Goal: Task Accomplishment & Management: Use online tool/utility

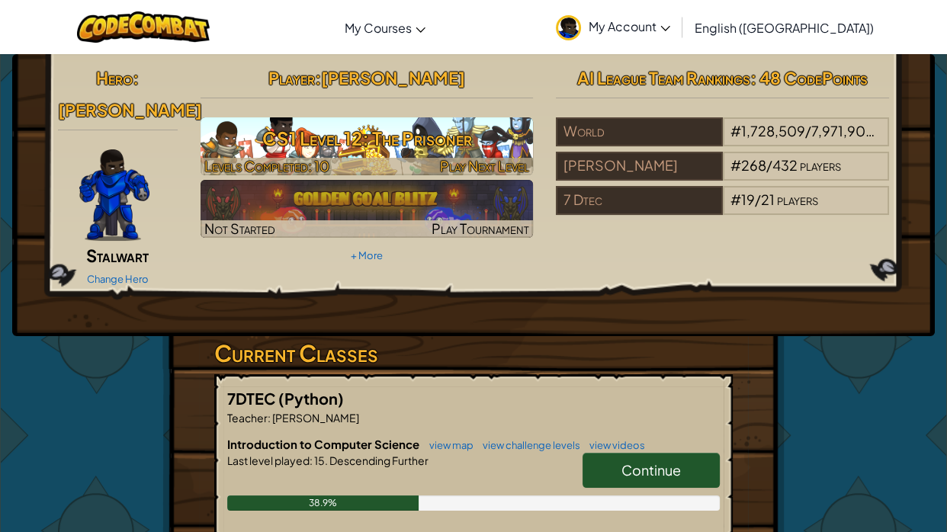
click at [460, 141] on h3 "CS1 Level 12: The Prisoner" at bounding box center [367, 138] width 333 height 34
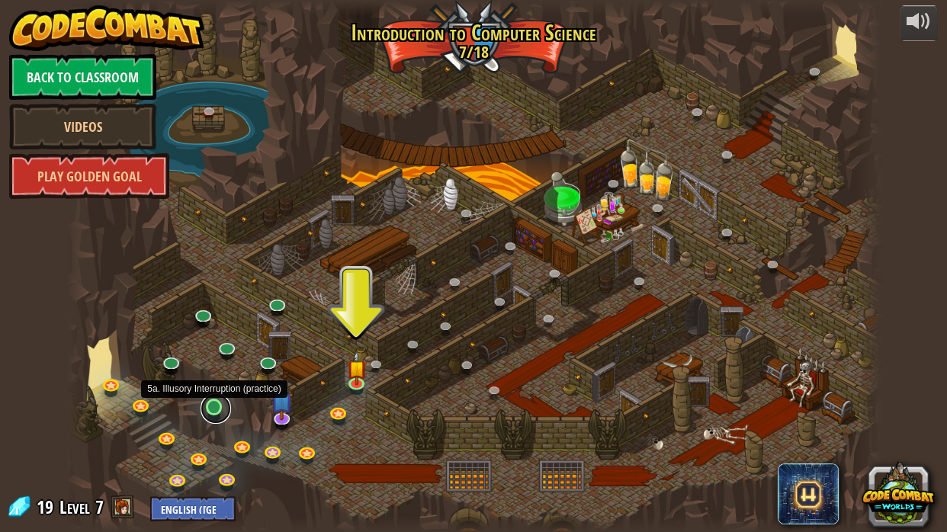
click at [219, 415] on link at bounding box center [216, 409] width 31 height 31
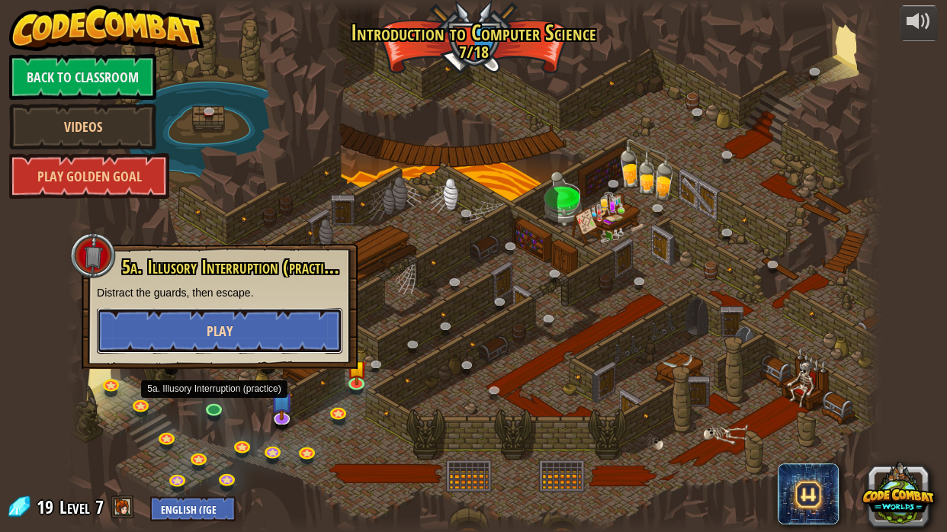
click at [222, 315] on button "Play" at bounding box center [220, 331] width 246 height 46
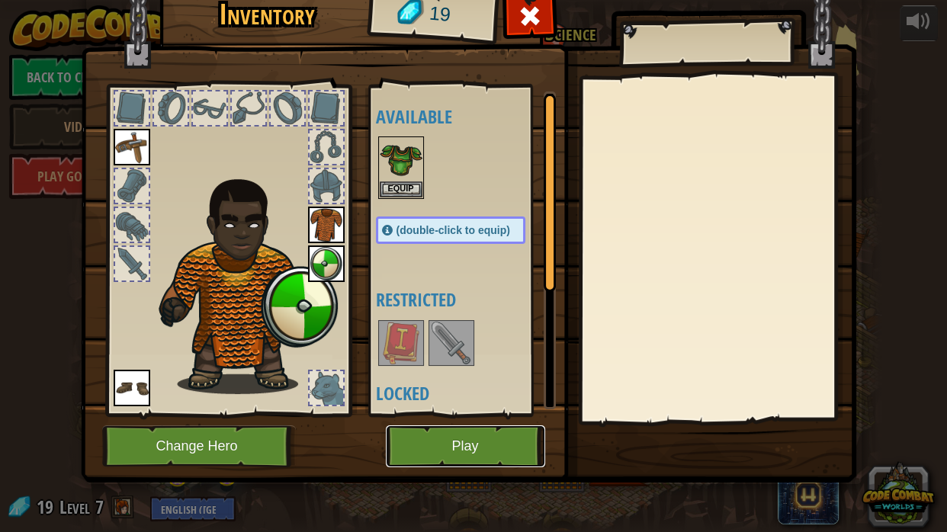
click at [471, 443] on button "Play" at bounding box center [465, 447] width 159 height 42
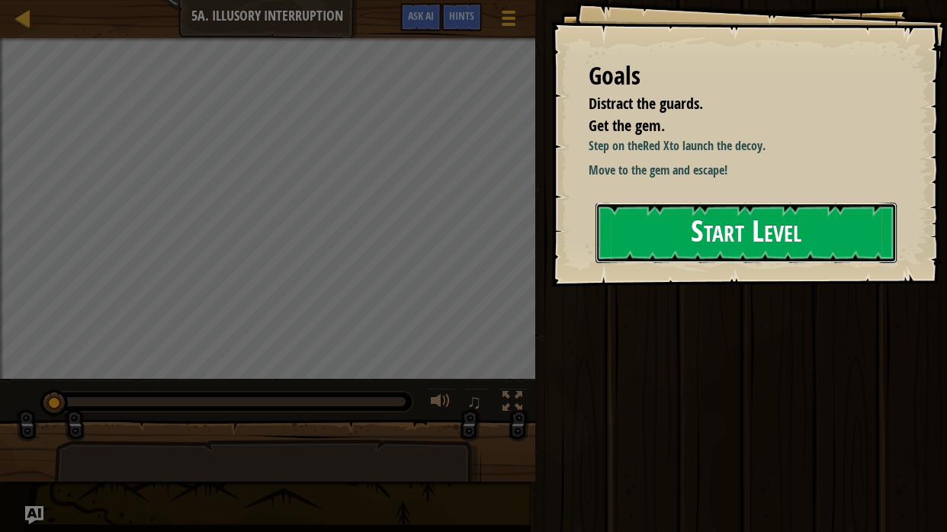
click at [629, 262] on button "Start Level" at bounding box center [746, 233] width 301 height 60
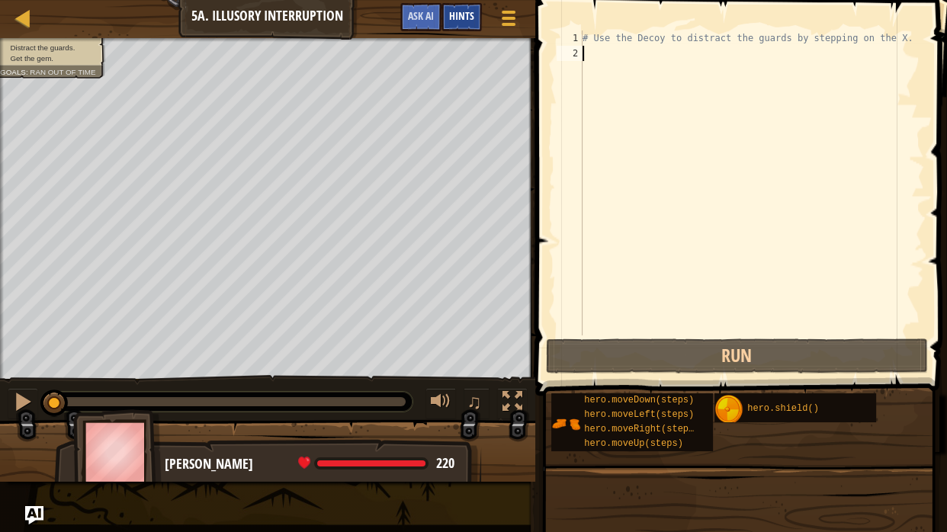
click at [464, 24] on div "Hints" at bounding box center [462, 17] width 40 height 28
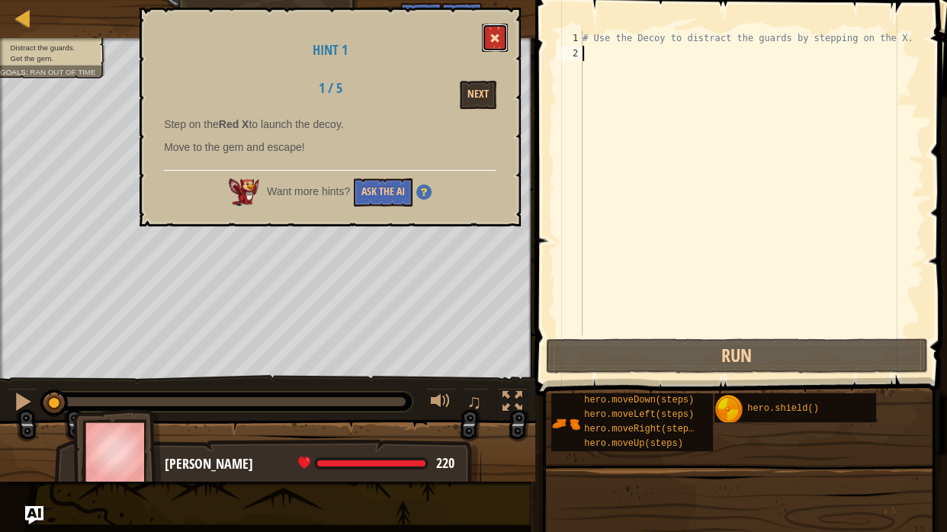
click at [495, 33] on span at bounding box center [495, 38] width 11 height 11
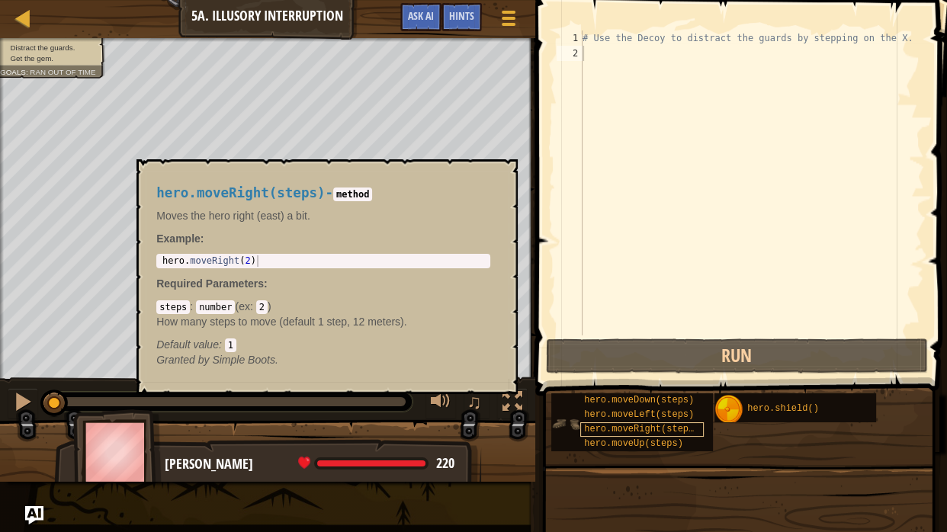
click at [684, 423] on div "hero.moveRight(steps)" at bounding box center [643, 430] width 124 height 14
click at [636, 435] on div "hero.moveRight(steps)" at bounding box center [643, 430] width 124 height 14
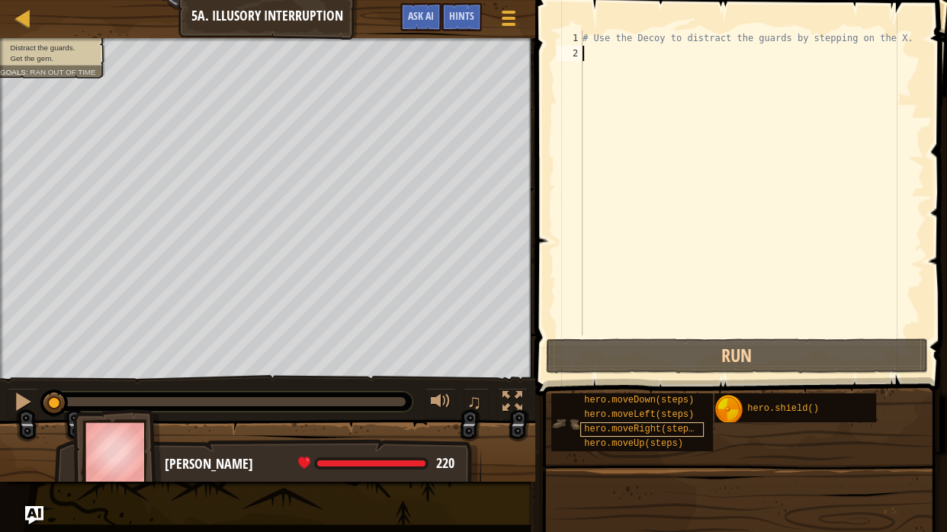
click at [637, 433] on span "hero.moveRight(steps)" at bounding box center [641, 429] width 115 height 11
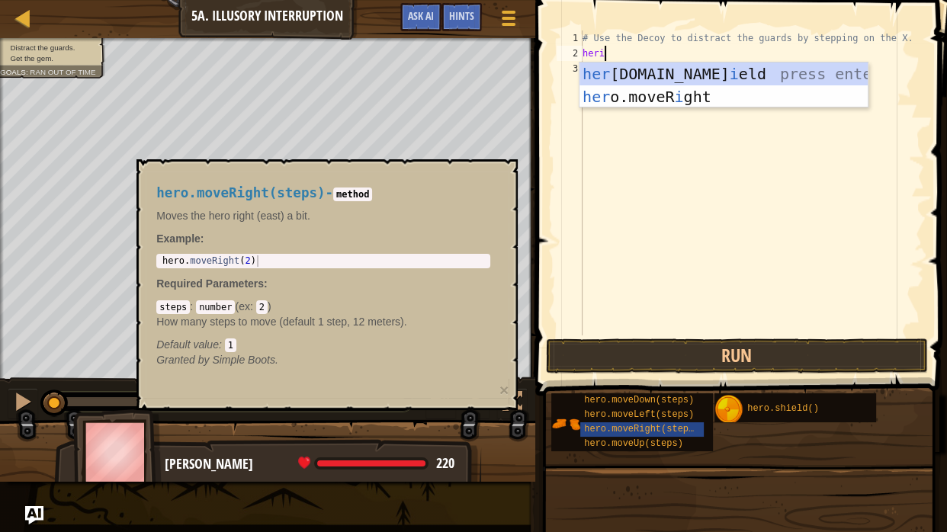
scroll to position [7, 2]
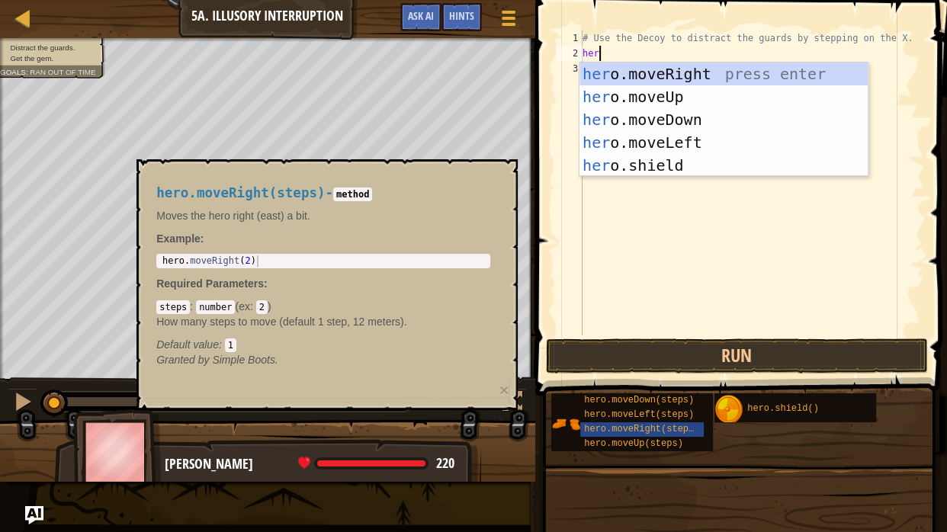
type textarea "hero"
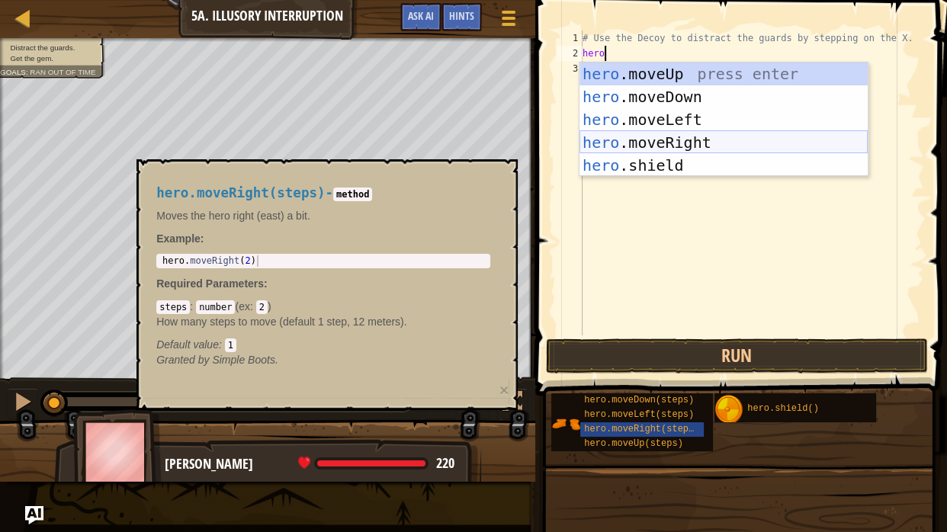
click at [668, 146] on div "hero .moveUp press enter hero .moveDown press enter hero .moveLeft press enter …" at bounding box center [724, 143] width 288 height 160
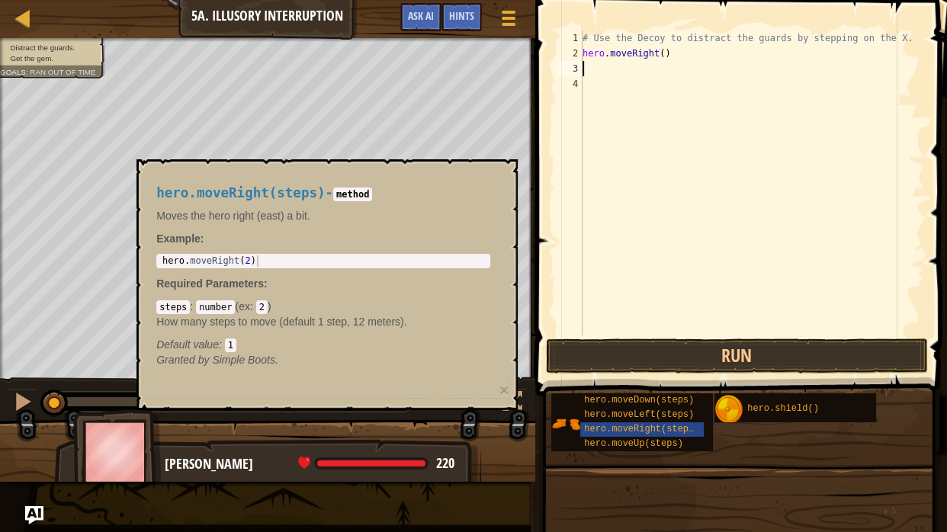
scroll to position [7, 0]
click at [602, 137] on div "# Use the Decoy to distract the guards by stepping on the X. hero . moveRight (…" at bounding box center [752, 199] width 345 height 336
click at [652, 423] on div "hero.moveRight(steps)" at bounding box center [643, 430] width 124 height 14
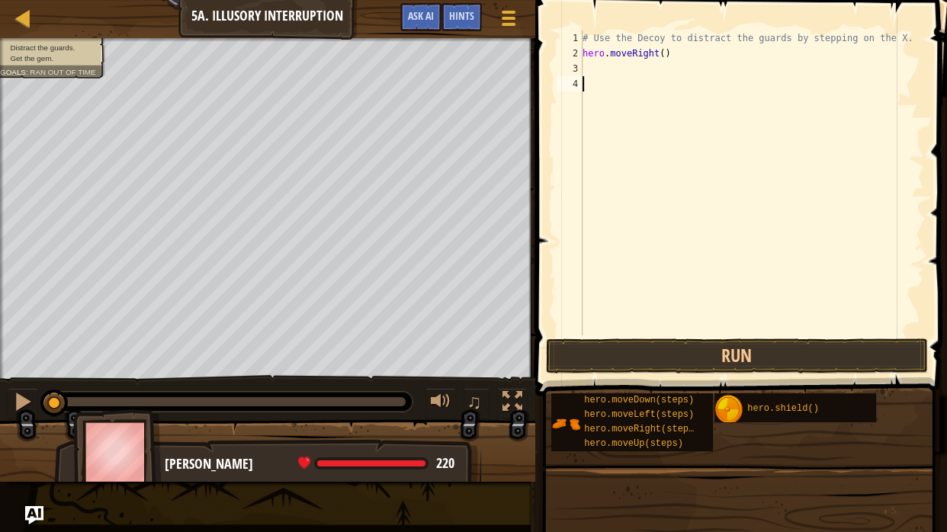
click at [601, 67] on div "# Use the Decoy to distract the guards by stepping on the X. hero . moveRight (…" at bounding box center [752, 199] width 345 height 336
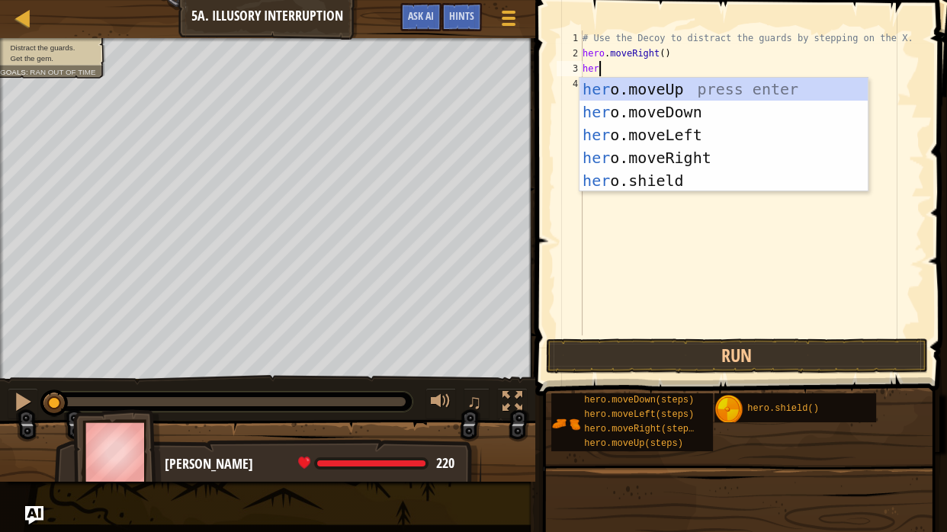
type textarea "hero"
click at [642, 105] on div "hero .moveUp press enter hero .moveDown press enter hero .moveLeft press enter …" at bounding box center [724, 158] width 288 height 160
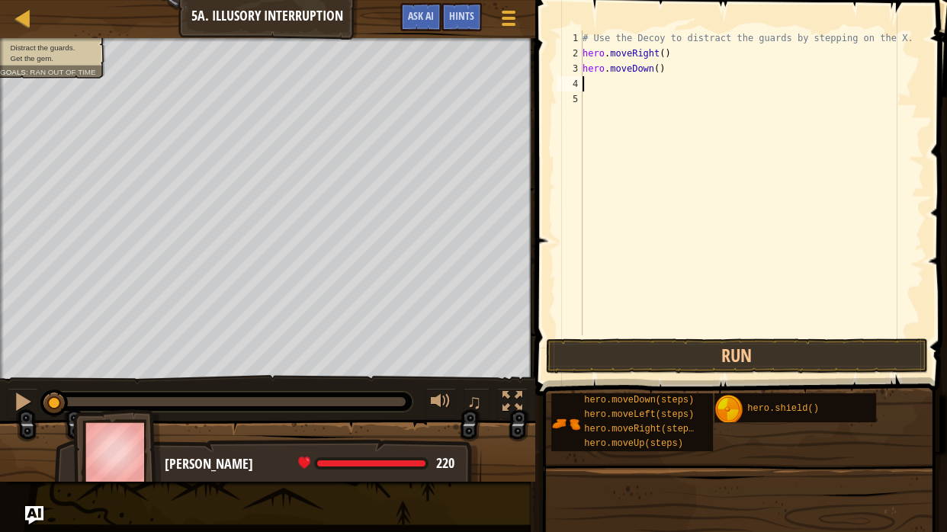
click at [658, 69] on div "# Use the Decoy to distract the guards by stepping on the X. hero . moveRight (…" at bounding box center [752, 199] width 345 height 336
click at [662, 52] on div "# Use the Decoy to distract the guards by stepping on the X. hero . moveRight (…" at bounding box center [752, 199] width 345 height 336
click at [751, 348] on button "Run" at bounding box center [737, 356] width 382 height 35
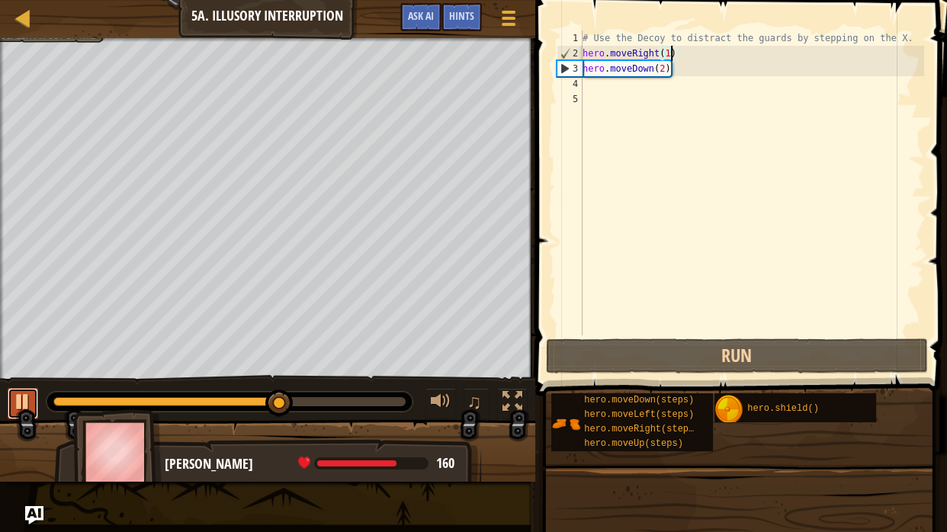
click at [25, 401] on div at bounding box center [23, 402] width 20 height 20
click at [716, 63] on div "# Use the Decoy to distract the guards by stepping on the X. hero . moveRight (…" at bounding box center [752, 199] width 345 height 336
type textarea "hero.moveDown(2)"
click at [708, 68] on div "# Use the Decoy to distract the guards by stepping on the X. hero . moveRight (…" at bounding box center [752, 199] width 345 height 336
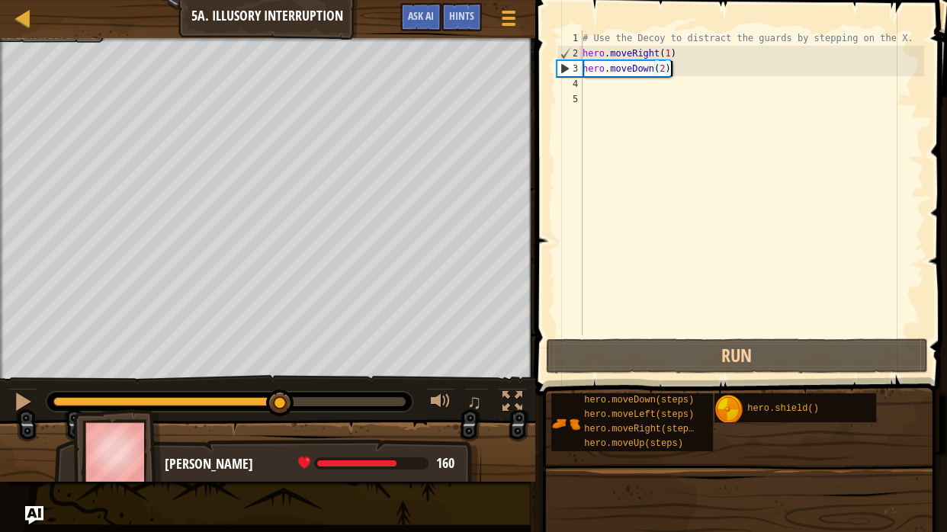
click at [639, 84] on div "# Use the Decoy to distract the guards by stepping on the X. hero . moveRight (…" at bounding box center [752, 199] width 345 height 336
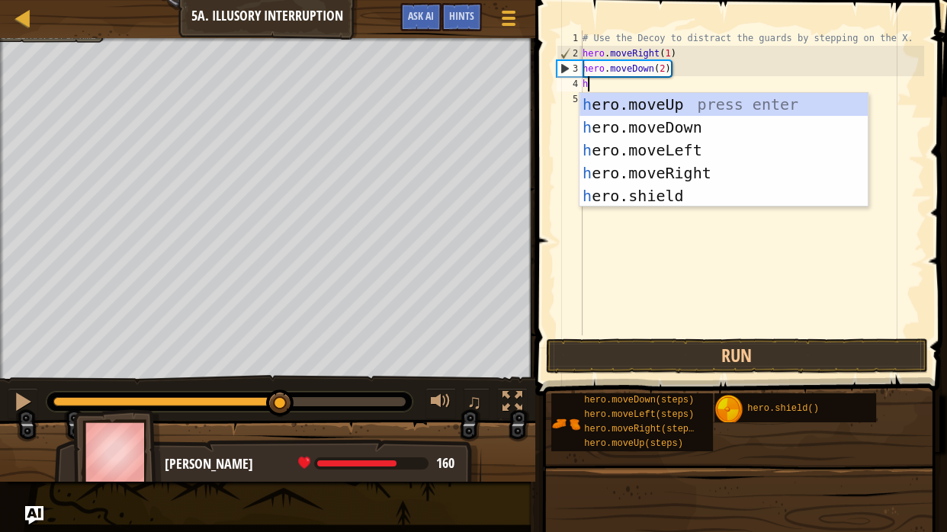
scroll to position [7, 0]
type textarea "hero"
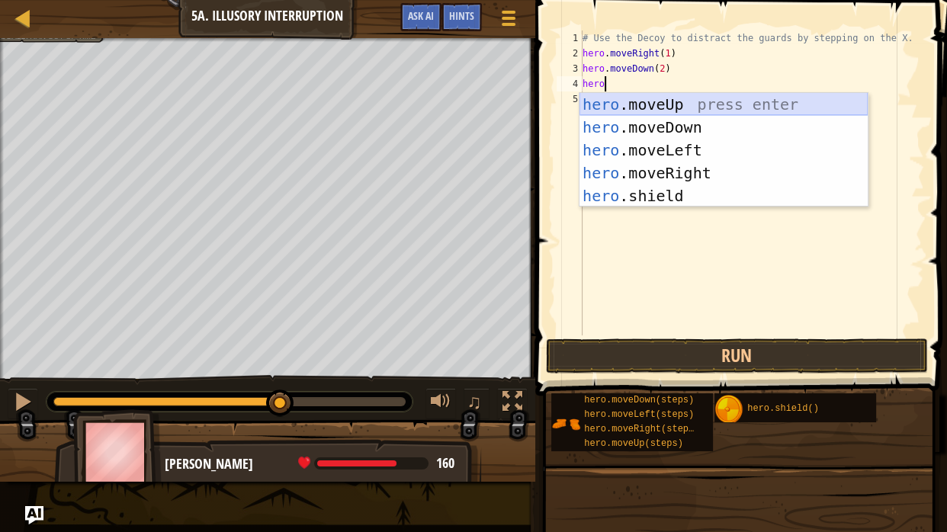
click at [694, 112] on div "hero .moveUp press enter hero .moveDown press enter hero .moveLeft press enter …" at bounding box center [724, 173] width 288 height 160
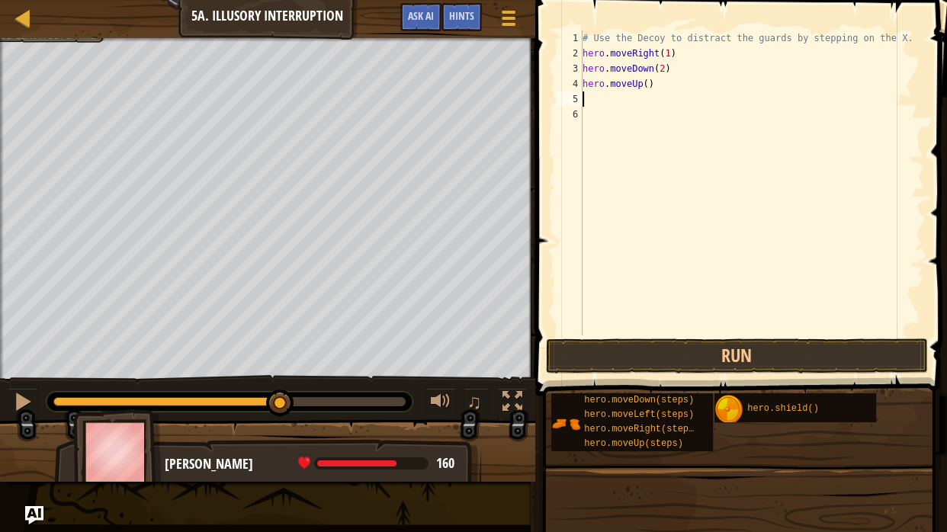
click at [648, 87] on div "# Use the Decoy to distract the guards by stepping on the X. hero . moveRight (…" at bounding box center [752, 199] width 345 height 336
click at [664, 87] on div "# Use the Decoy to distract the guards by stepping on the X. hero . moveRight (…" at bounding box center [752, 199] width 345 height 336
type textarea "hero.moveUp(2)"
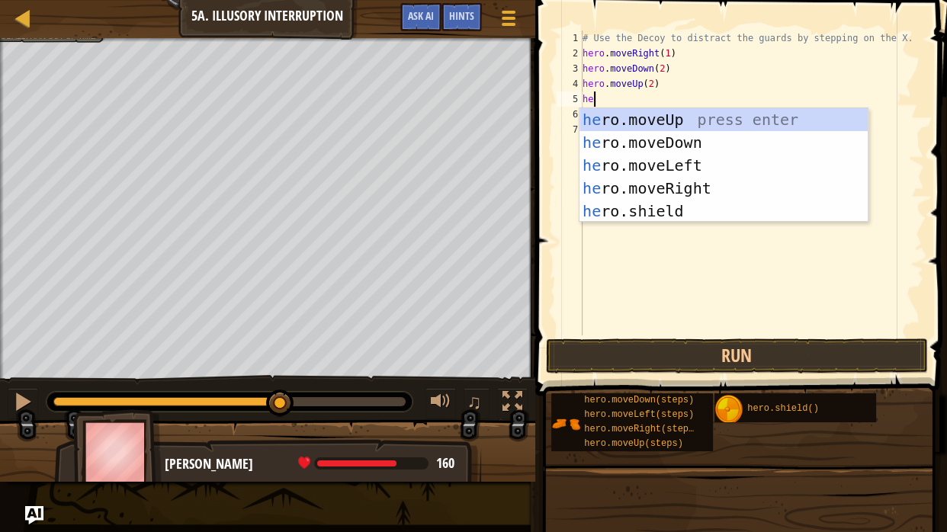
scroll to position [7, 0]
type textarea "hero"
click at [720, 188] on div "hero .moveUp press enter hero .moveDown press enter hero .moveLeft press enter …" at bounding box center [724, 188] width 288 height 160
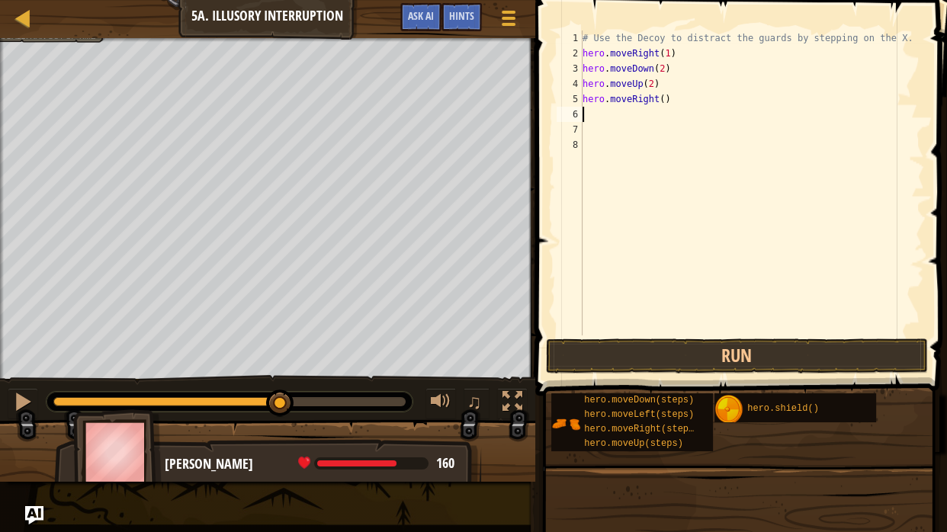
click at [668, 98] on div "# Use the Decoy to distract the guards by stepping on the X. hero . moveRight (…" at bounding box center [752, 199] width 345 height 336
type textarea "hero.moveRight(3)"
click at [652, 356] on button "Run" at bounding box center [737, 356] width 382 height 35
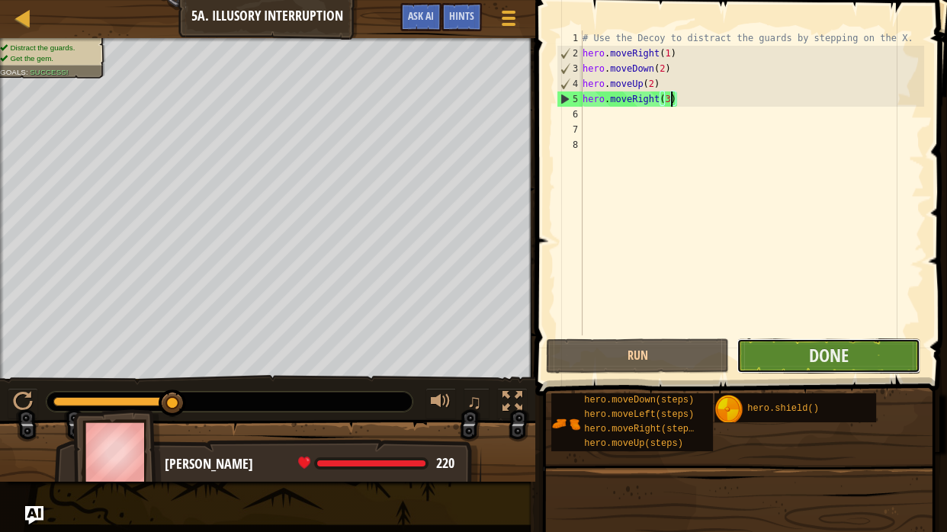
click at [796, 359] on button "Done" at bounding box center [828, 356] width 183 height 35
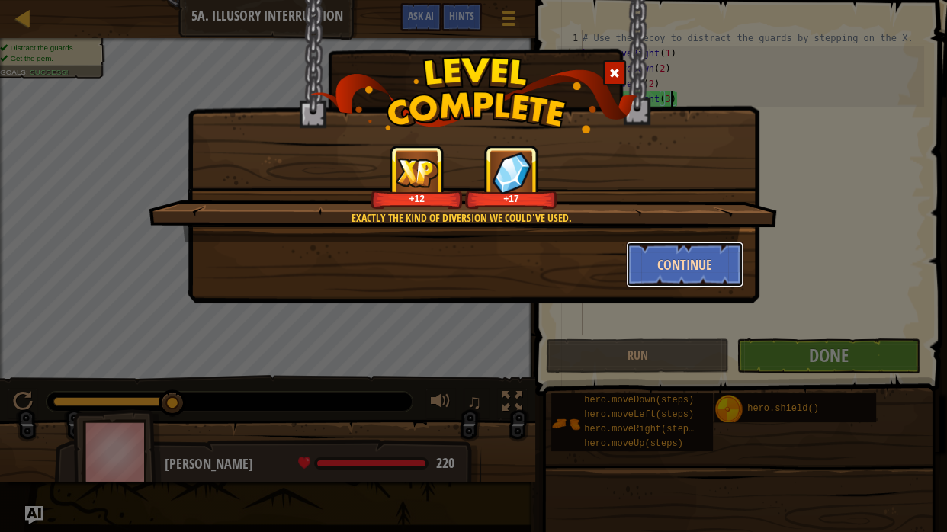
click at [688, 249] on button "Continue" at bounding box center [685, 265] width 118 height 46
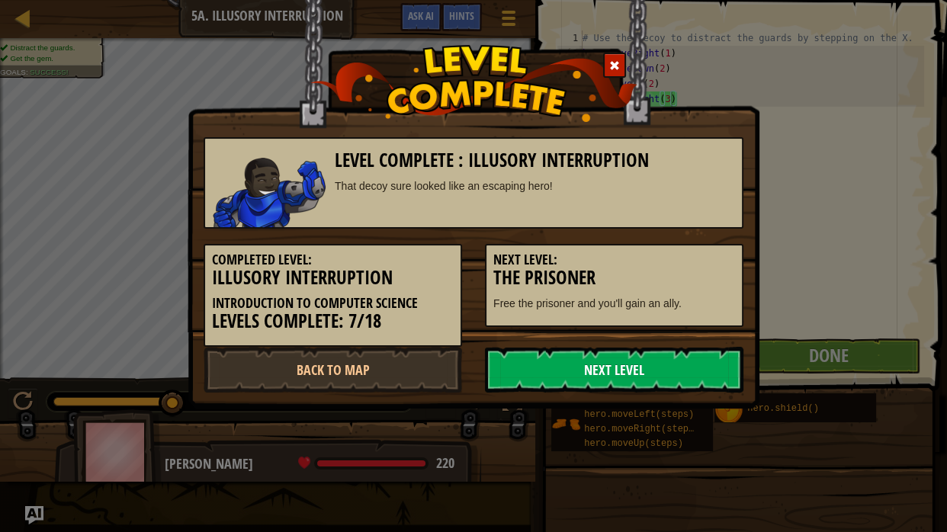
click at [623, 359] on link "Next Level" at bounding box center [614, 370] width 259 height 46
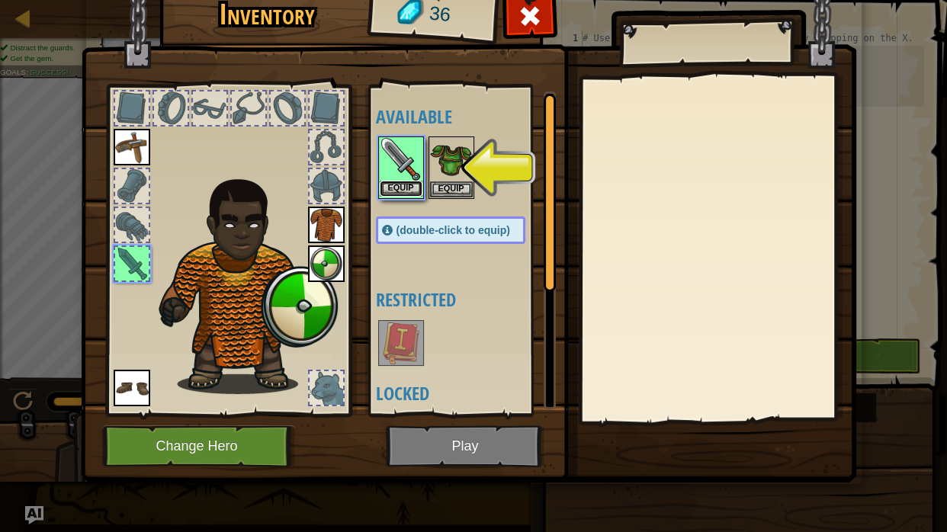
click at [400, 188] on button "Equip" at bounding box center [401, 189] width 43 height 16
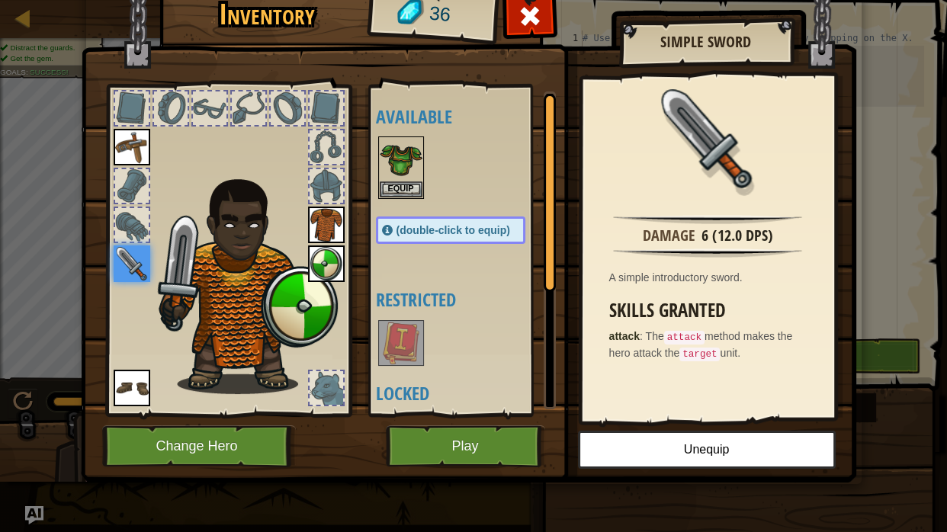
click at [328, 223] on img at bounding box center [326, 225] width 37 height 37
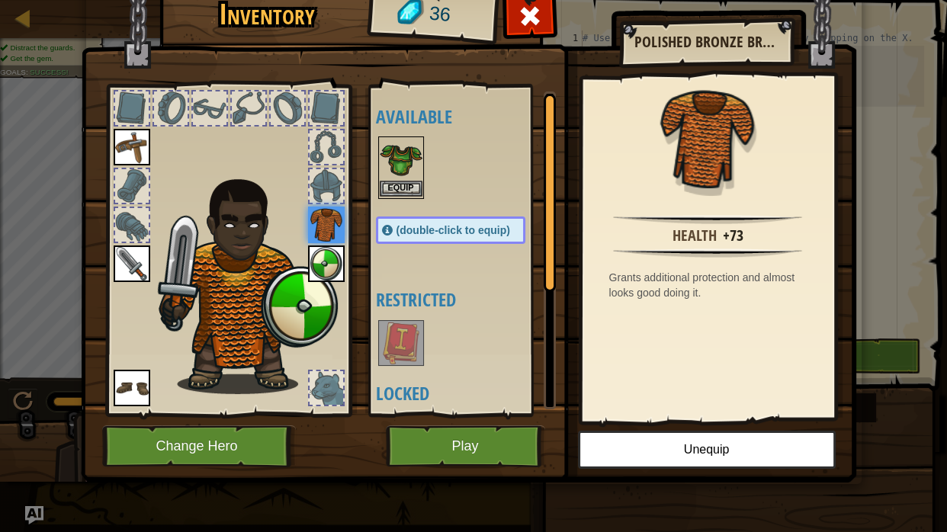
click at [383, 164] on img at bounding box center [401, 159] width 43 height 43
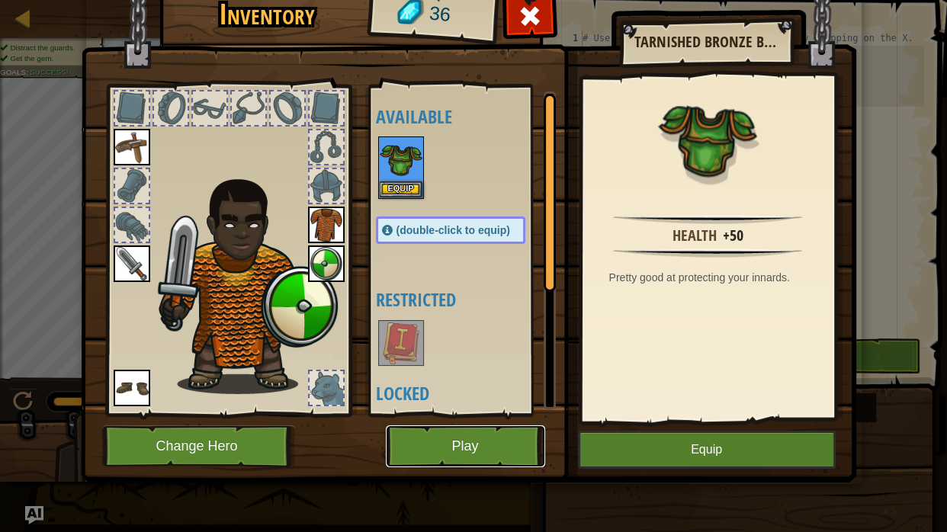
click at [466, 438] on button "Play" at bounding box center [465, 447] width 159 height 42
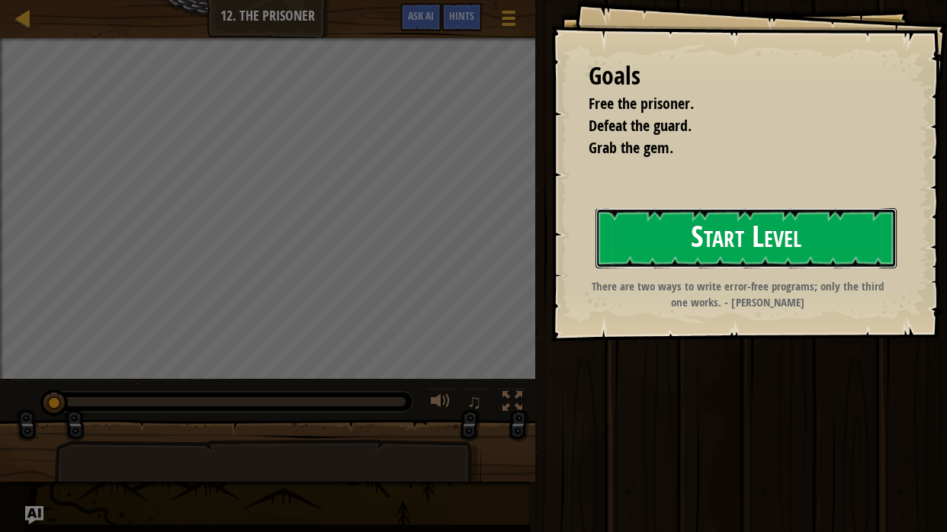
click at [682, 246] on button "Start Level" at bounding box center [746, 238] width 301 height 60
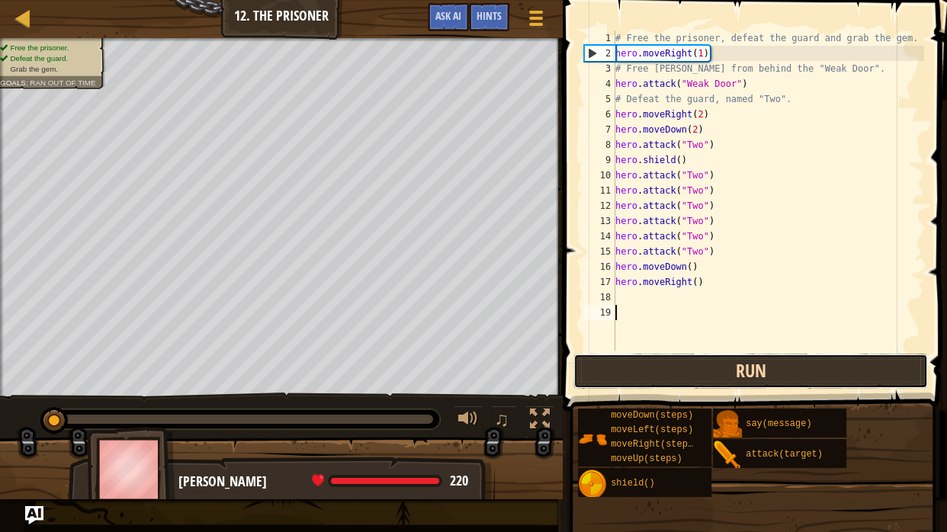
click at [773, 381] on button "Run" at bounding box center [752, 371] width 356 height 35
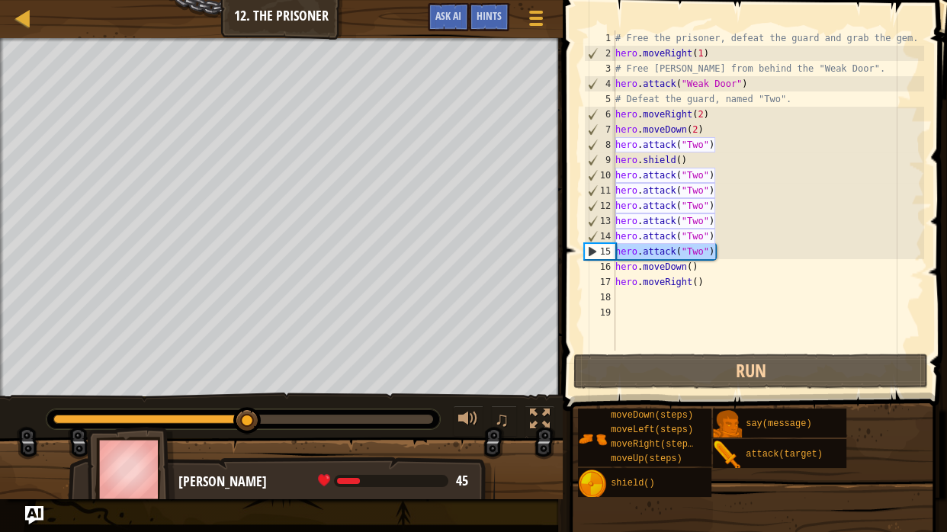
drag, startPoint x: 724, startPoint y: 254, endPoint x: 730, endPoint y: 260, distance: 8.6
click at [730, 260] on div "# Free the prisoner, defeat the guard and grab the gem. hero . moveRight ( 1 ) …" at bounding box center [769, 206] width 312 height 351
type textarea "hero.attack("Two") hero.moveDown()"
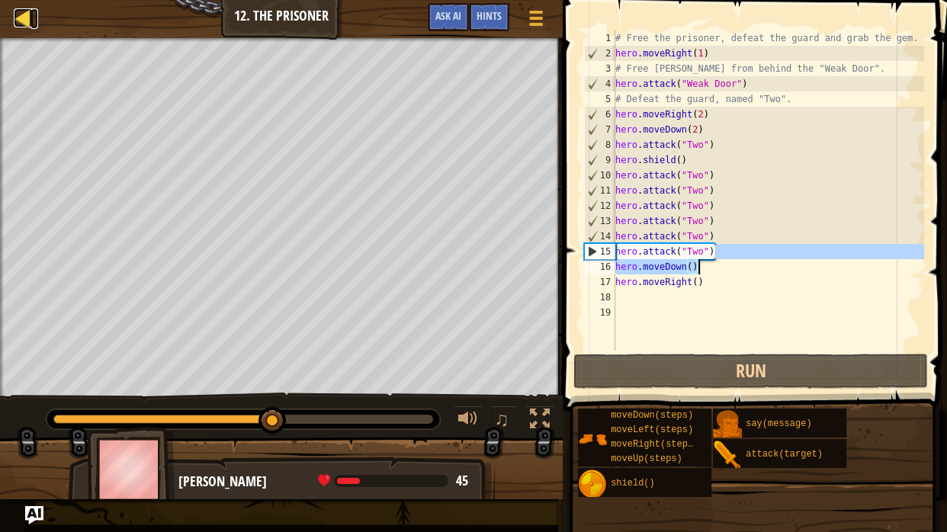
click at [31, 26] on div at bounding box center [23, 17] width 19 height 19
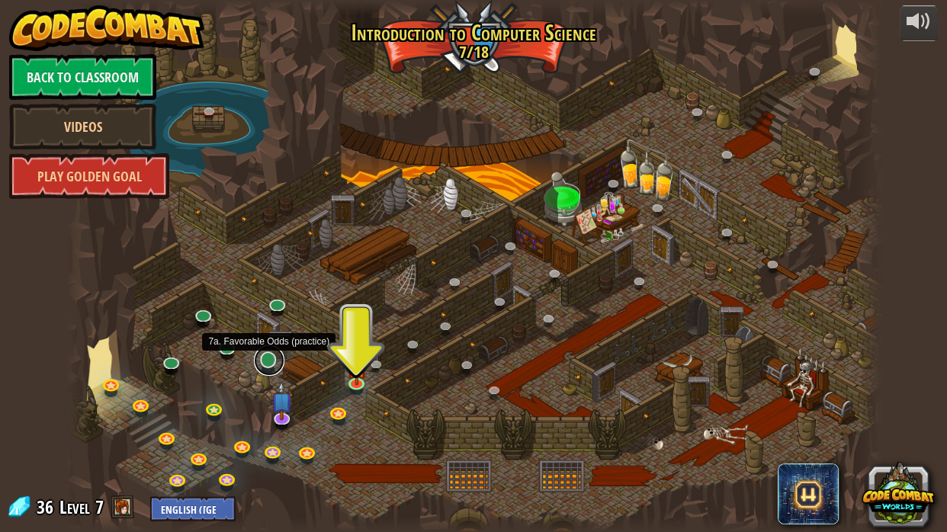
click at [272, 358] on link at bounding box center [269, 361] width 31 height 31
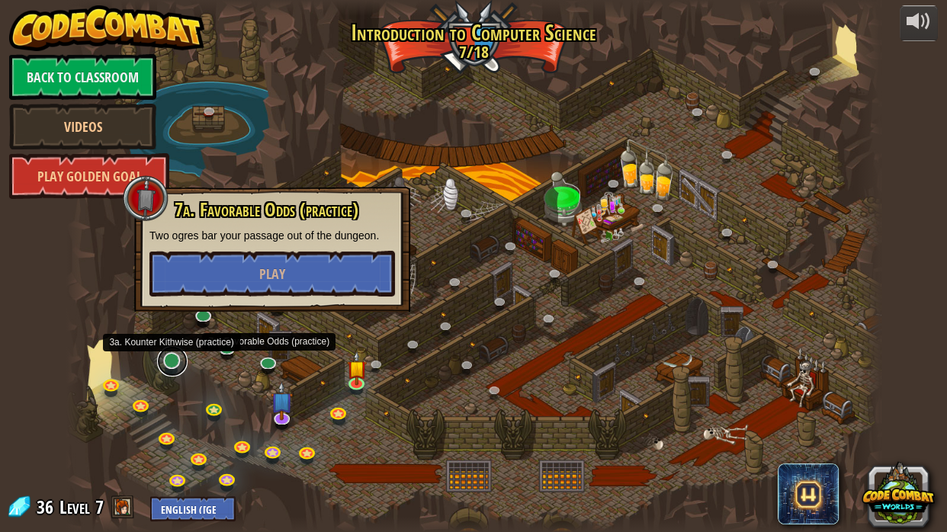
click at [179, 356] on link at bounding box center [172, 361] width 31 height 31
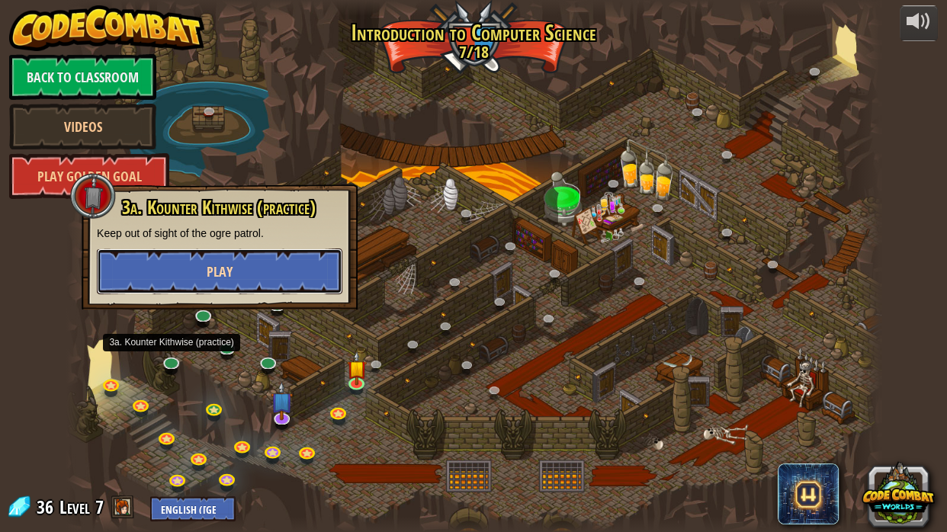
click at [227, 279] on span "Play" at bounding box center [220, 271] width 26 height 19
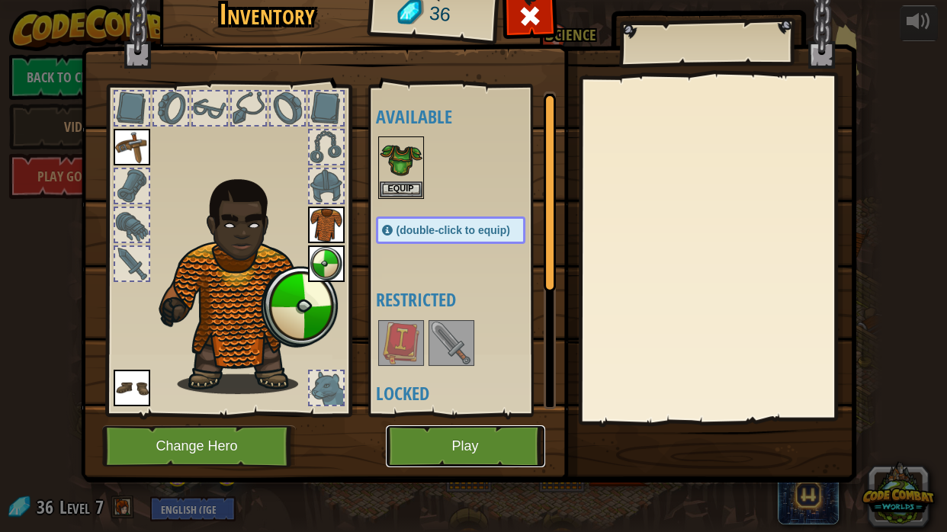
click at [432, 429] on button "Play" at bounding box center [465, 447] width 159 height 42
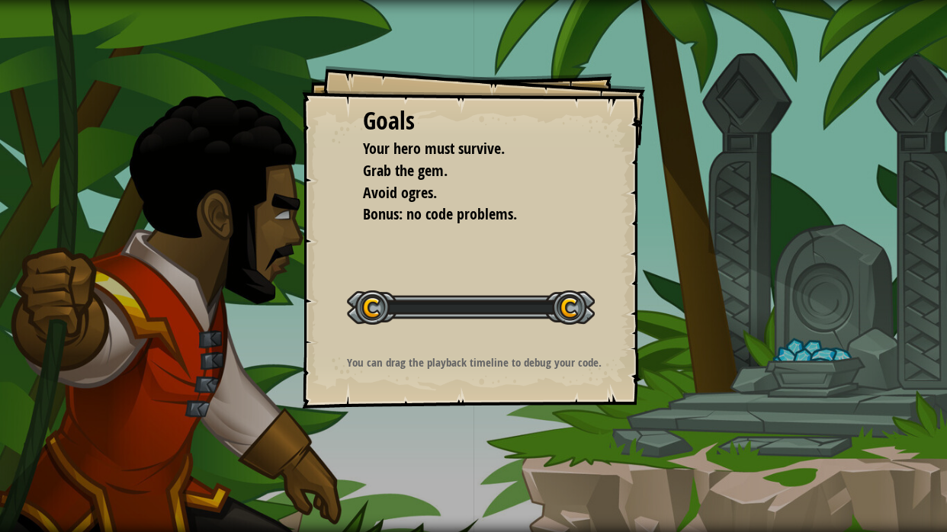
click at [432, 429] on div "Goals Your hero must survive. Grab the gem. Avoid ogres. Bonus: no code problem…" at bounding box center [473, 266] width 947 height 532
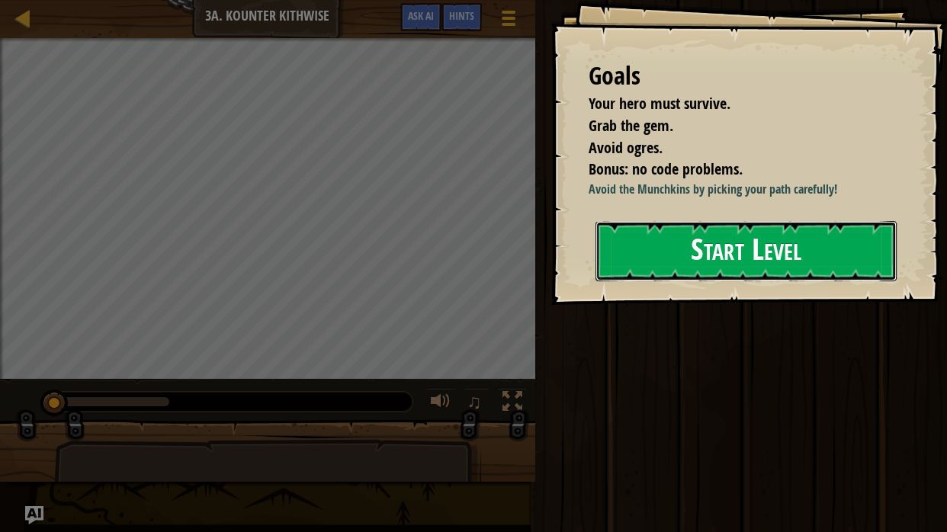
click at [669, 269] on button "Start Level" at bounding box center [746, 251] width 301 height 60
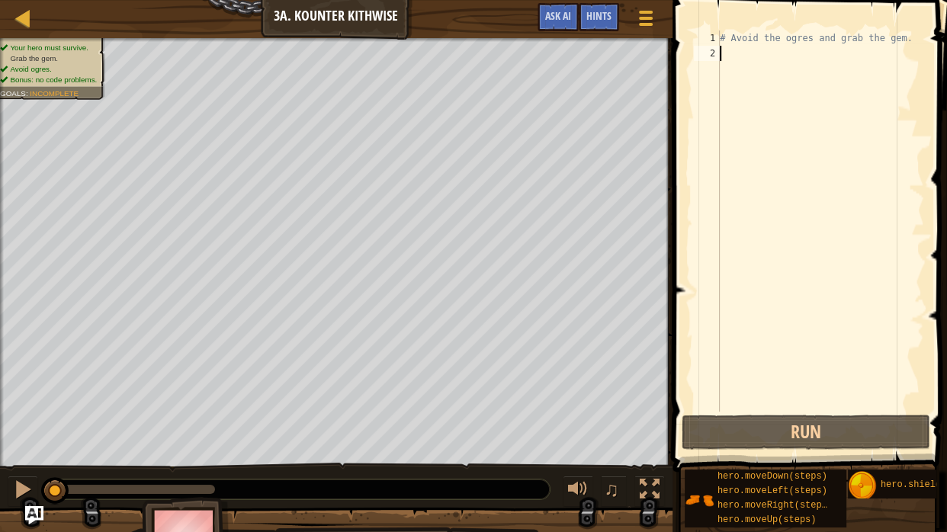
scroll to position [7, 0]
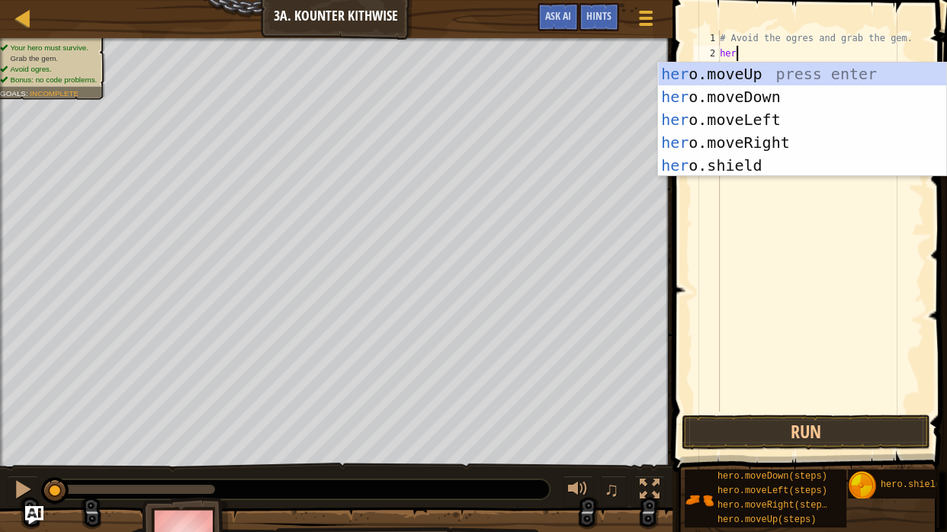
type textarea "hero"
click at [854, 88] on div "hero .moveUp press enter hero .moveDown press enter hero .moveLeft press enter …" at bounding box center [802, 143] width 288 height 160
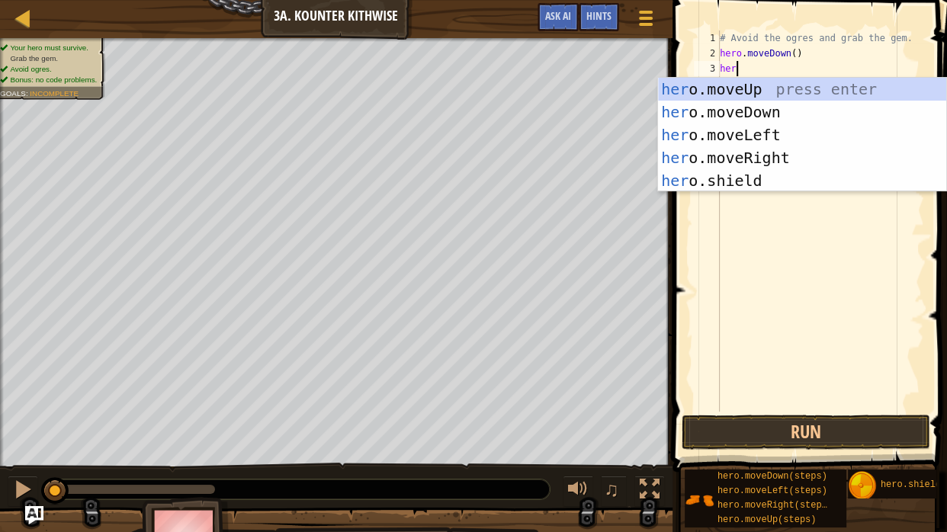
type textarea "hero"
click at [792, 146] on div "hero .moveUp press enter hero .moveDown press enter hero .moveLeft press enter …" at bounding box center [802, 158] width 288 height 160
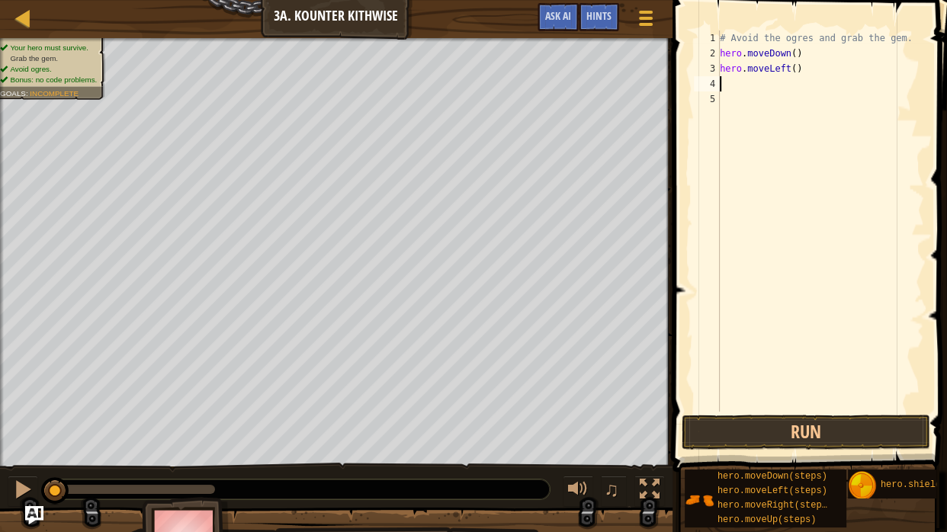
scroll to position [7, 0]
click at [791, 67] on div "# Avoid the ogres and grab the gem. hero . moveDown ( ) hero . moveLeft ( )" at bounding box center [821, 237] width 208 height 412
click at [777, 68] on div "# Avoid the ogres and grab the gem. hero . moveDown ( ) hero . movezright ( )" at bounding box center [821, 237] width 208 height 412
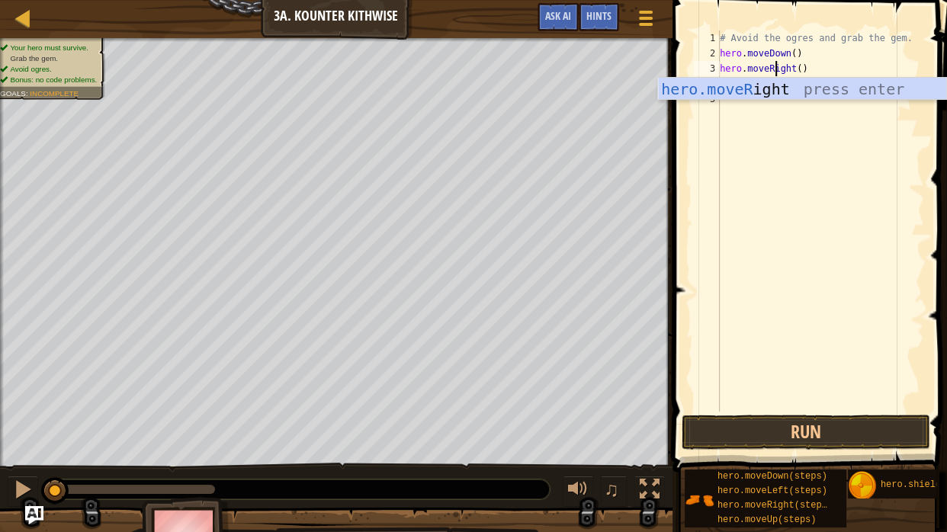
click at [803, 70] on div "# Avoid the ogres and grab the gem. hero . moveDown ( ) hero . moveRight ( )" at bounding box center [821, 237] width 208 height 412
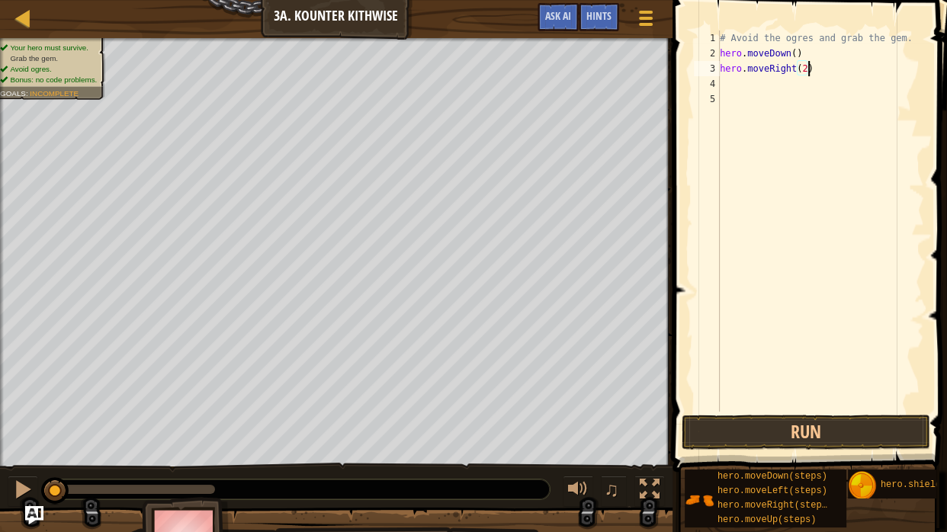
scroll to position [7, 11]
click at [773, 435] on button "Run" at bounding box center [806, 432] width 249 height 35
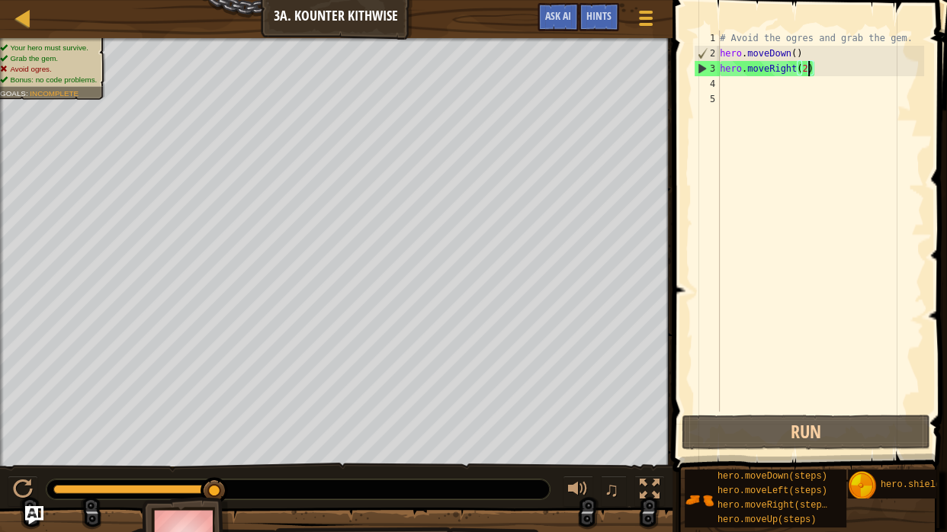
click at [815, 70] on div "# Avoid the ogres and grab the gem. hero . moveDown ( ) hero . moveRight ( 2 )" at bounding box center [821, 237] width 208 height 412
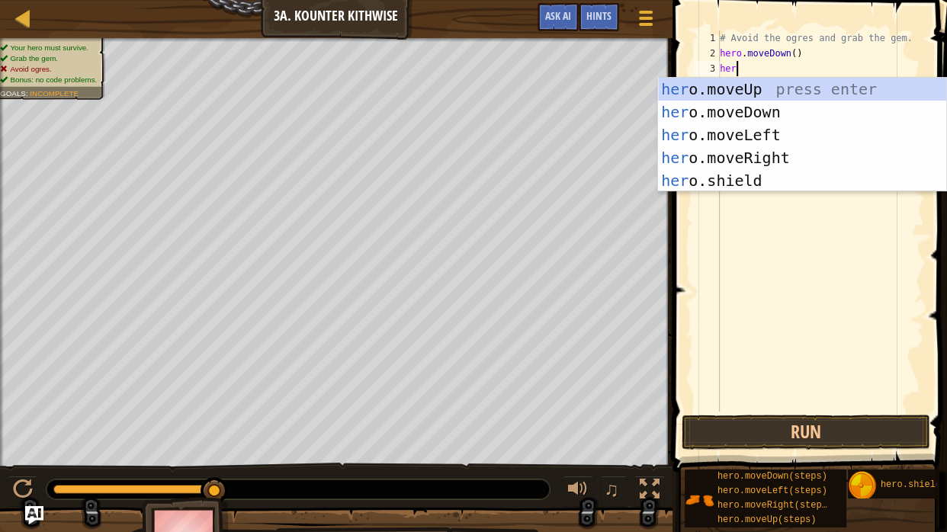
scroll to position [7, 2]
click at [798, 57] on div "# Avoid the ogres and grab the gem. hero . moveDown ( ) hero" at bounding box center [821, 237] width 208 height 412
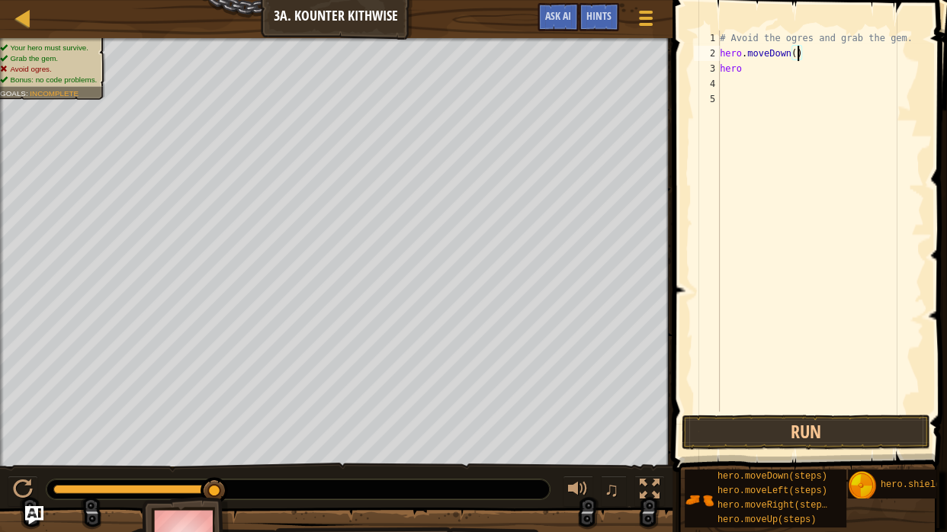
scroll to position [7, 10]
click at [757, 73] on div "# Avoid the ogres and grab the gem. hero . moveDown ( 2 ) hero" at bounding box center [821, 237] width 208 height 412
type textarea "hero."
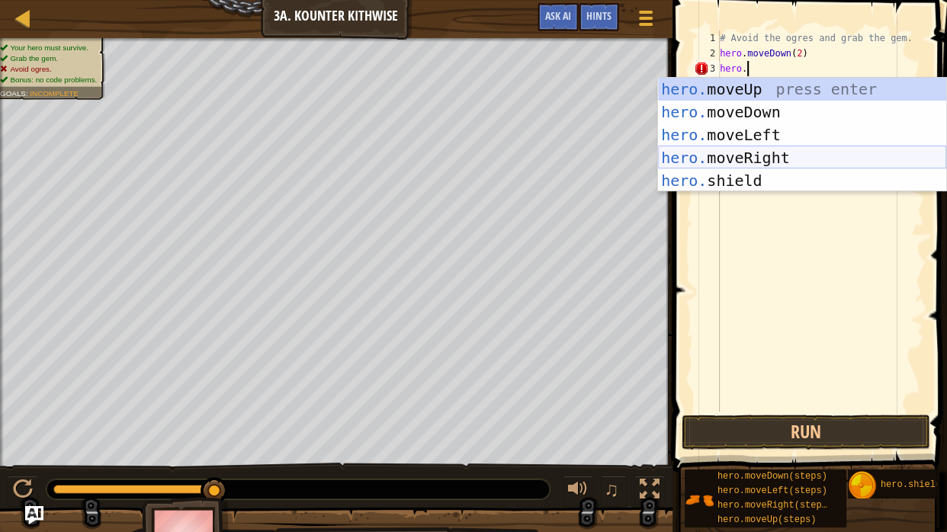
click at [779, 147] on div "hero. moveUp press enter hero. moveDown press enter hero. moveLeft press enter …" at bounding box center [802, 158] width 288 height 160
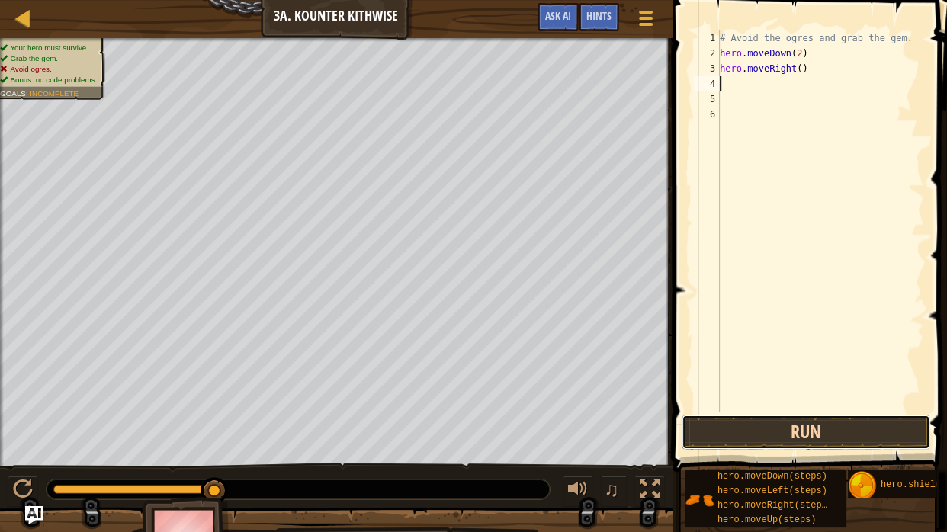
click at [773, 433] on button "Run" at bounding box center [806, 432] width 249 height 35
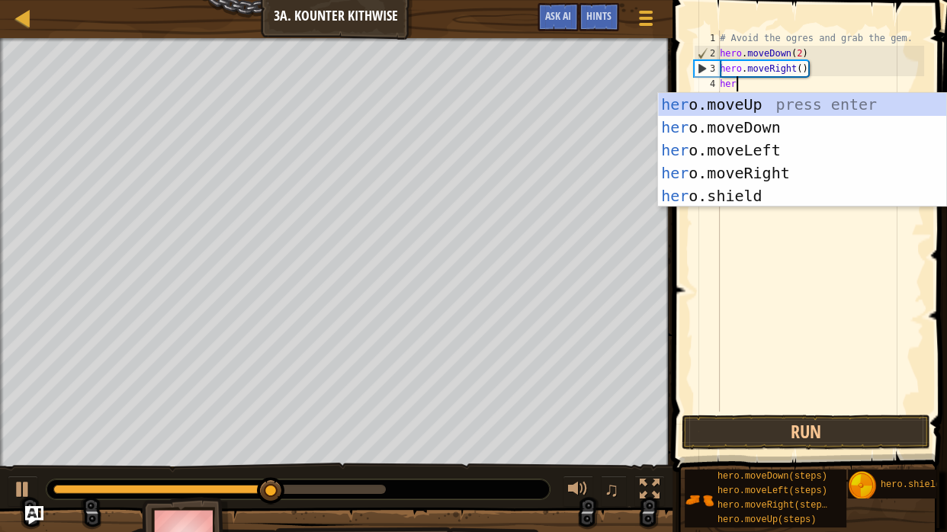
type textarea "hero"
click at [811, 100] on div "hero .moveUp press enter hero .moveDown press enter hero .moveLeft press enter …" at bounding box center [802, 173] width 288 height 160
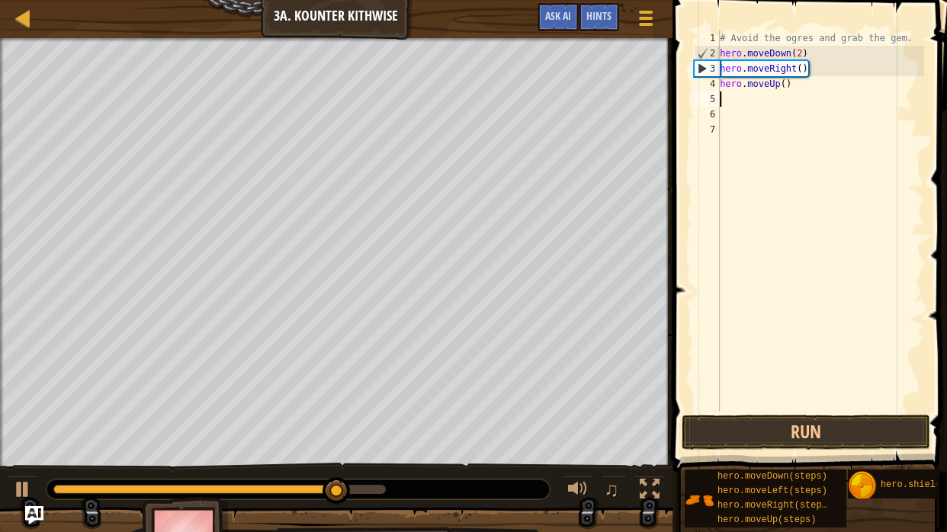
scroll to position [7, 0]
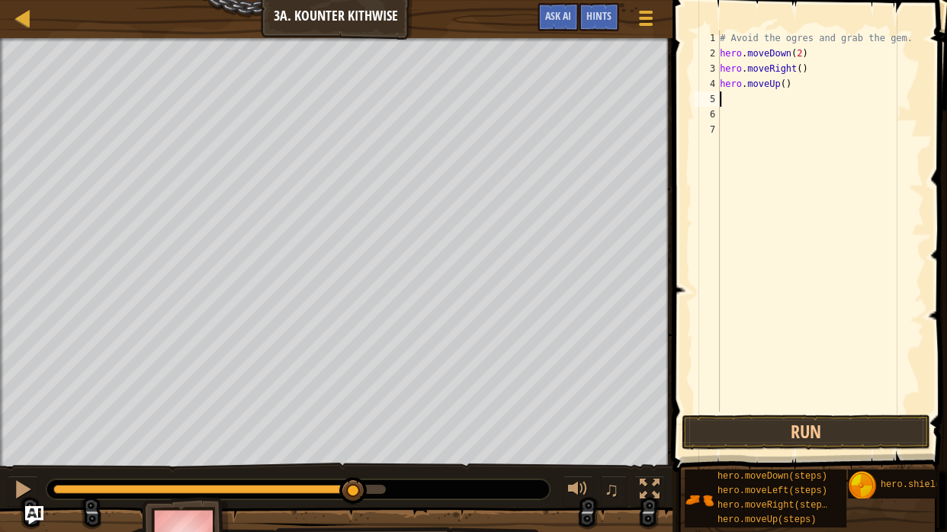
click at [796, 95] on div "# Avoid the ogres and grab the gem. hero . moveDown ( 2 ) hero . moveRight ( ) …" at bounding box center [821, 237] width 208 height 412
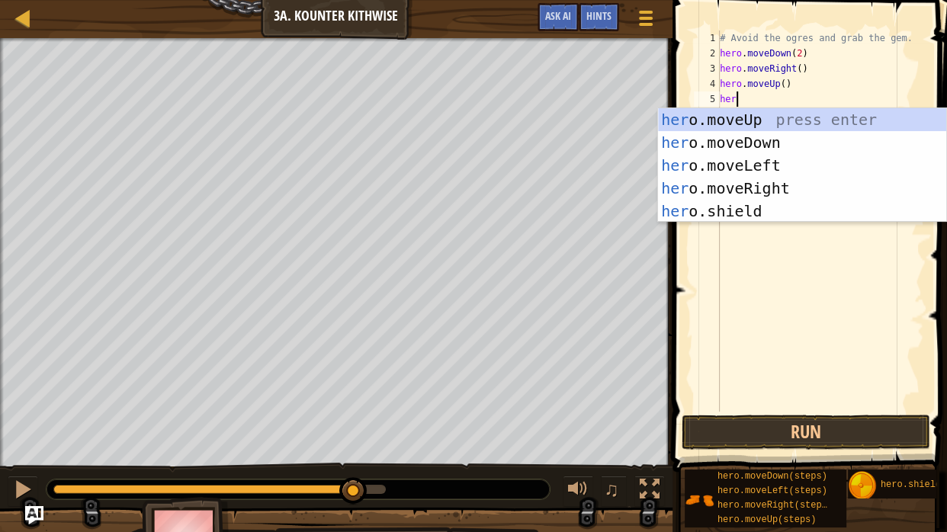
type textarea "hero"
click at [783, 184] on div "hero .moveUp press enter hero .moveDown press enter hero .moveLeft press enter …" at bounding box center [802, 188] width 288 height 160
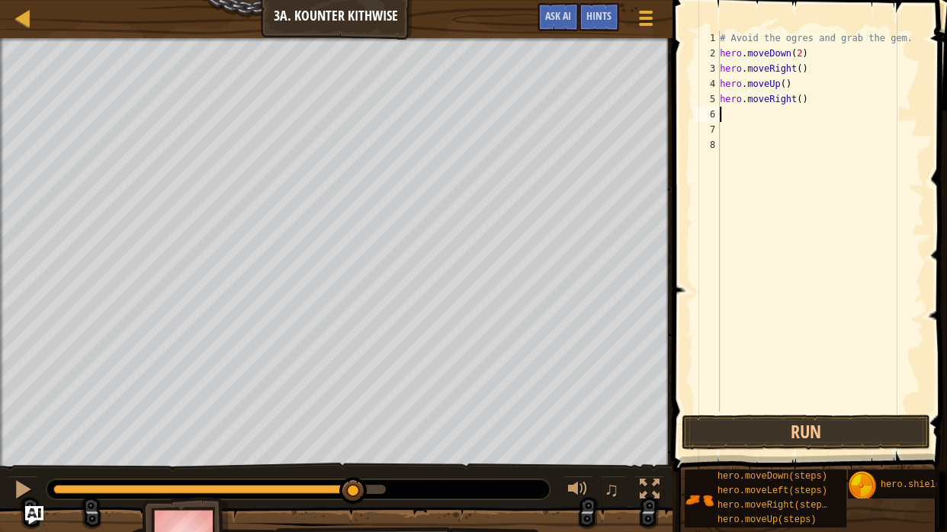
scroll to position [7, 0]
click at [796, 431] on button "Run" at bounding box center [806, 432] width 249 height 35
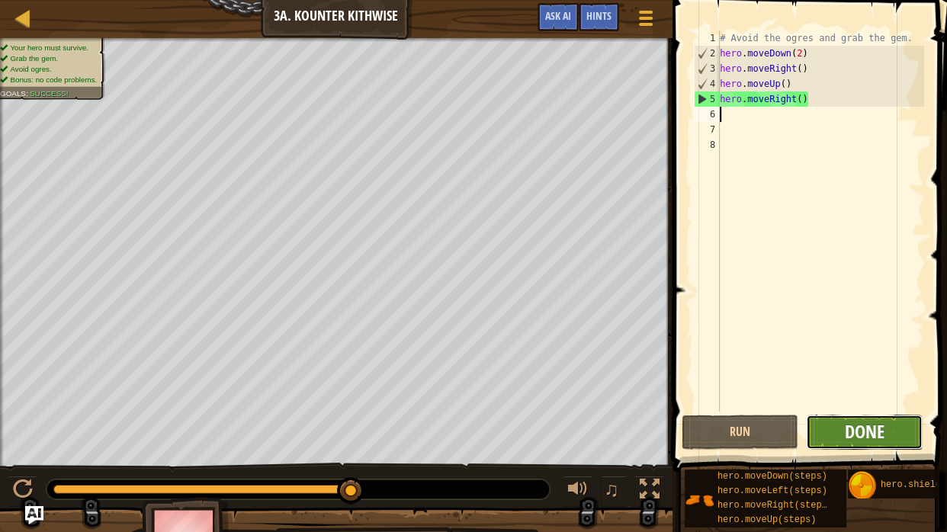
click at [879, 422] on span "Done" at bounding box center [865, 432] width 40 height 24
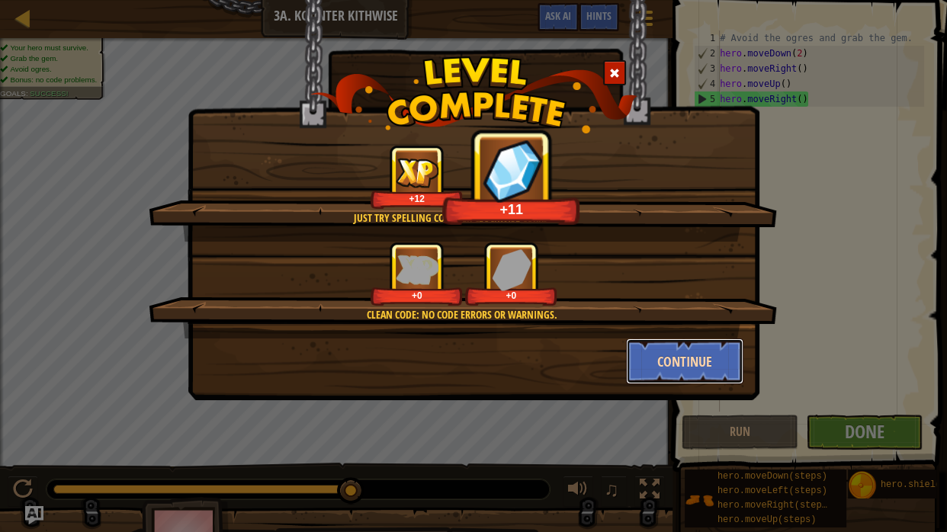
click at [659, 350] on button "Continue" at bounding box center [685, 362] width 118 height 46
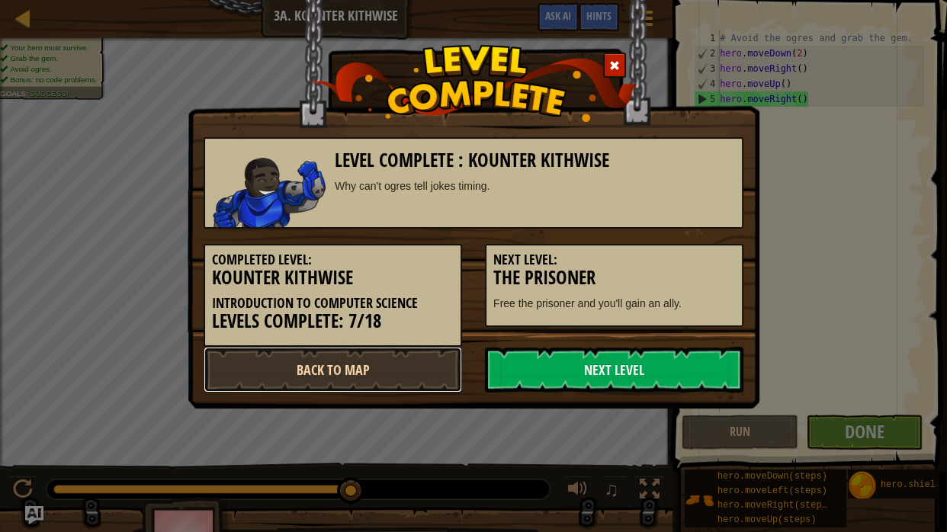
click at [426, 359] on link "Back to Map" at bounding box center [333, 370] width 259 height 46
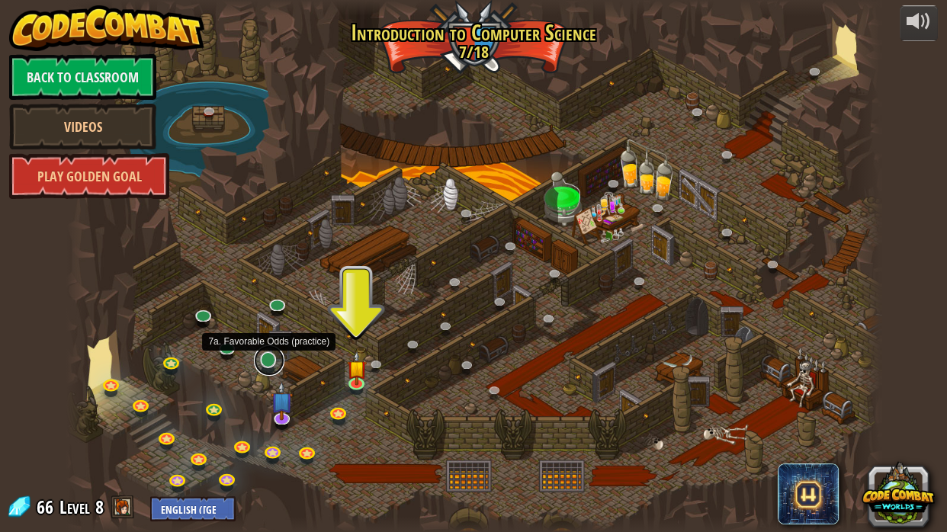
click at [265, 360] on link at bounding box center [269, 361] width 31 height 31
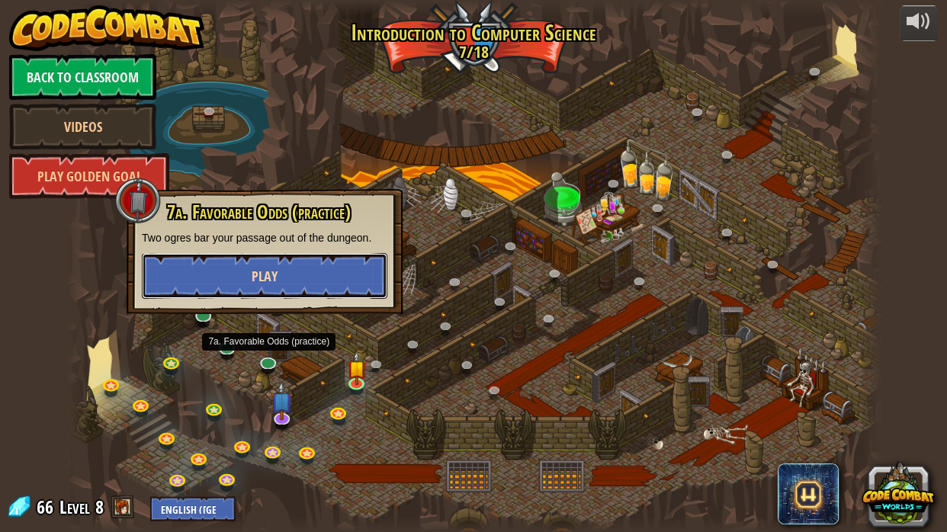
click at [270, 284] on span "Play" at bounding box center [265, 276] width 26 height 19
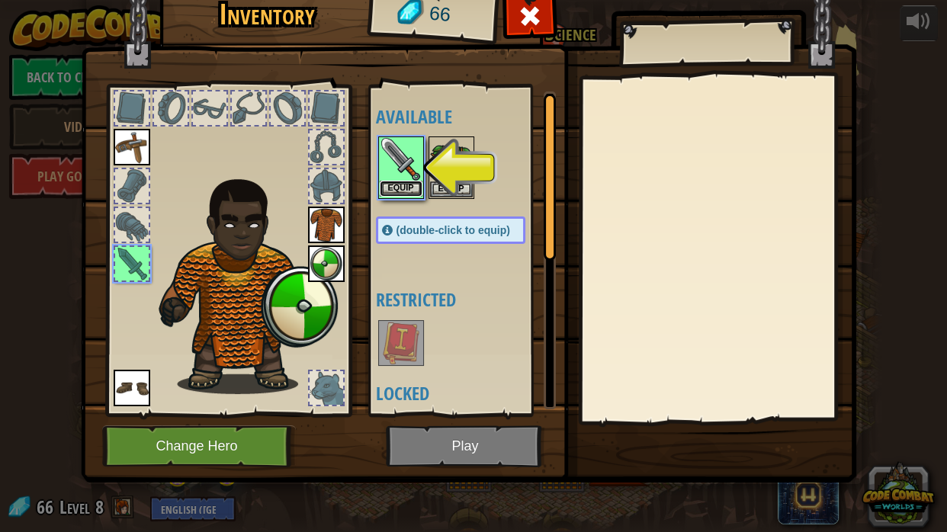
click at [410, 186] on button "Equip" at bounding box center [401, 189] width 43 height 16
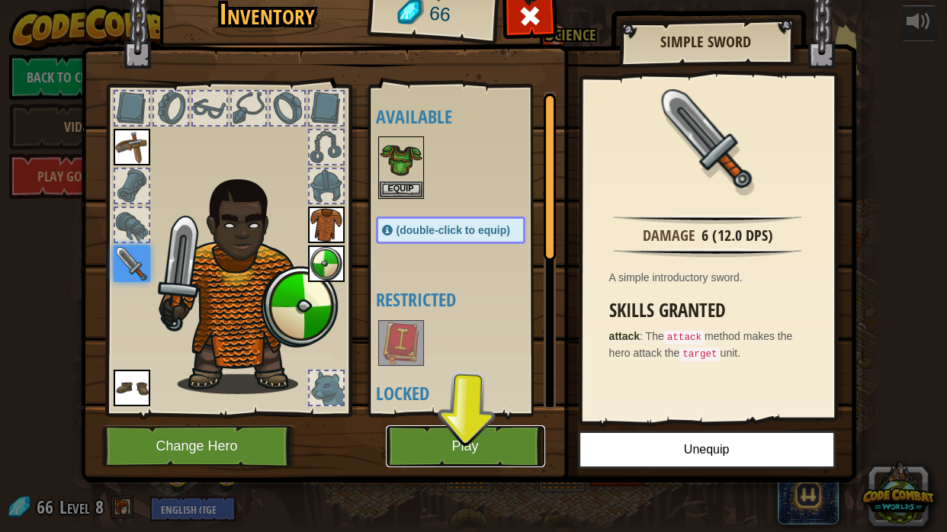
click at [436, 452] on button "Play" at bounding box center [465, 447] width 159 height 42
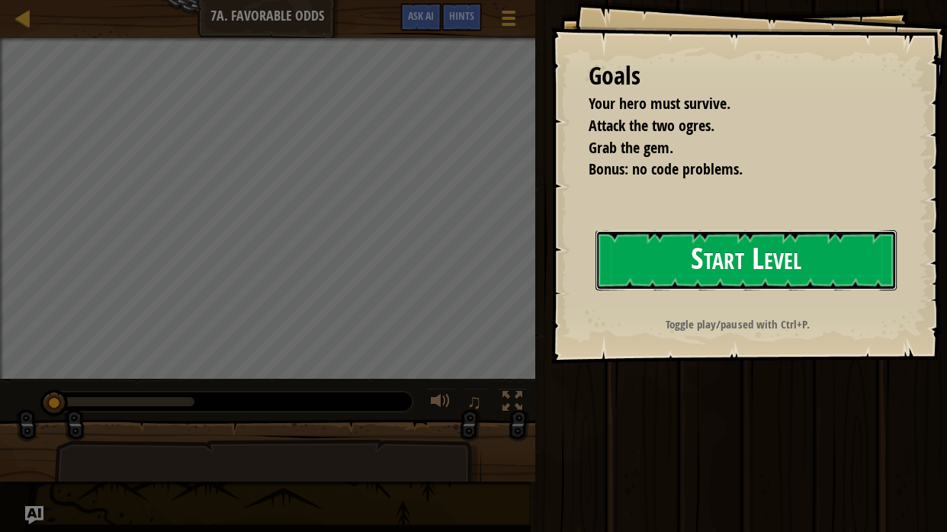
click at [661, 246] on button "Start Level" at bounding box center [746, 260] width 301 height 60
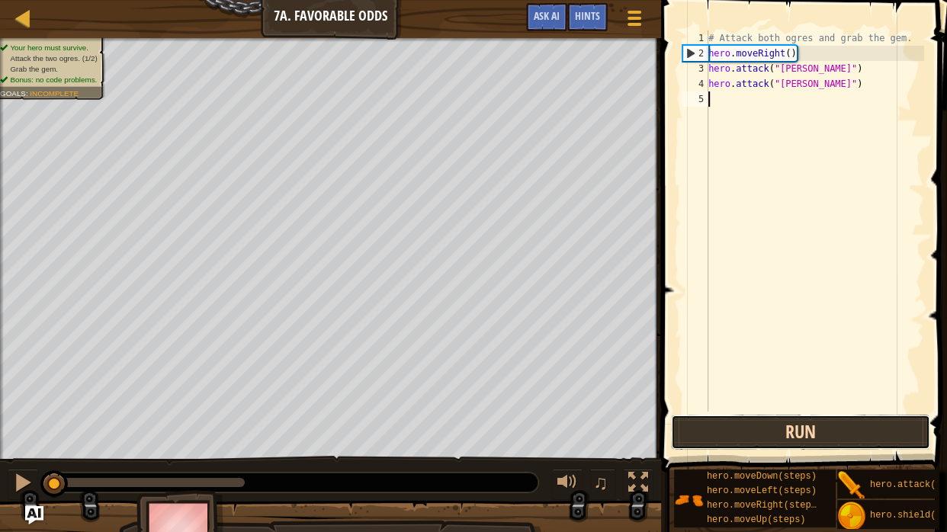
click at [770, 419] on button "Run" at bounding box center [800, 432] width 259 height 35
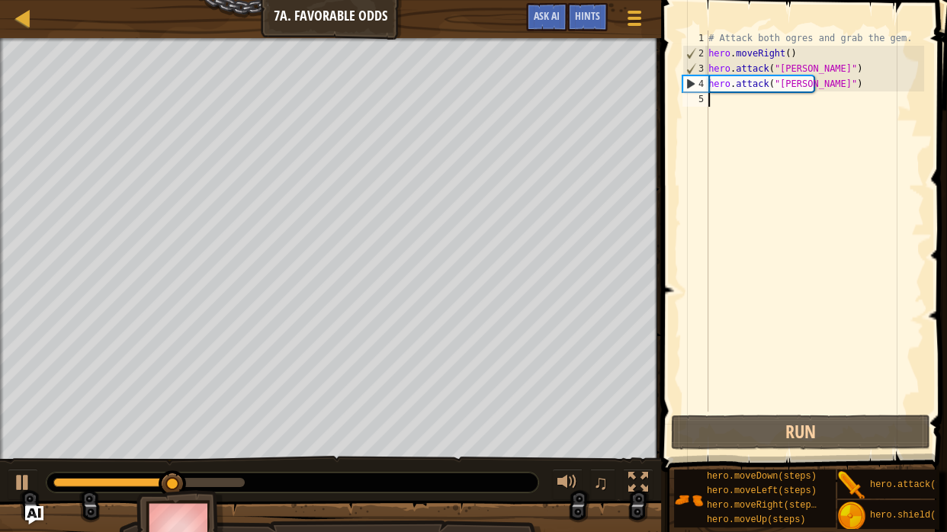
scroll to position [7, 0]
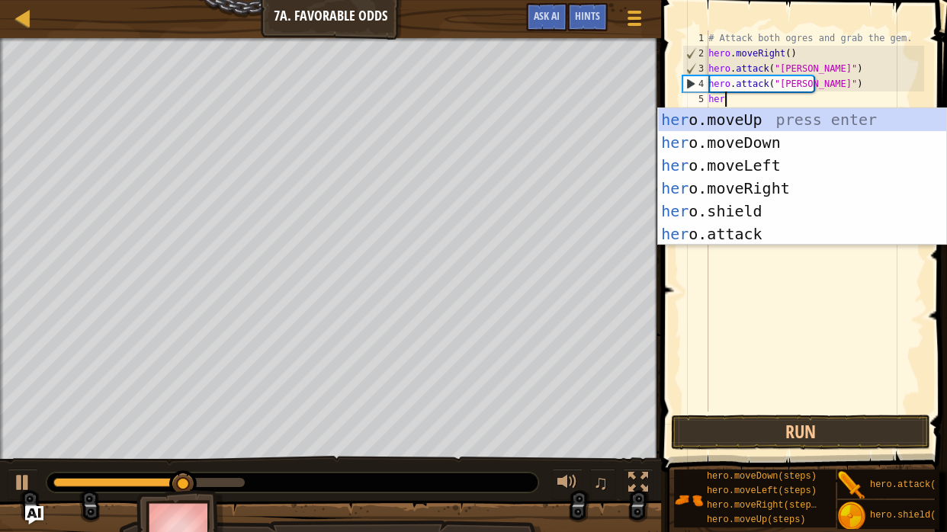
type textarea "hero"
click at [760, 181] on div "hero .moveUp press enter hero .moveDown press enter hero .moveLeft press enter …" at bounding box center [802, 199] width 288 height 183
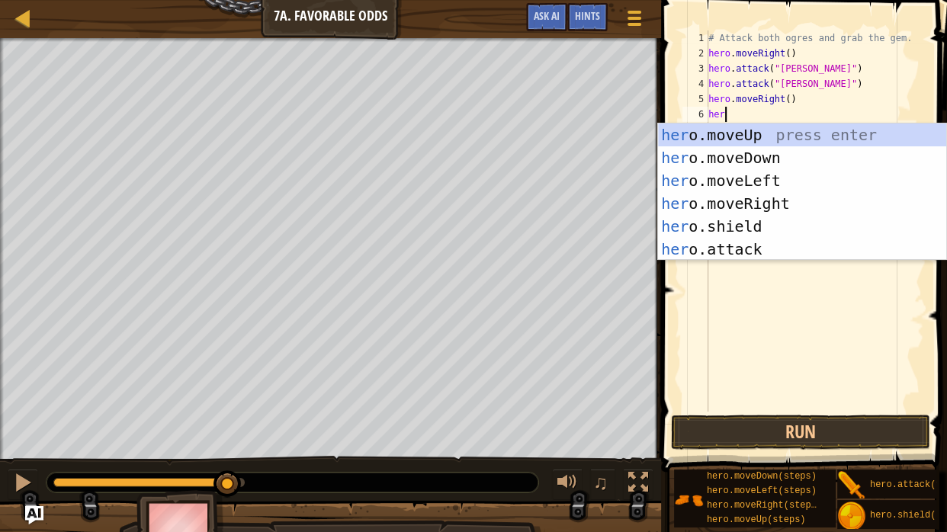
type textarea "hero"
click at [762, 135] on div "hero .moveUp press enter hero .moveDown press enter hero .moveLeft press enter …" at bounding box center [802, 215] width 288 height 183
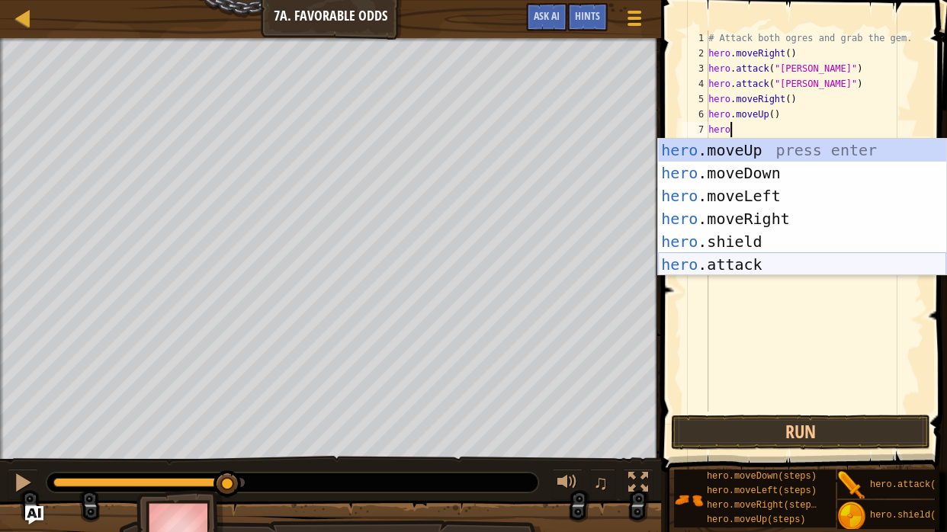
click at [739, 266] on div "hero .moveUp press enter hero .moveDown press enter hero .moveLeft press enter …" at bounding box center [802, 230] width 288 height 183
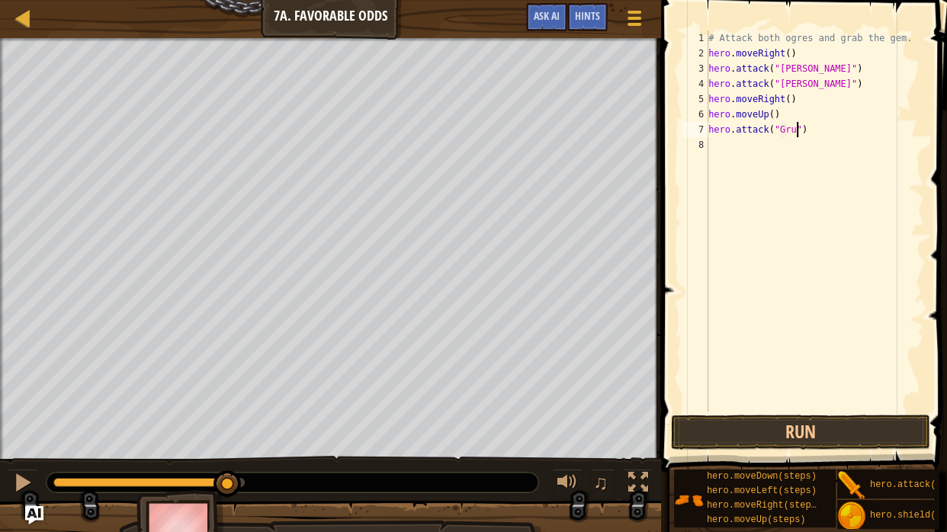
scroll to position [7, 12]
type textarea "hero.attack("Grump")"
click at [837, 141] on div "# Attack both ogres and grab the gem. hero . moveRight ( ) hero . attack ( "[PE…" at bounding box center [815, 237] width 219 height 412
click at [772, 431] on button "Run" at bounding box center [800, 432] width 259 height 35
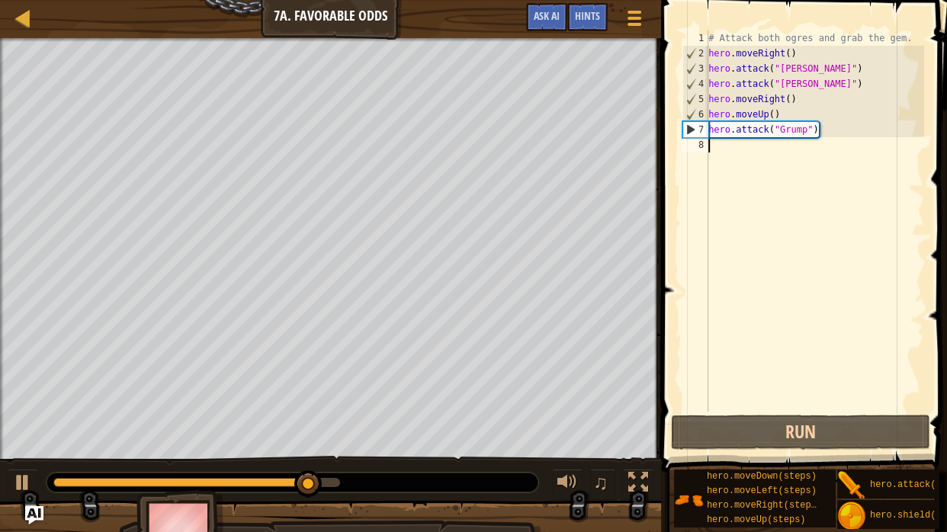
click at [829, 121] on div "# Attack both ogres and grab the gem. hero . moveRight ( ) hero . attack ( "[PE…" at bounding box center [815, 237] width 219 height 412
type textarea "hero.moveUp()"
click at [803, 152] on div "# Attack both ogres and grab the gem. hero . moveRight ( ) hero . attack ( "[PE…" at bounding box center [815, 237] width 219 height 412
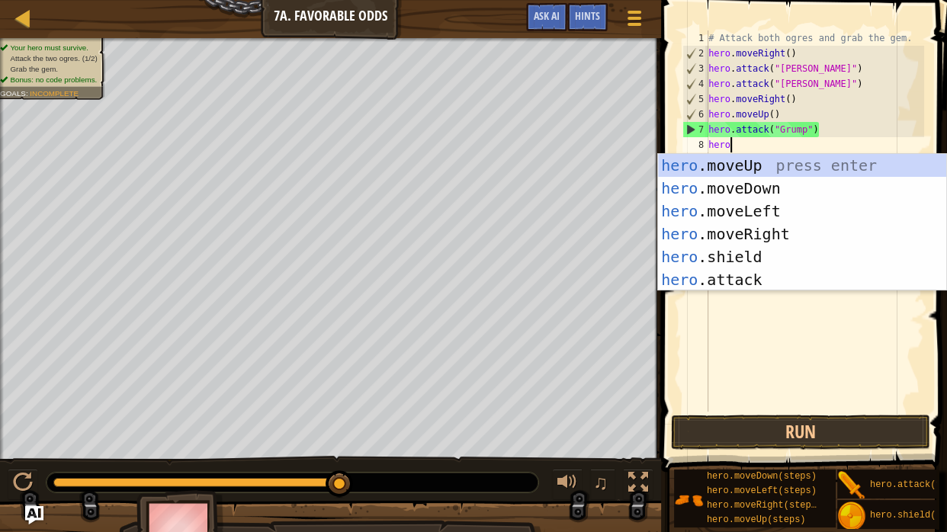
scroll to position [7, 2]
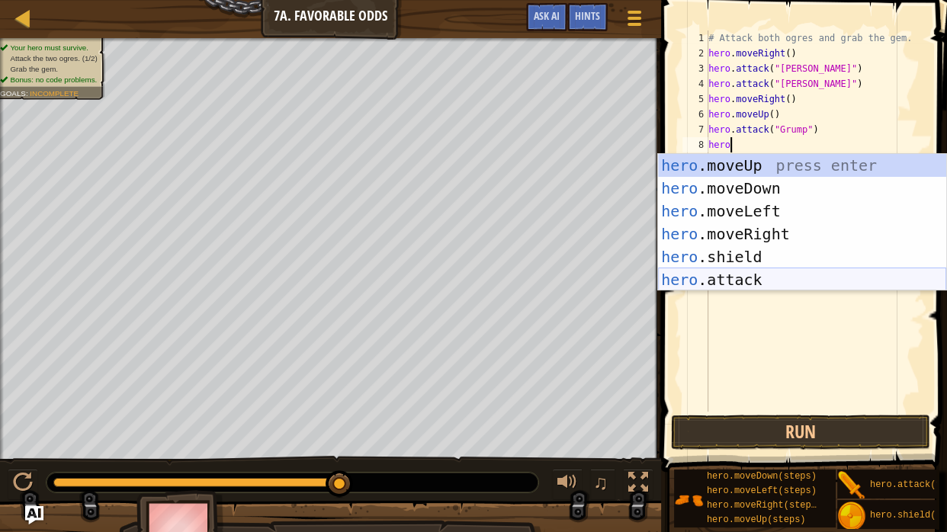
click at [773, 280] on div "hero .moveUp press enter hero .moveDown press enter hero .moveLeft press enter …" at bounding box center [802, 245] width 288 height 183
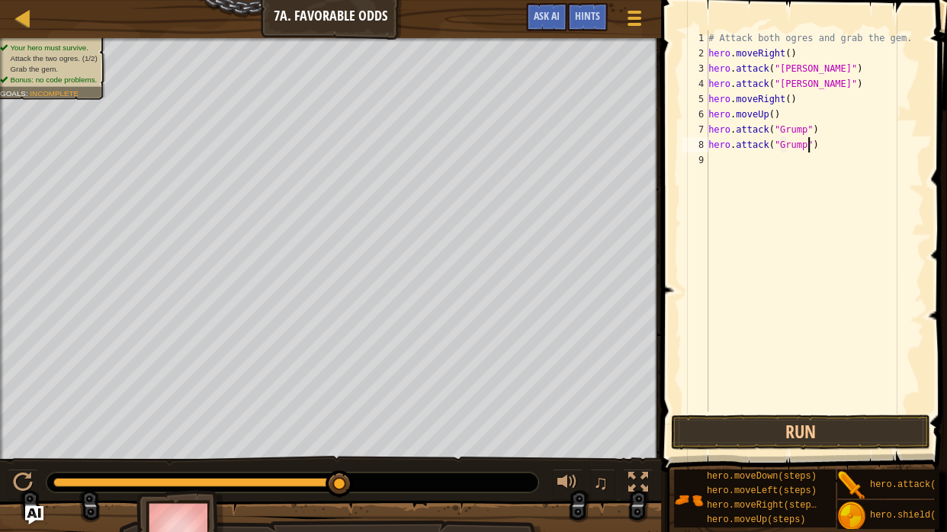
scroll to position [7, 12]
type textarea "hero.attack("Grump")"
click at [742, 430] on button "Run" at bounding box center [800, 432] width 259 height 35
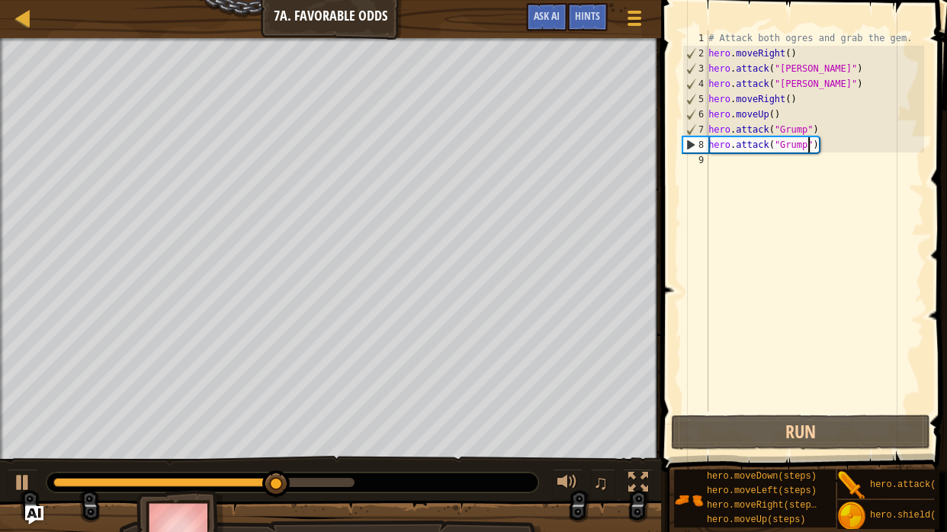
click at [791, 162] on div "# Attack both ogres and grab the gem. hero . moveRight ( ) hero . attack ( "[PE…" at bounding box center [815, 237] width 219 height 412
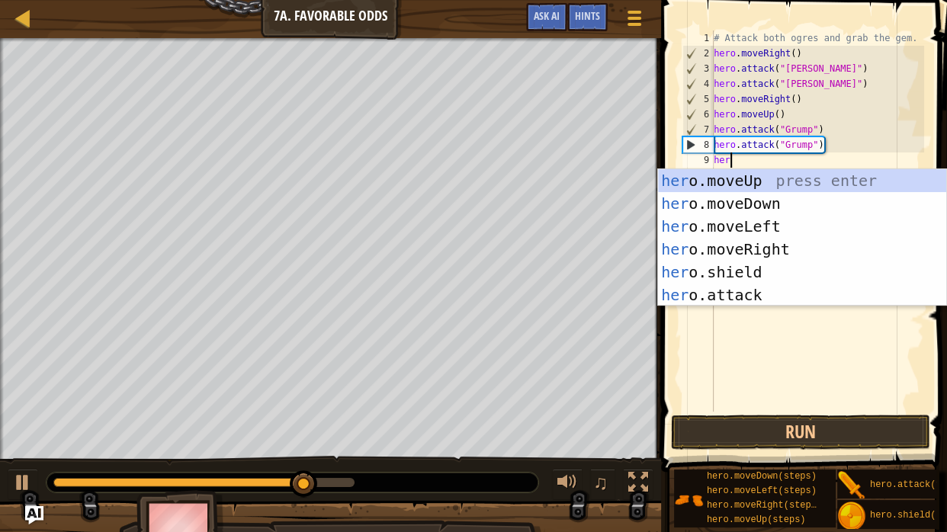
type textarea "hero"
click at [787, 216] on div "hero .moveUp press enter hero .moveDown press enter hero .moveLeft press enter …" at bounding box center [802, 260] width 288 height 183
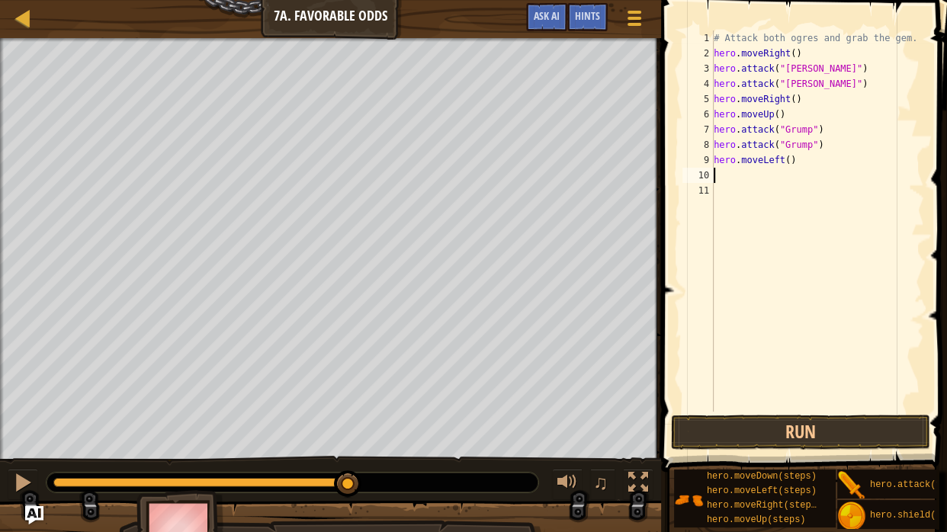
click at [790, 167] on div "# Attack both ogres and grab the gem. hero . moveRight ( ) hero . attack ( "[PE…" at bounding box center [818, 237] width 214 height 412
type textarea "hero.moveLeft(2)"
click at [785, 437] on button "Run" at bounding box center [800, 432] width 259 height 35
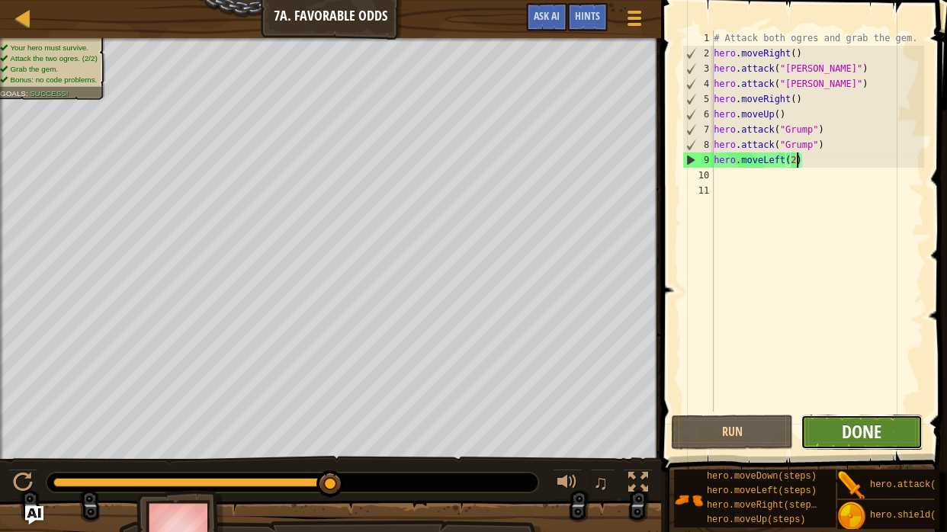
click at [858, 425] on span "Done" at bounding box center [862, 432] width 40 height 24
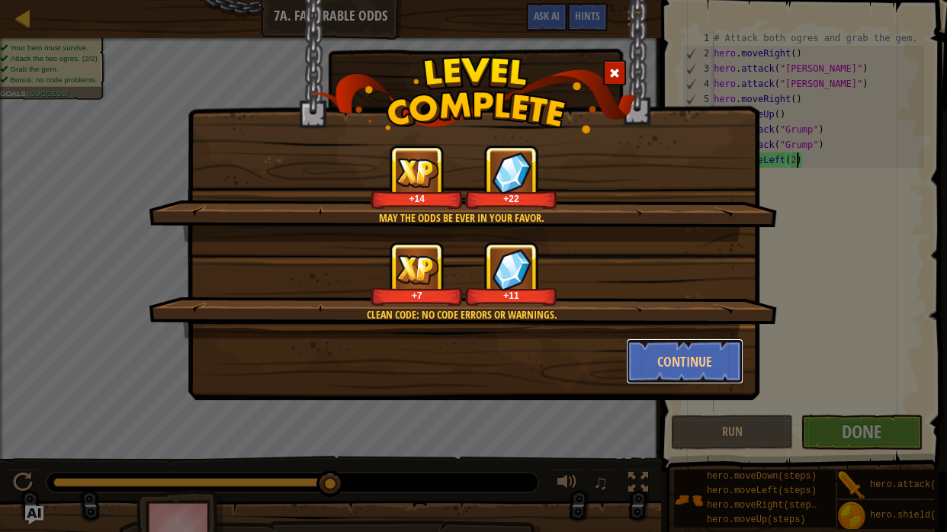
click at [652, 364] on button "Continue" at bounding box center [685, 362] width 118 height 46
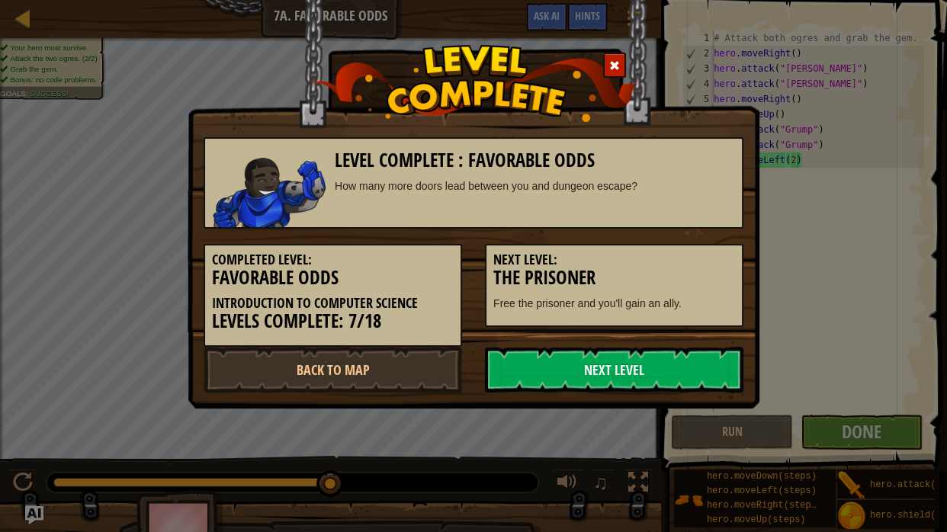
click at [652, 364] on link "Next Level" at bounding box center [614, 370] width 259 height 46
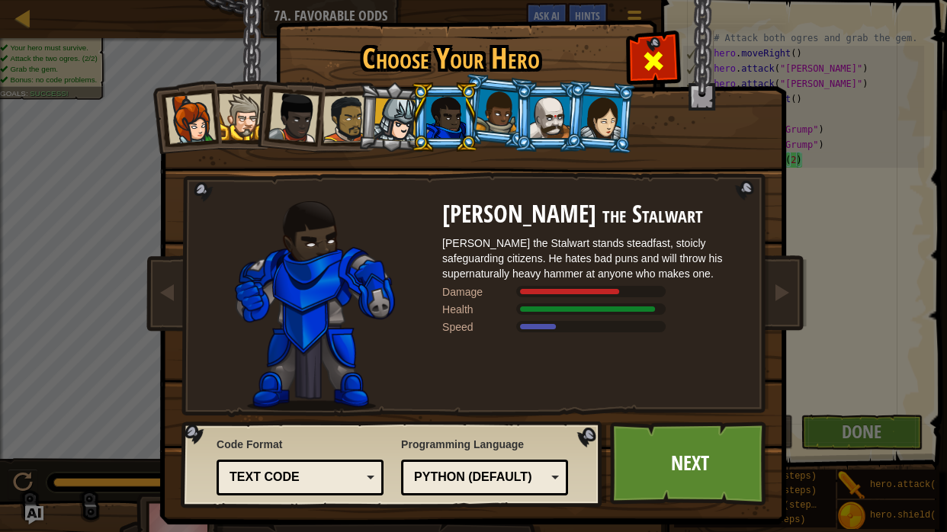
click at [671, 55] on div at bounding box center [653, 59] width 48 height 48
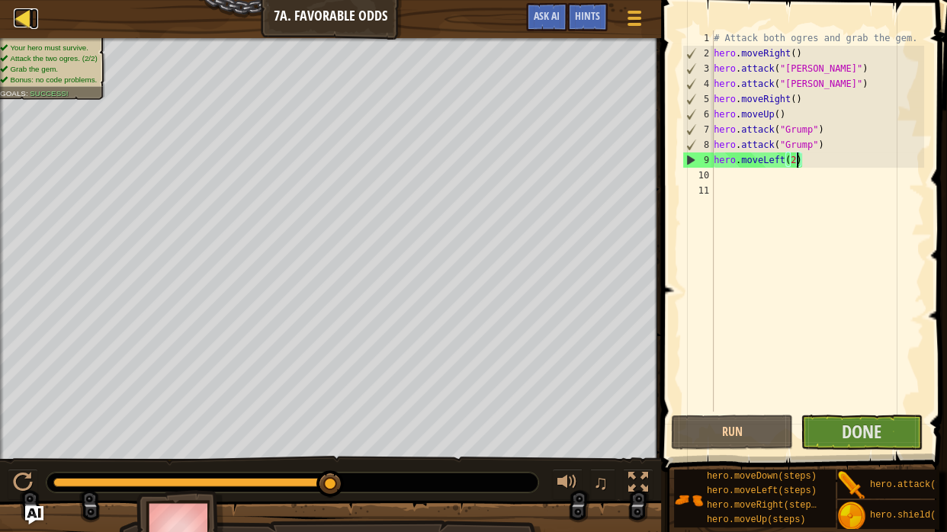
click at [19, 13] on div at bounding box center [23, 17] width 19 height 19
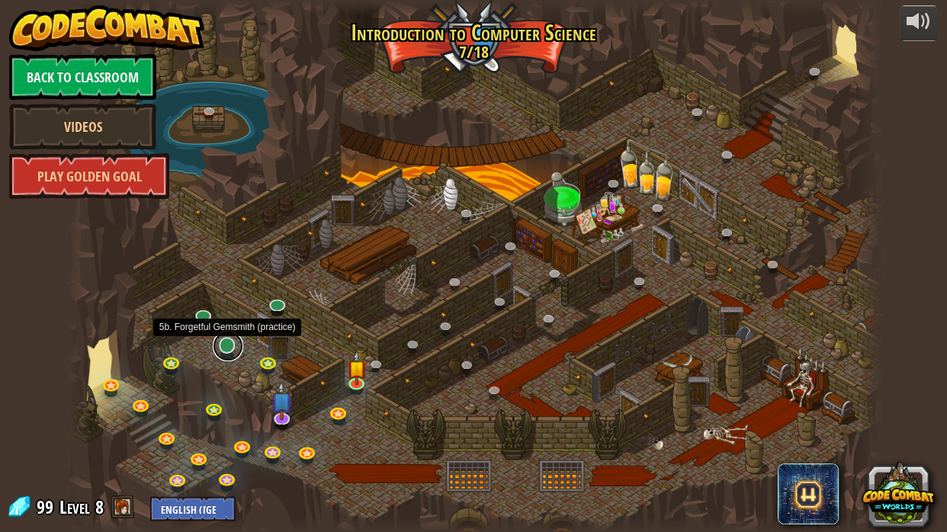
click at [217, 349] on link at bounding box center [228, 346] width 31 height 31
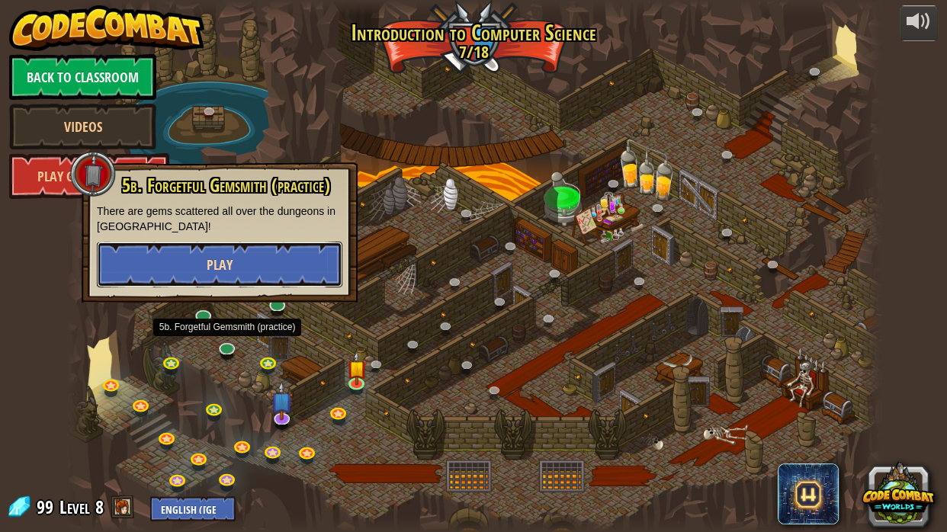
click at [217, 262] on span "Play" at bounding box center [220, 265] width 26 height 19
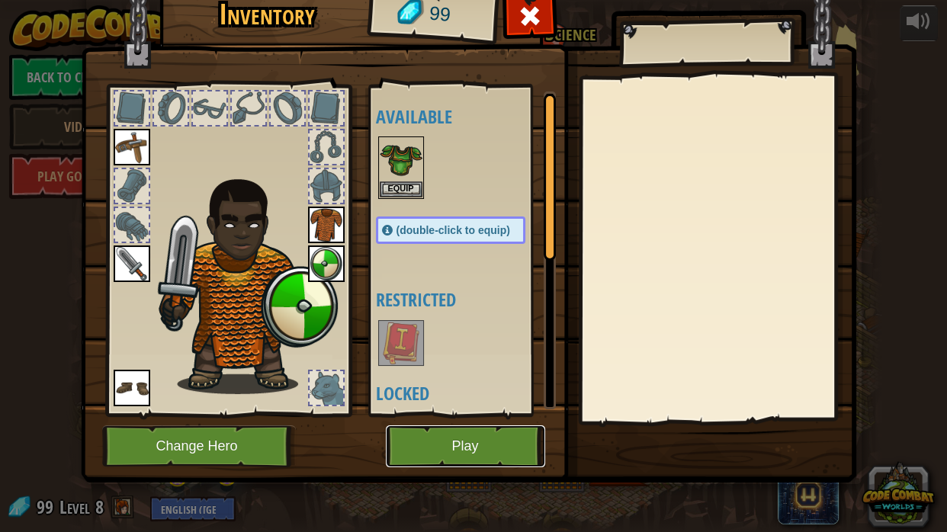
click at [491, 452] on button "Play" at bounding box center [465, 447] width 159 height 42
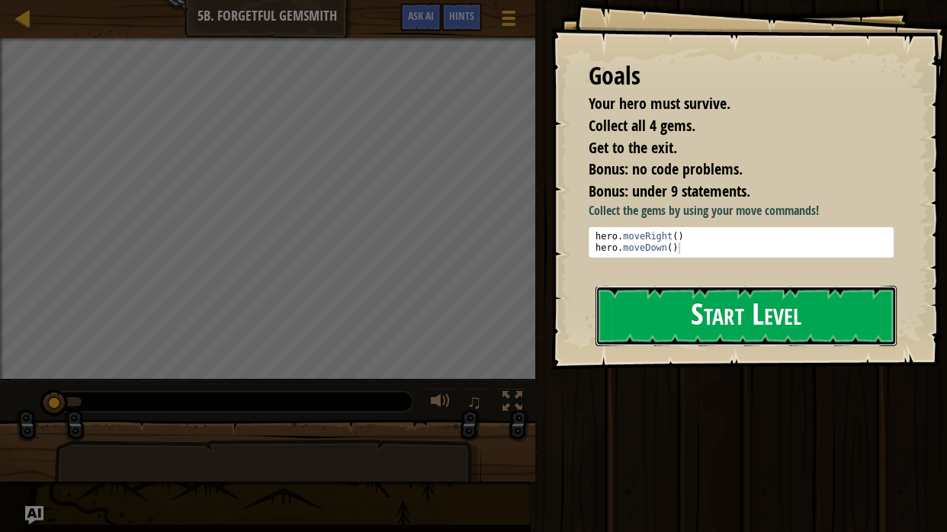
click at [697, 327] on button "Start Level" at bounding box center [746, 316] width 301 height 60
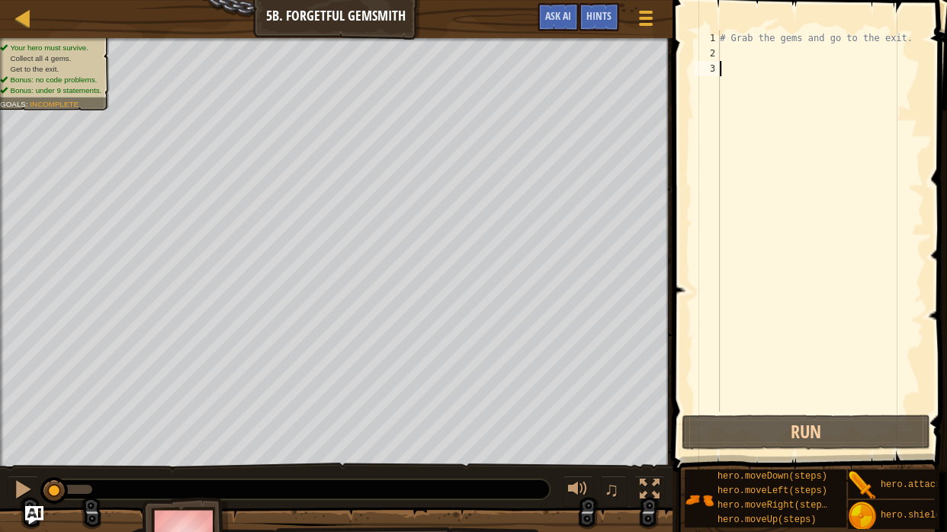
click at [829, 66] on div "# Grab the gems and go to the exit." at bounding box center [821, 237] width 208 height 412
click at [801, 46] on div "# Grab the gems and go to the exit." at bounding box center [821, 237] width 208 height 412
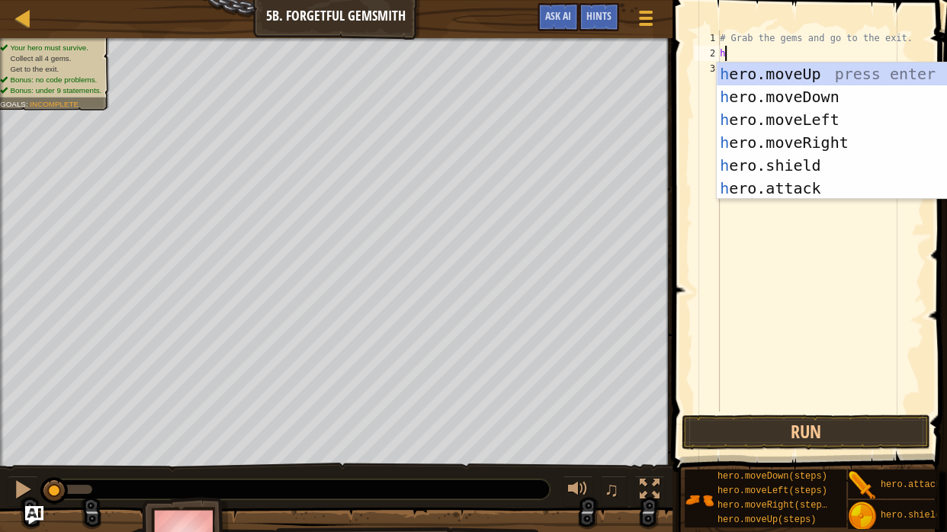
scroll to position [7, 0]
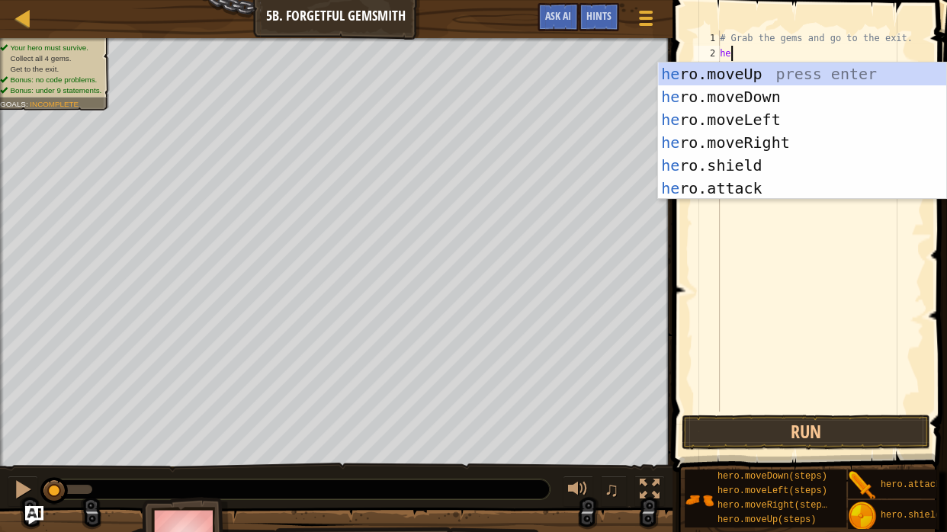
type textarea "hero"
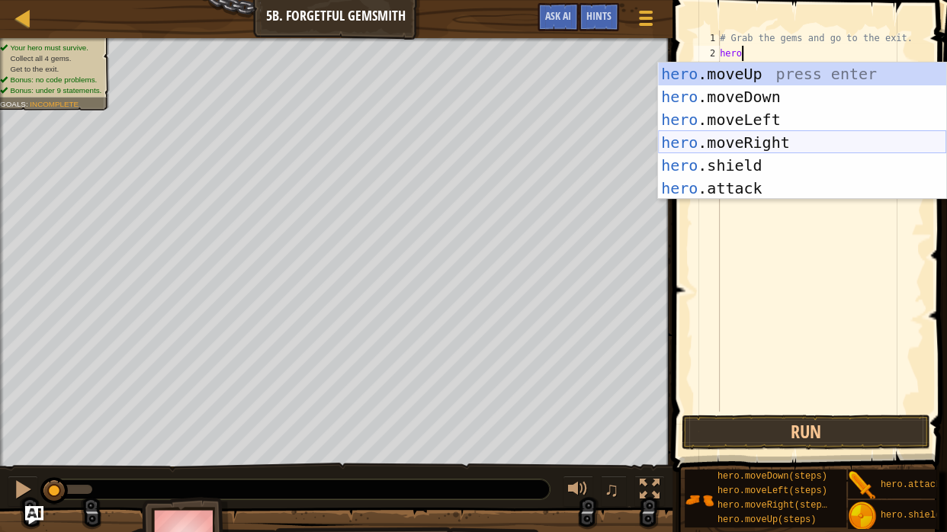
click at [816, 143] on div "hero .moveUp press enter hero .moveDown press enter hero .moveLeft press enter …" at bounding box center [802, 154] width 288 height 183
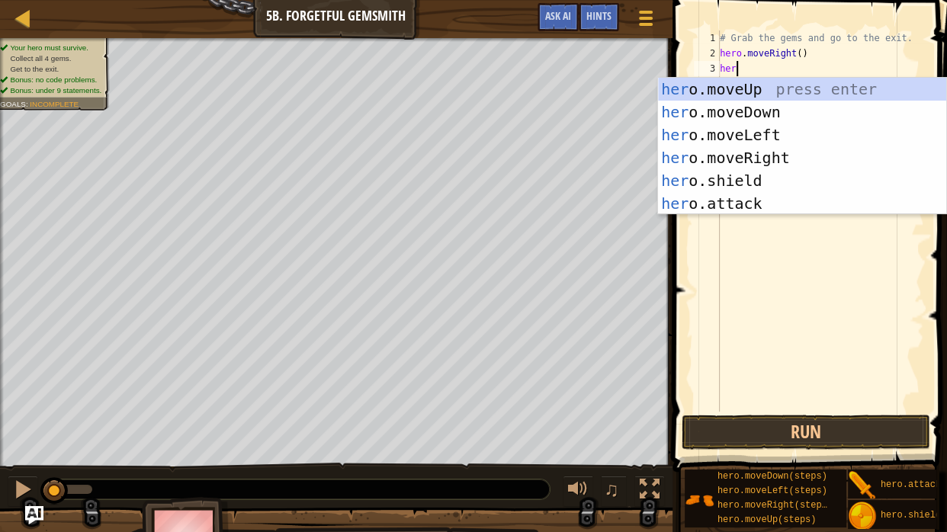
type textarea "hero"
click at [800, 103] on div "hero .moveUp press enter hero .moveDown press enter hero .moveLeft press enter …" at bounding box center [802, 169] width 288 height 183
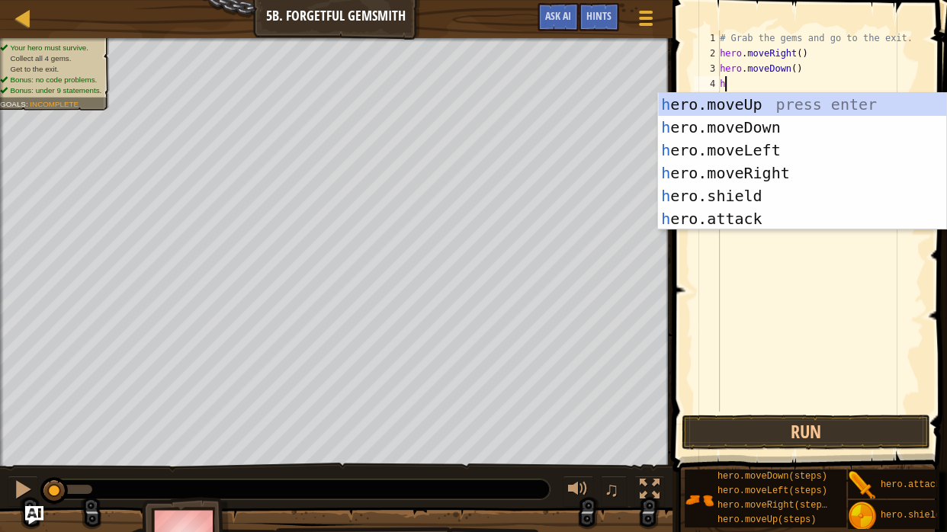
type textarea "hero"
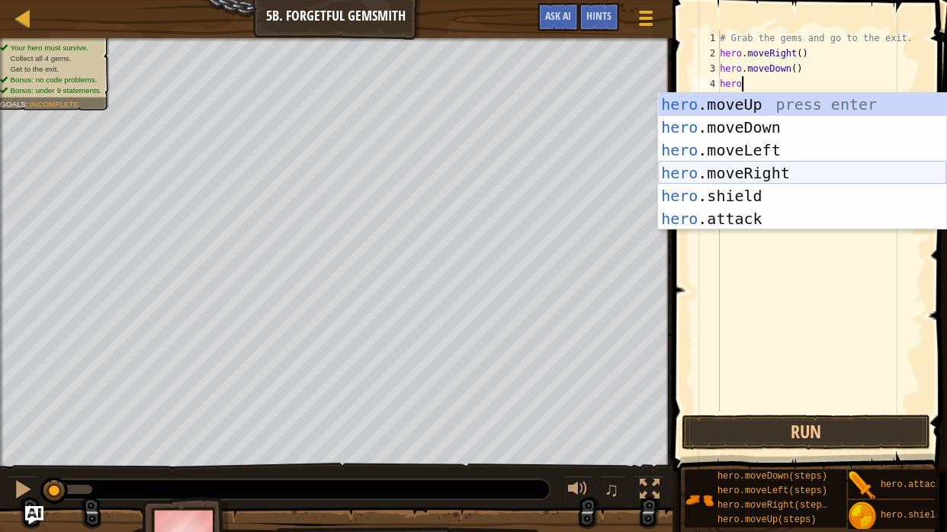
click at [800, 169] on div "hero .moveUp press enter hero .moveDown press enter hero .moveLeft press enter …" at bounding box center [802, 184] width 288 height 183
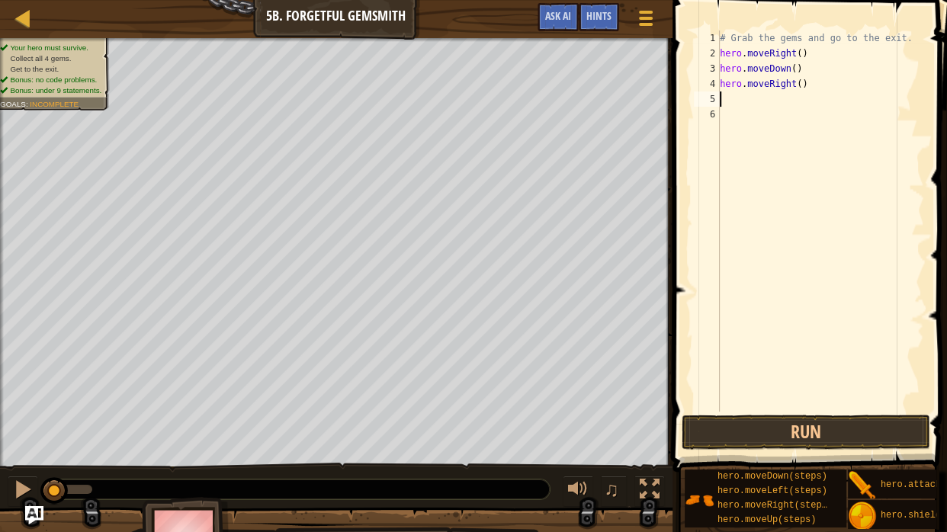
click at [801, 83] on div "# Grab the gems and go to the exit. hero . moveRight ( ) hero . moveDown ( ) he…" at bounding box center [821, 237] width 208 height 412
type textarea "hero.moveRight(2)"
click at [803, 108] on div "# Grab the gems and go to the exit. hero . moveRight ( ) hero . moveDown ( ) he…" at bounding box center [821, 237] width 208 height 412
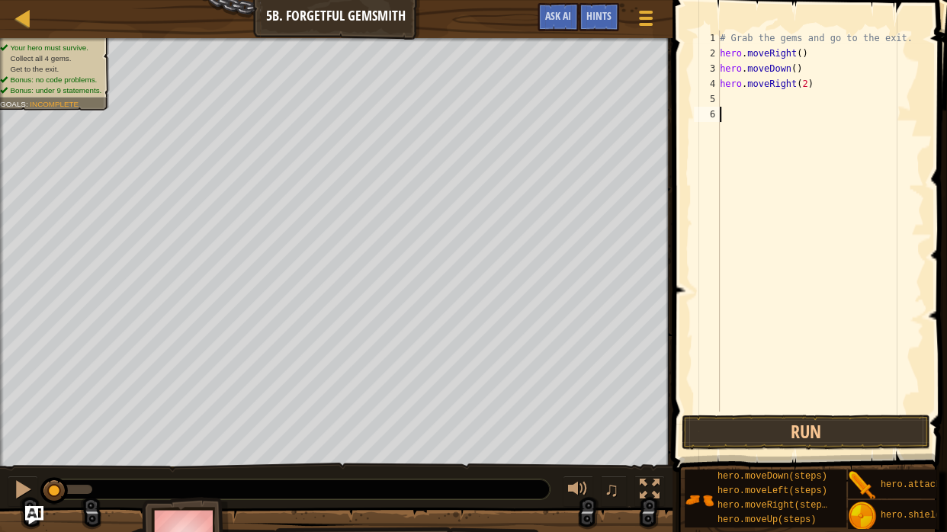
click at [797, 99] on div "# Grab the gems and go to the exit. hero . moveRight ( ) hero . moveDown ( ) he…" at bounding box center [821, 237] width 208 height 412
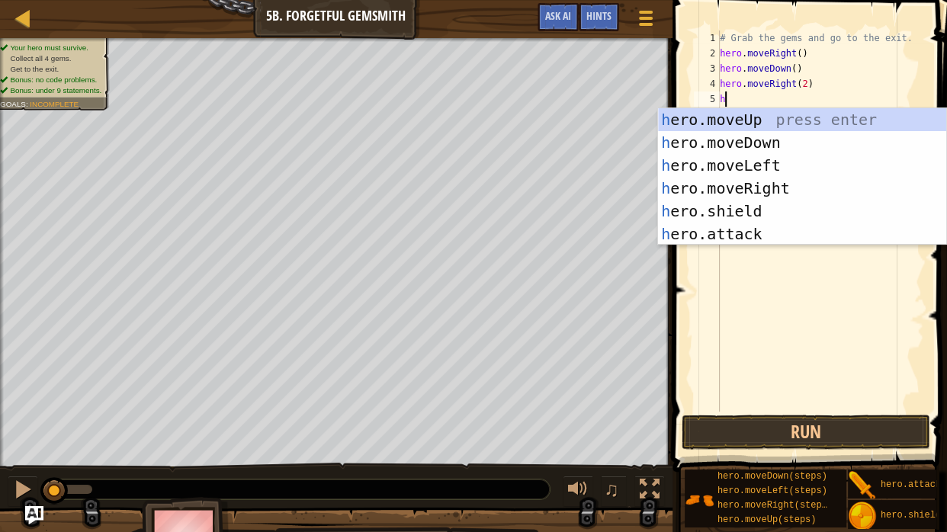
scroll to position [7, 2]
type textarea "hero"
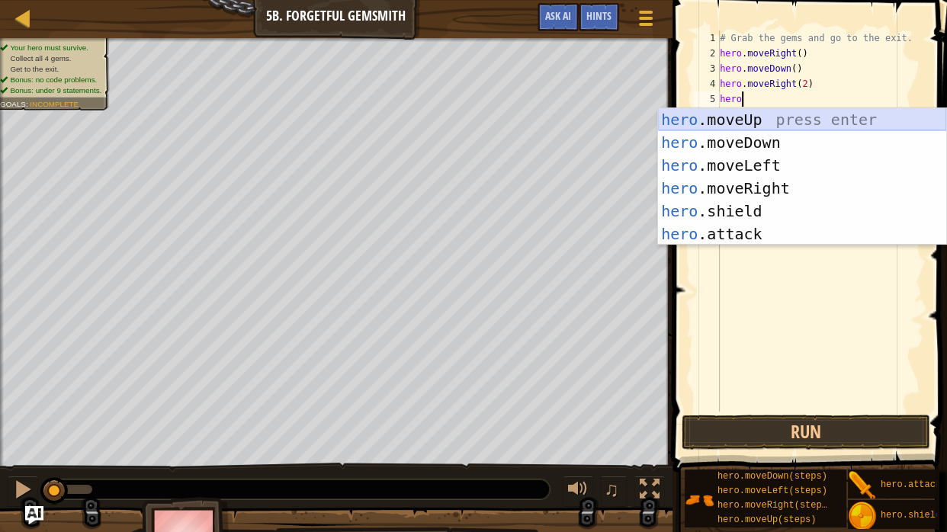
click at [795, 112] on div "hero .moveUp press enter hero .moveDown press enter hero .moveLeft press enter …" at bounding box center [802, 199] width 288 height 183
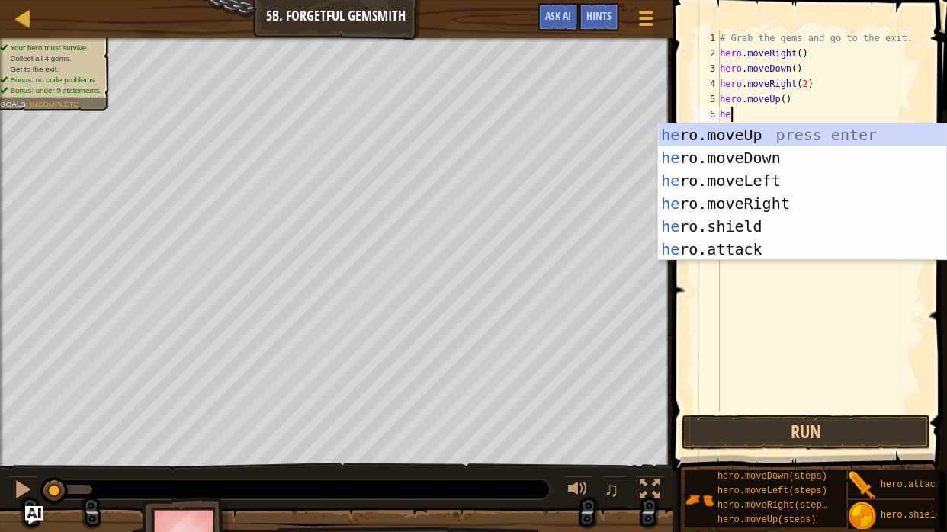
type textarea "hero"
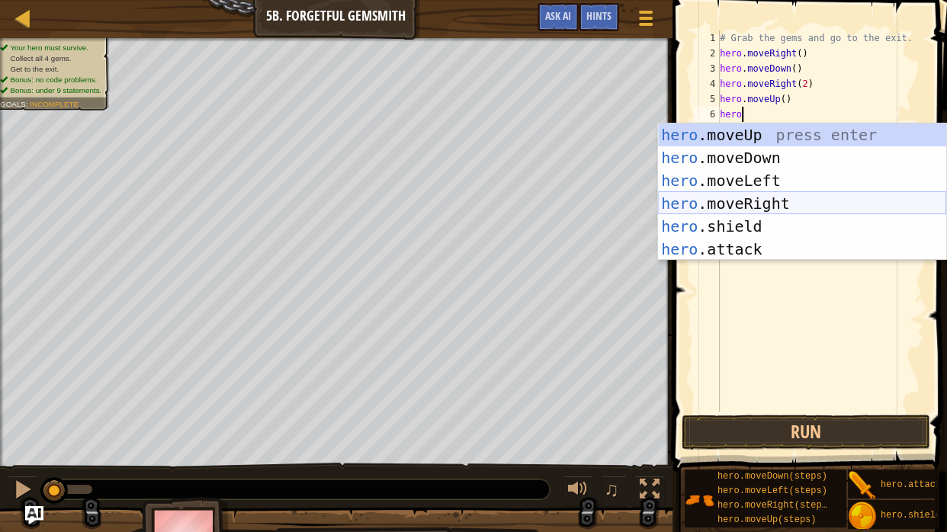
click at [781, 200] on div "hero .moveUp press enter hero .moveDown press enter hero .moveLeft press enter …" at bounding box center [802, 215] width 288 height 183
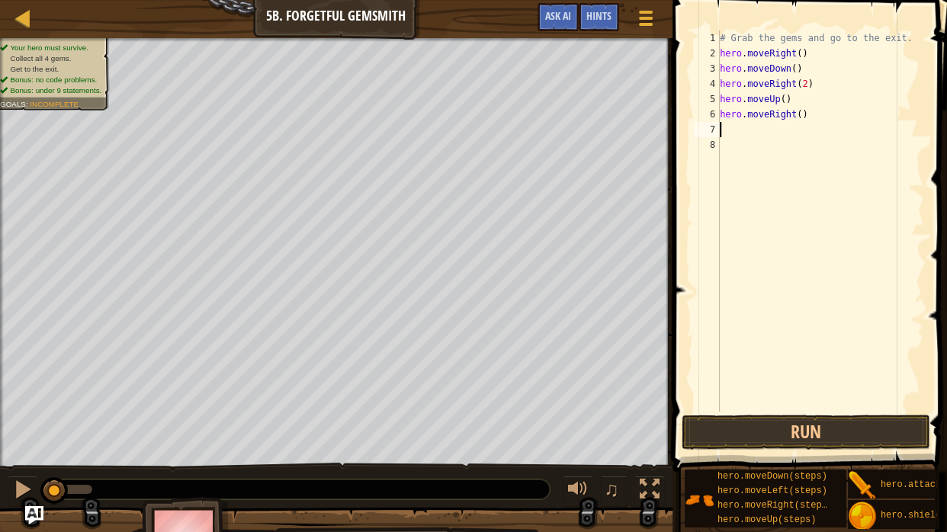
scroll to position [7, 0]
click at [773, 430] on button "Run" at bounding box center [806, 432] width 249 height 35
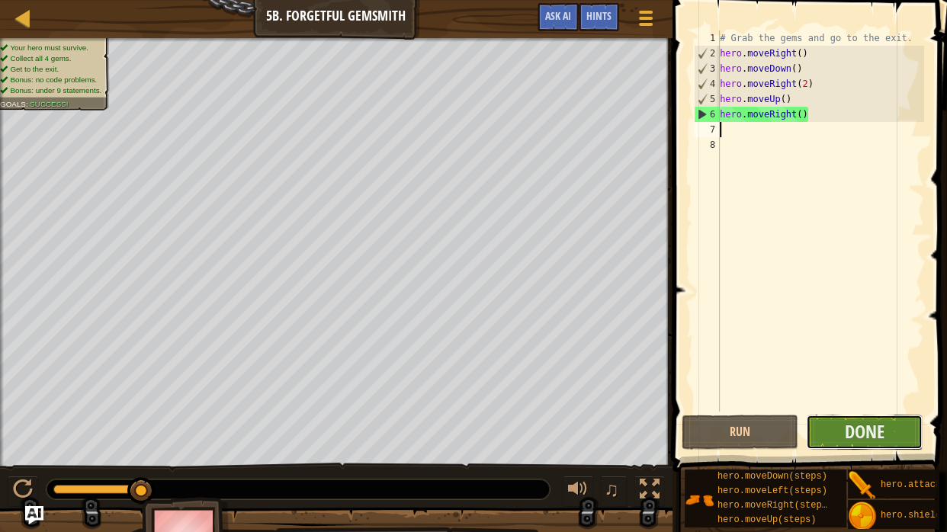
click at [837, 423] on button "Done" at bounding box center [864, 432] width 117 height 35
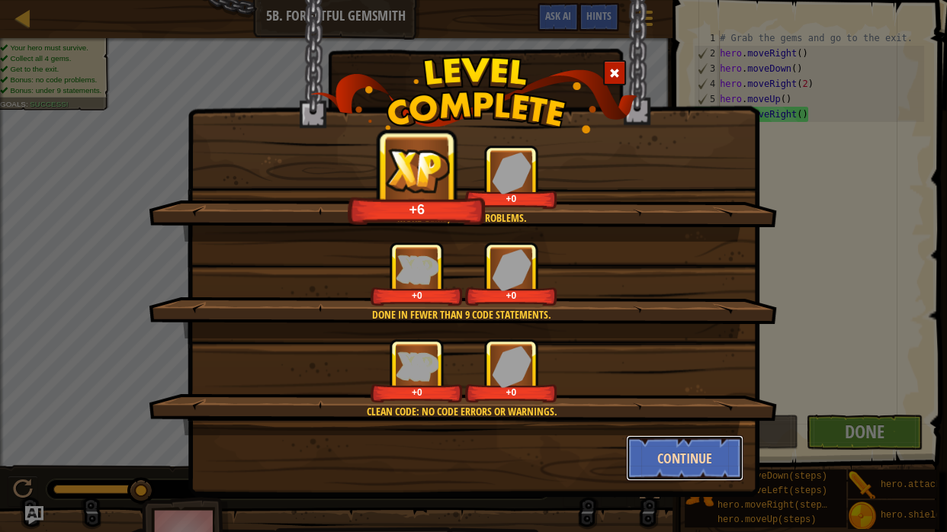
click at [690, 462] on button "Continue" at bounding box center [685, 459] width 118 height 46
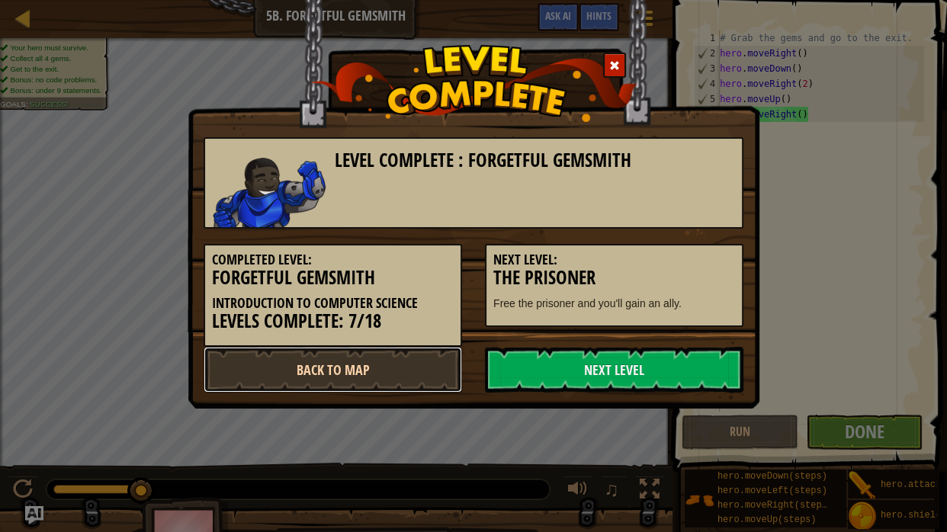
click at [395, 384] on link "Back to Map" at bounding box center [333, 370] width 259 height 46
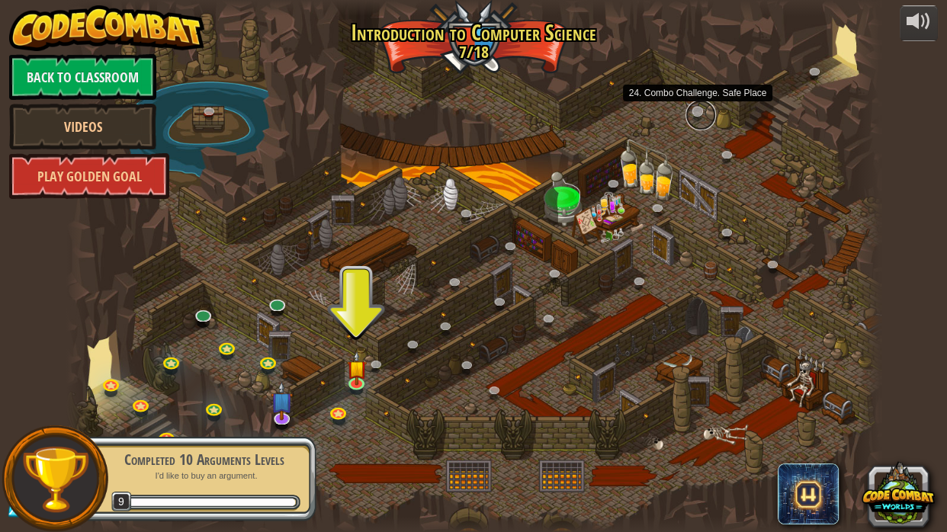
click at [698, 106] on link at bounding box center [701, 115] width 31 height 31
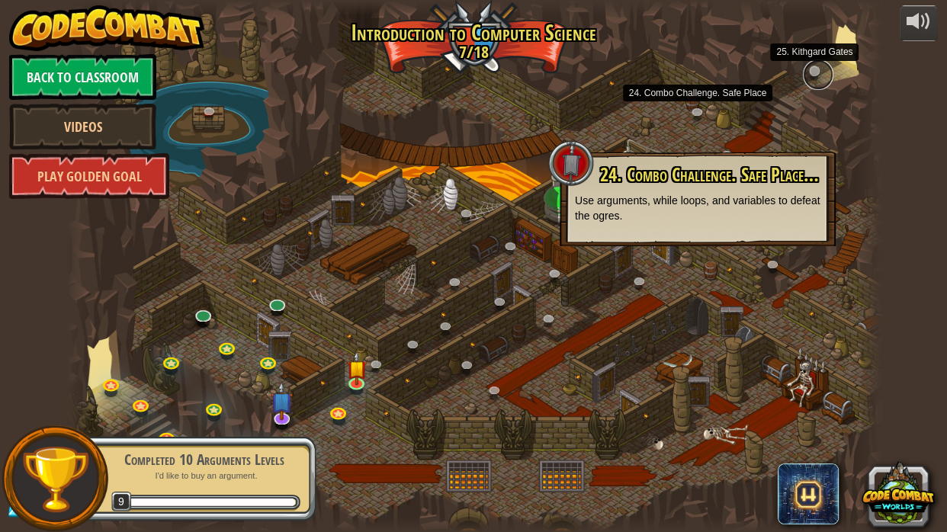
click at [814, 66] on link at bounding box center [818, 75] width 31 height 31
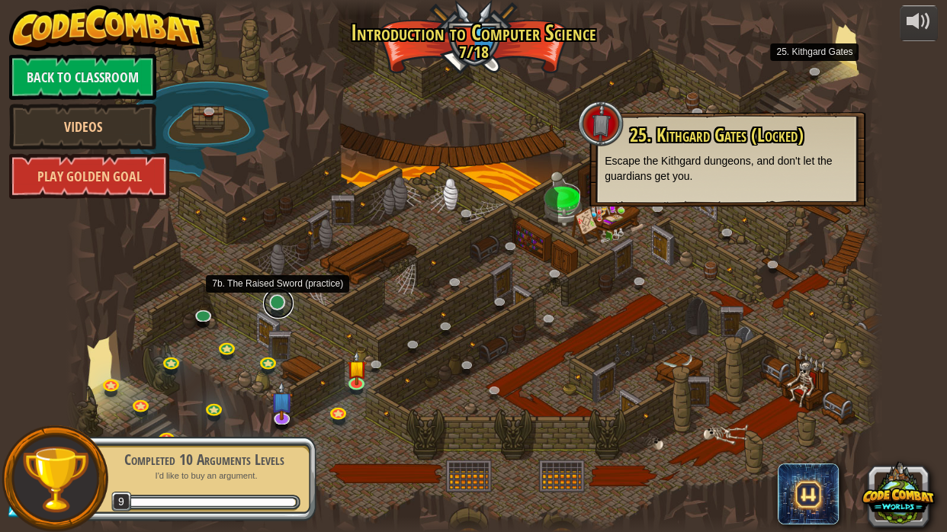
click at [266, 306] on link at bounding box center [278, 303] width 31 height 31
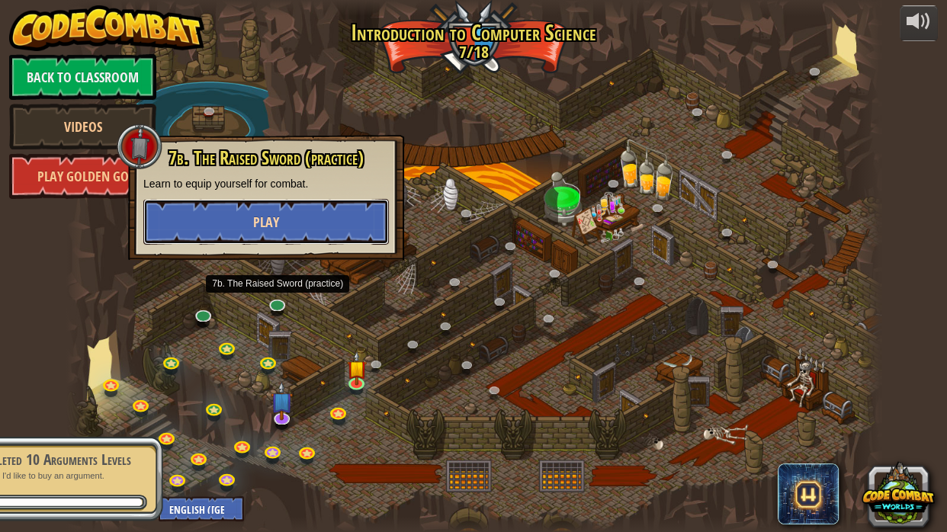
click at [307, 239] on button "Play" at bounding box center [266, 222] width 246 height 46
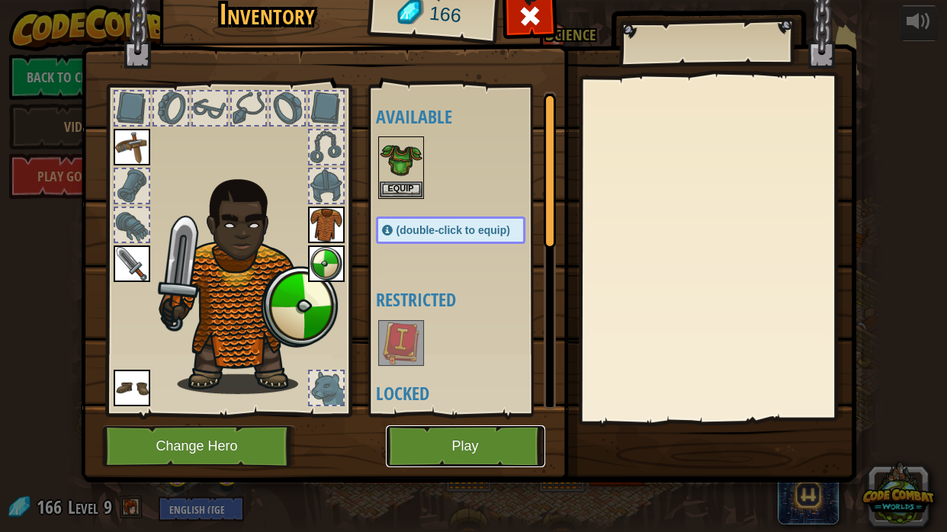
click at [434, 456] on button "Play" at bounding box center [465, 447] width 159 height 42
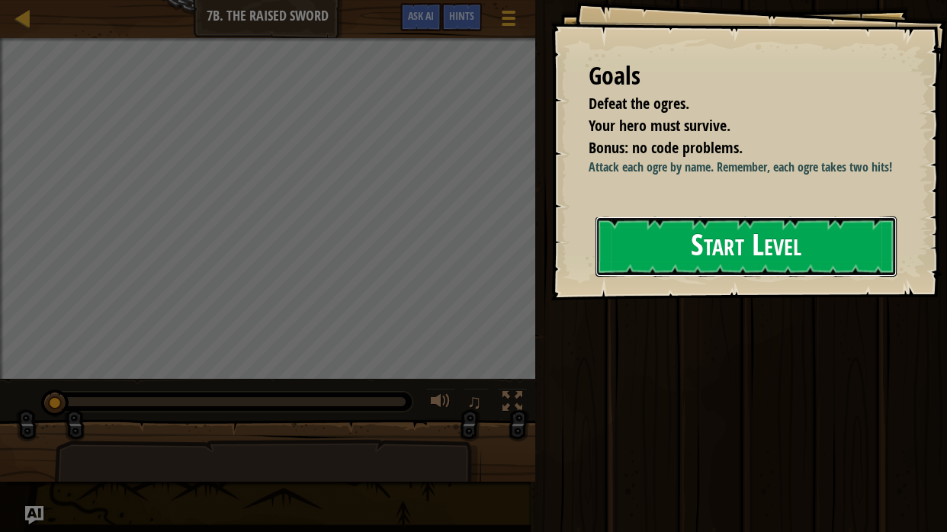
click at [712, 277] on button "Start Level" at bounding box center [746, 247] width 301 height 60
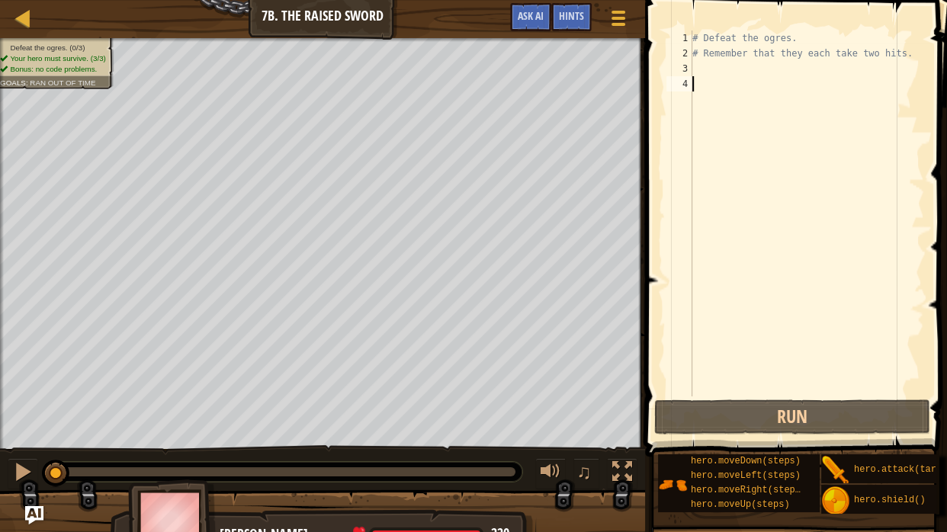
click at [751, 72] on div "# Defeat the ogres. # Remember that they each take two hits." at bounding box center [807, 229] width 235 height 397
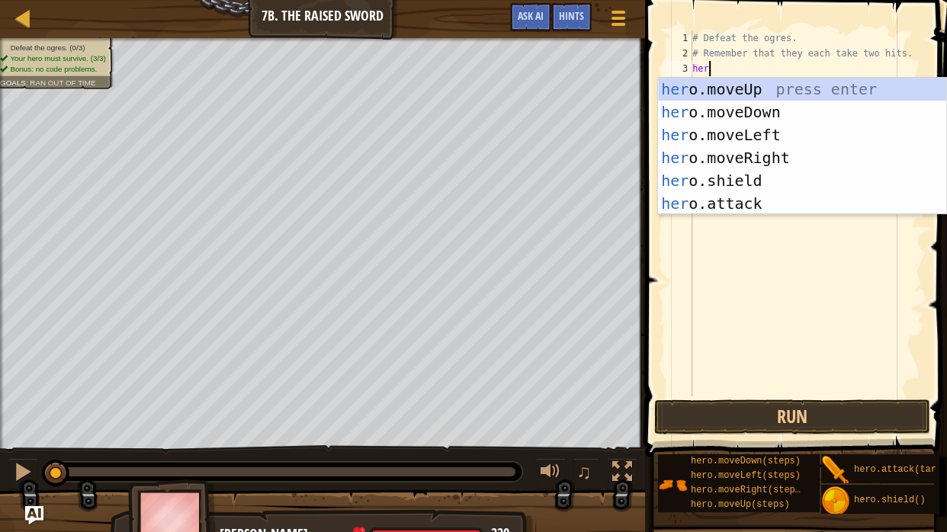
scroll to position [7, 2]
click at [751, 201] on div "hero .moveUp press enter hero .moveDown press enter hero .moveLeft press enter …" at bounding box center [802, 169] width 288 height 183
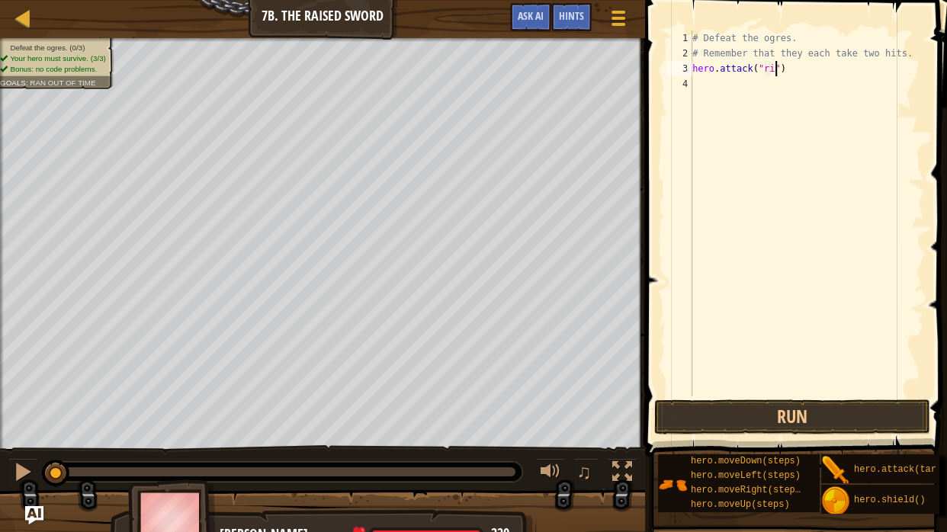
scroll to position [7, 11]
click at [774, 69] on div "# Defeat the ogres. # Remember that they each take two hits. hero . attack ( "r…" at bounding box center [807, 229] width 235 height 397
click at [771, 67] on div "# Defeat the ogres. # Remember that they each take two hits. hero . attack ( "r…" at bounding box center [807, 229] width 235 height 397
type textarea "hero.attack("Rig")"
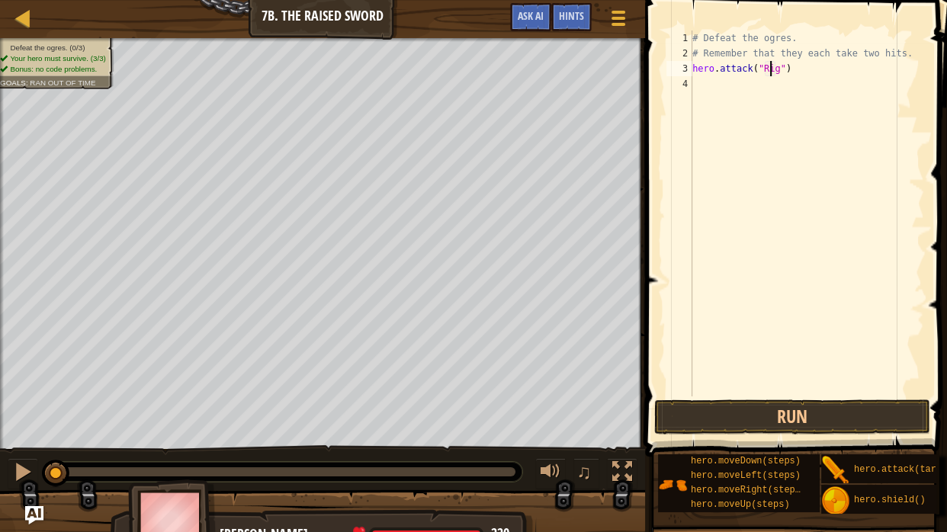
click at [766, 80] on div "# Defeat the ogres. # Remember that they each take two hits. hero . attack ( "R…" at bounding box center [807, 229] width 235 height 397
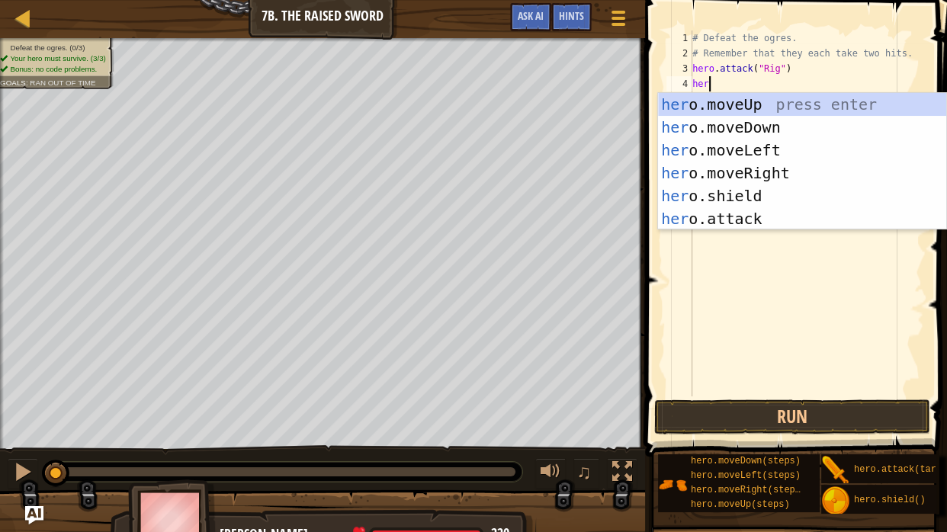
scroll to position [7, 2]
click at [761, 224] on div "hero .moveUp press enter hero .moveDown press enter hero .moveLeft press enter …" at bounding box center [802, 184] width 288 height 183
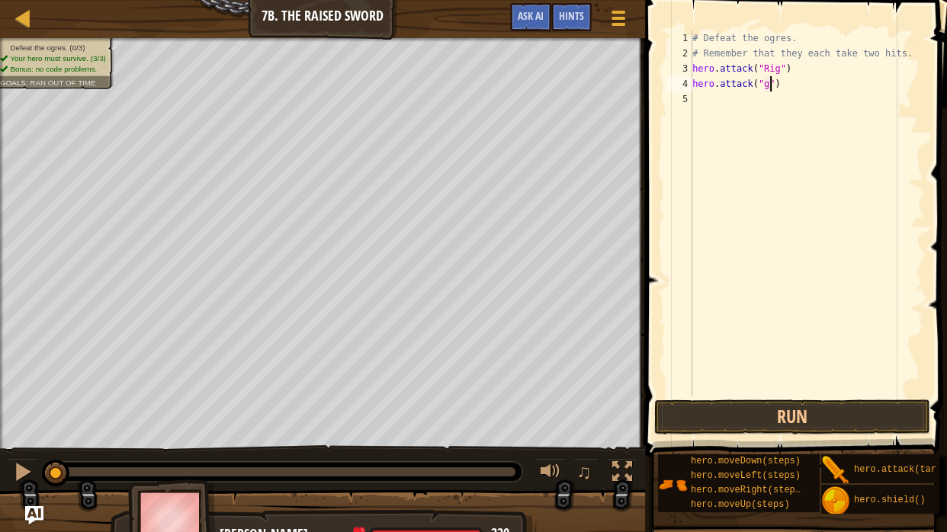
scroll to position [7, 9]
type textarea "hero.attack("Gurt")"
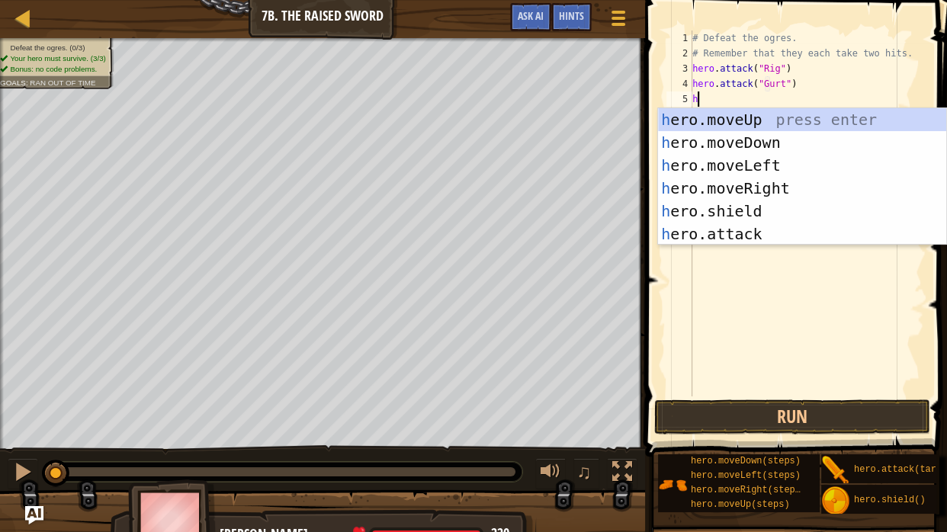
scroll to position [7, 1]
click at [754, 230] on div "h e ro .moveUp press enter h e ro .moveDown press enter h e ro .moveLeft press …" at bounding box center [802, 199] width 288 height 183
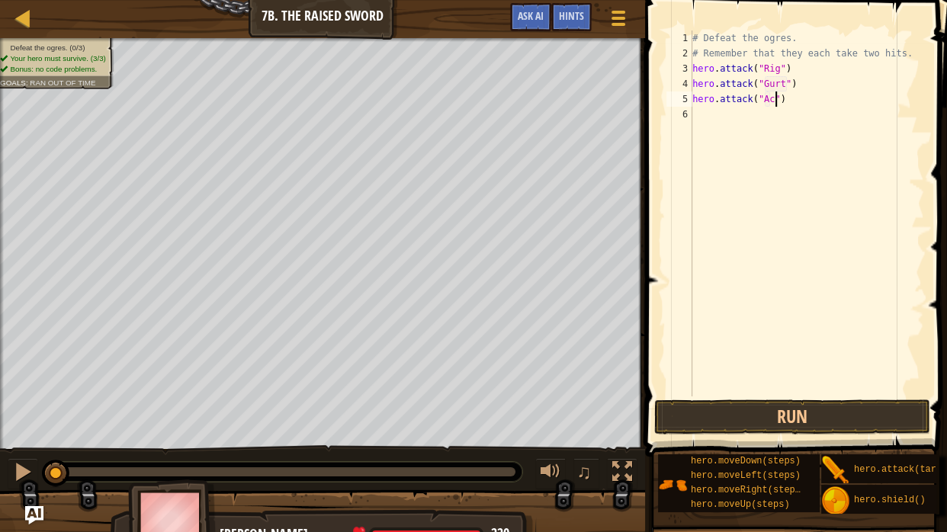
scroll to position [7, 11]
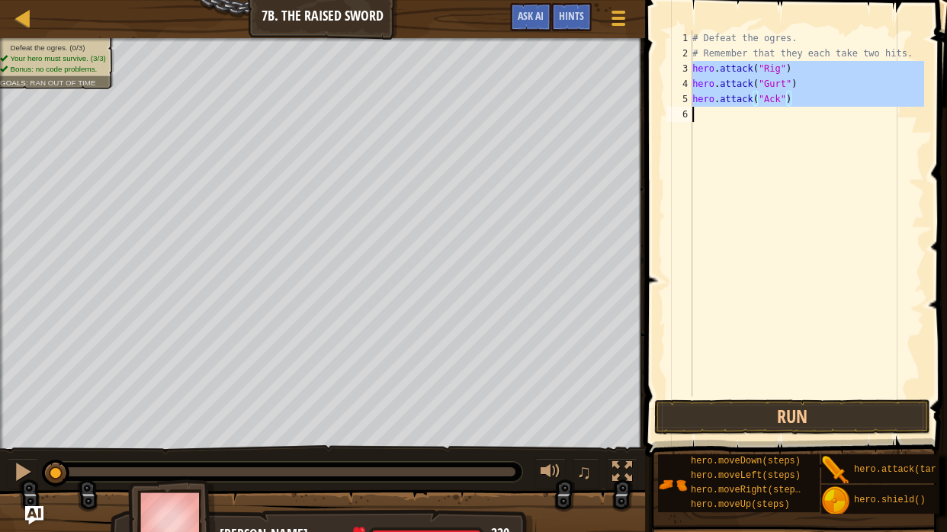
drag, startPoint x: 694, startPoint y: 63, endPoint x: 826, endPoint y: 108, distance: 139.7
click at [826, 108] on div "# Defeat the ogres. # Remember that they each take two hits. hero . attack ( "R…" at bounding box center [807, 229] width 235 height 397
type textarea "hero.attack("Ack")"
click at [817, 108] on div "# Defeat the ogres. # Remember that they each take two hits. hero . attack ( "R…" at bounding box center [807, 214] width 235 height 366
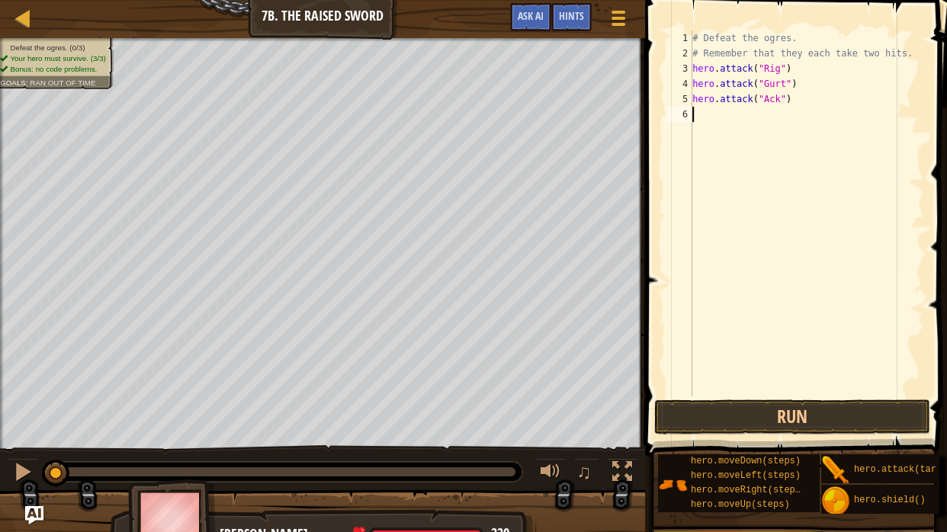
scroll to position [7, 0]
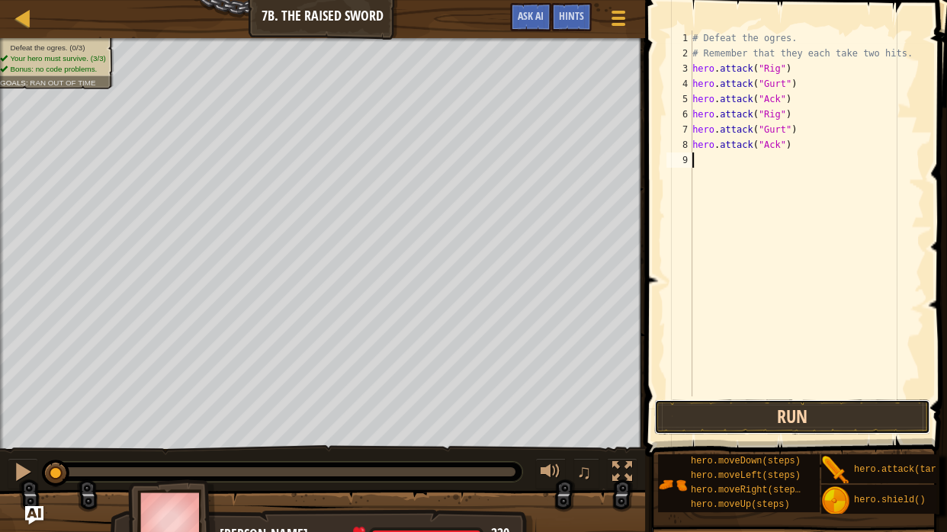
click at [707, 407] on button "Run" at bounding box center [792, 417] width 275 height 35
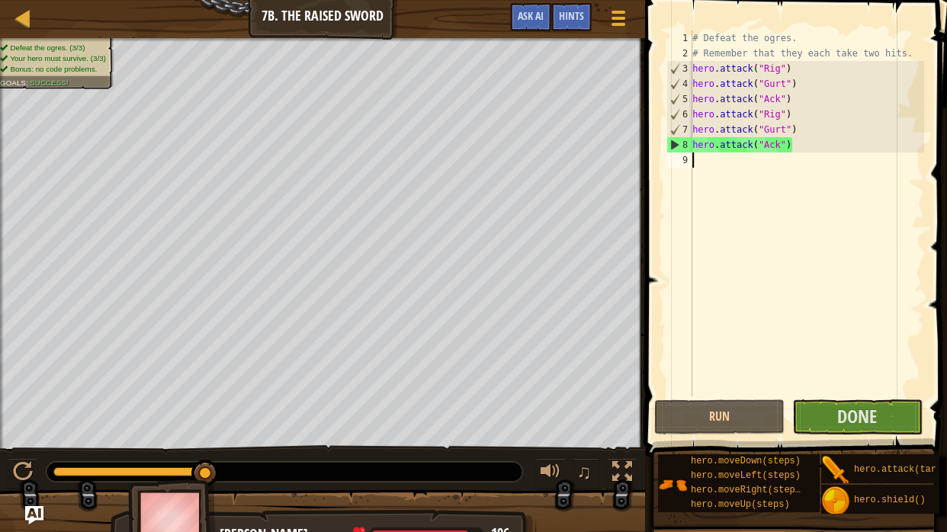
click at [853, 394] on div "# Defeat the ogres. # Remember that they each take two hits. hero . attack ( "R…" at bounding box center [807, 229] width 235 height 397
click at [847, 405] on span "Done" at bounding box center [858, 416] width 40 height 24
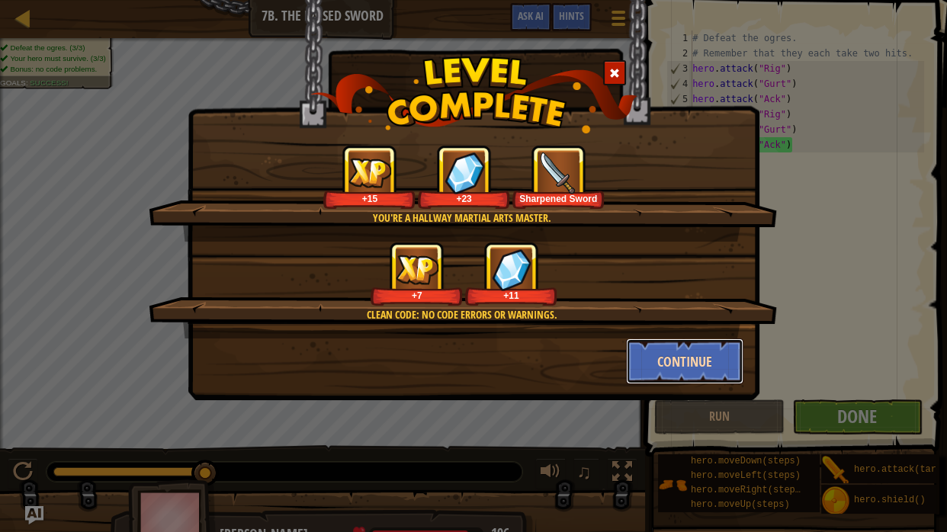
click at [645, 366] on button "Continue" at bounding box center [685, 362] width 118 height 46
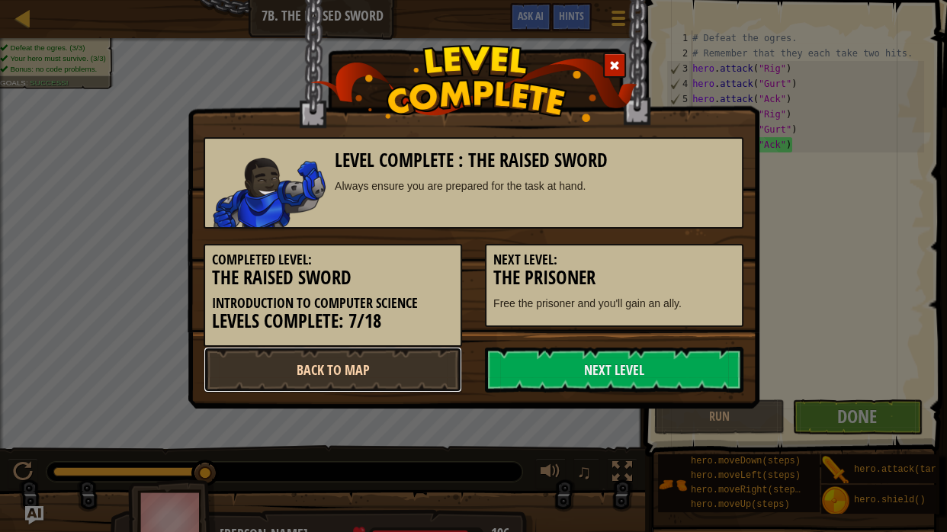
click at [346, 361] on link "Back to Map" at bounding box center [333, 370] width 259 height 46
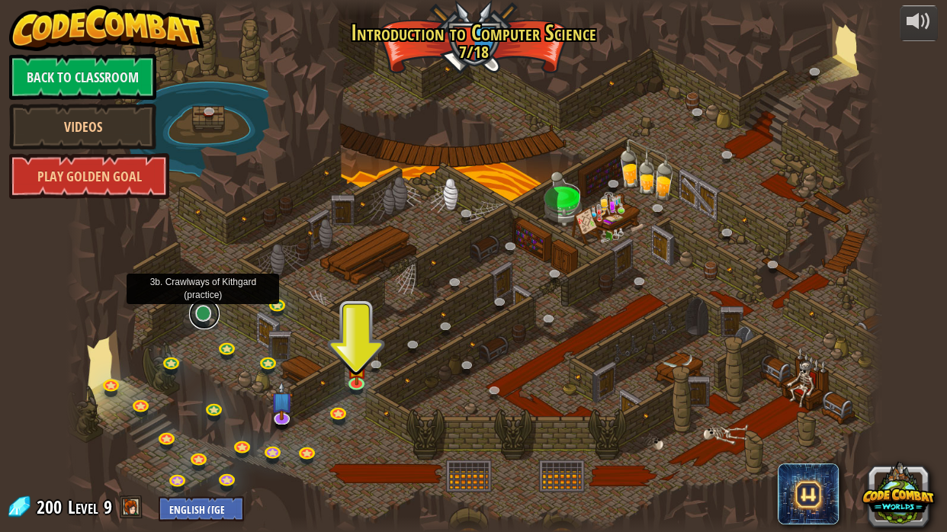
click at [203, 314] on link at bounding box center [204, 314] width 31 height 31
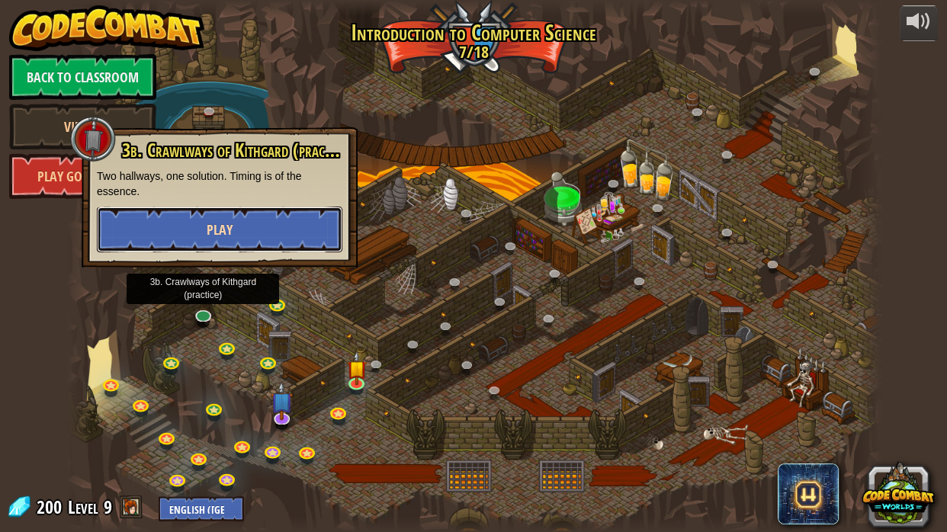
click at [233, 237] on button "Play" at bounding box center [220, 230] width 246 height 46
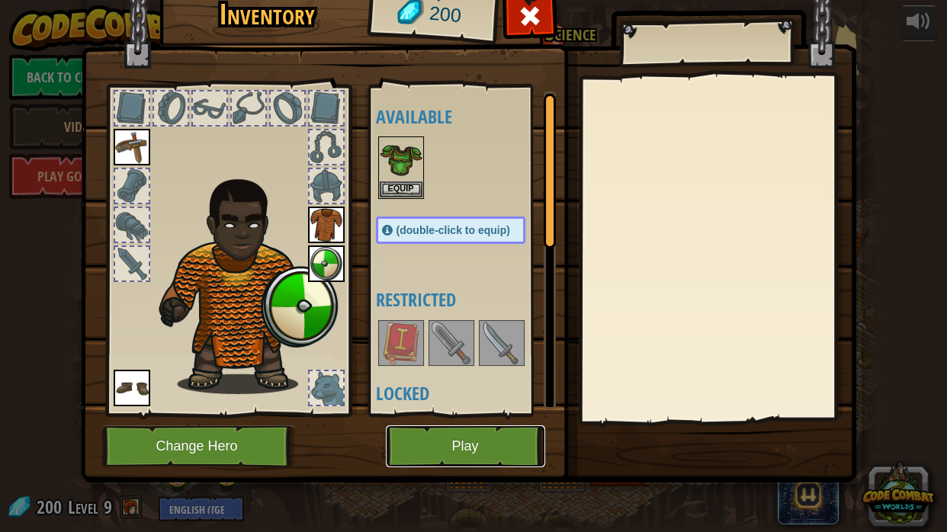
click at [420, 442] on button "Play" at bounding box center [465, 447] width 159 height 42
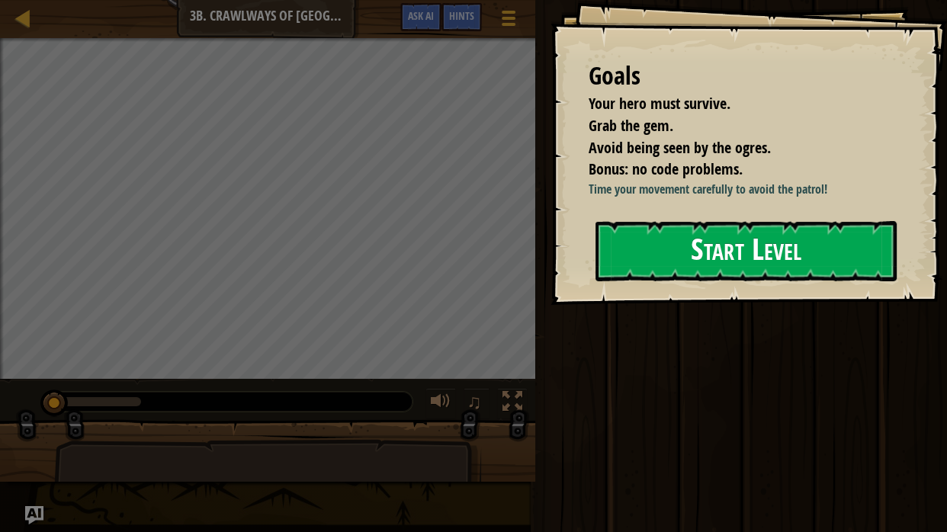
click at [655, 305] on div "Goals Your hero must survive. Grab the gem. Avoid being seen by the ogres. Bonu…" at bounding box center [749, 152] width 397 height 305
click at [671, 282] on div "Goals Your hero must survive. Grab the gem. Avoid being seen by the ogres. Bonu…" at bounding box center [749, 152] width 397 height 305
click at [680, 266] on button "Start Level" at bounding box center [746, 251] width 301 height 60
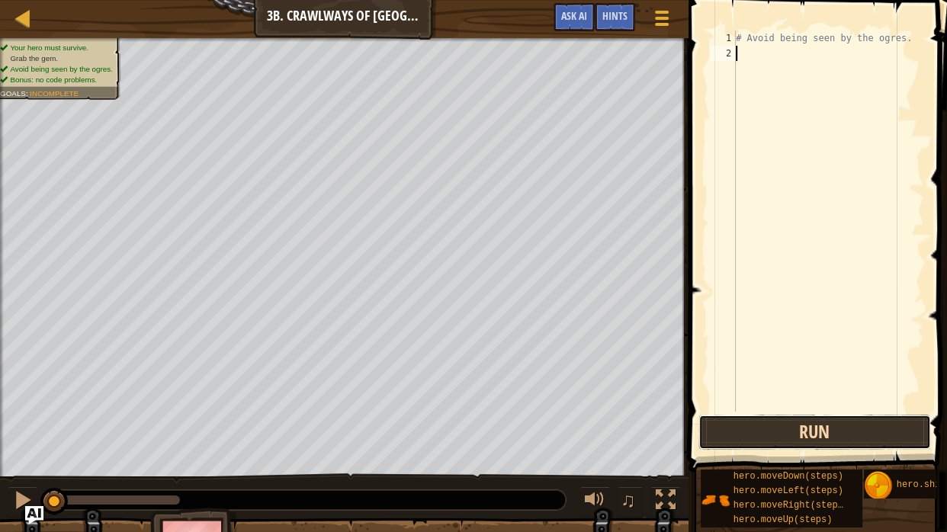
click at [709, 426] on button "Run" at bounding box center [815, 432] width 233 height 35
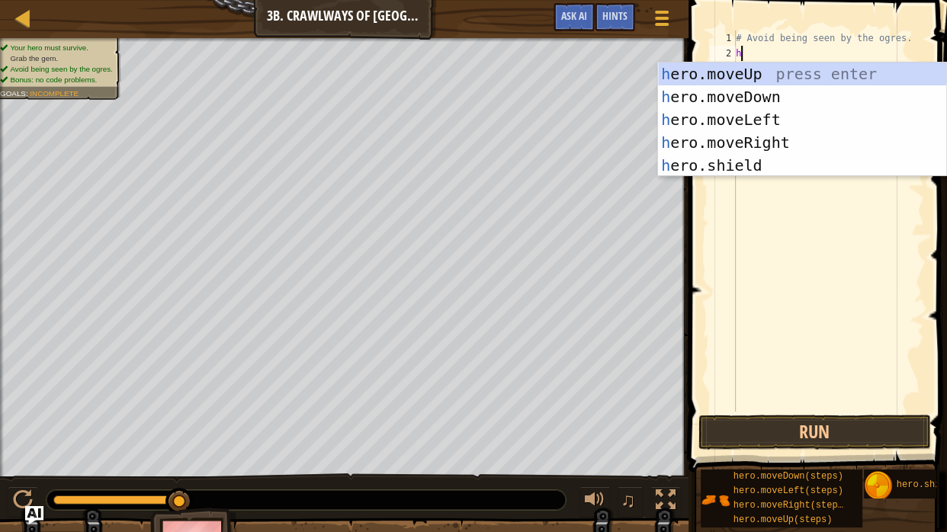
scroll to position [7, 0]
type textarea "hero"
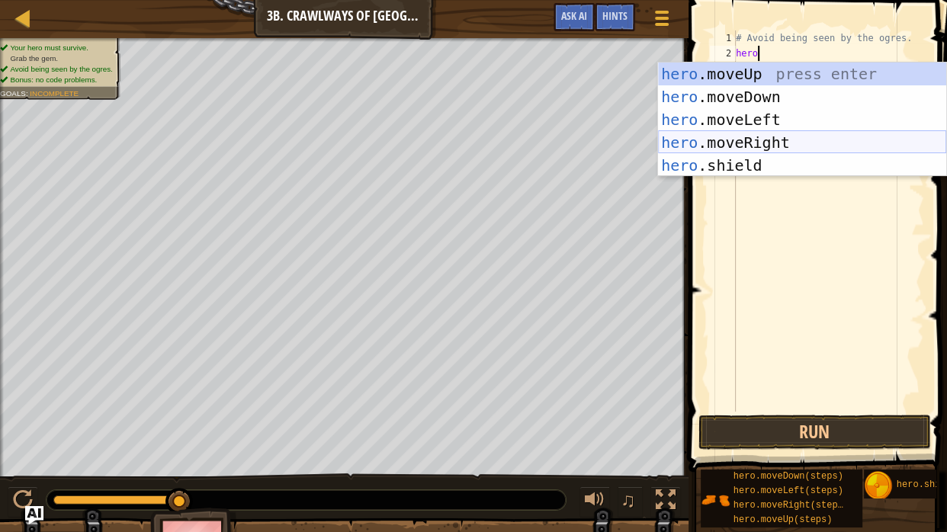
click at [735, 136] on div "hero .moveUp press enter hero .moveDown press enter hero .moveLeft press enter …" at bounding box center [802, 143] width 288 height 160
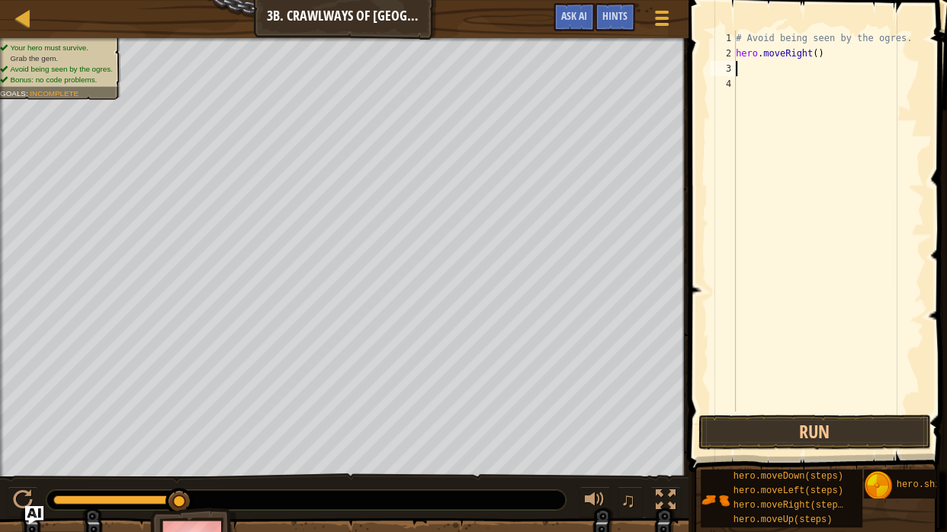
click at [775, 412] on span at bounding box center [819, 214] width 271 height 517
click at [775, 432] on button "Run" at bounding box center [815, 432] width 233 height 35
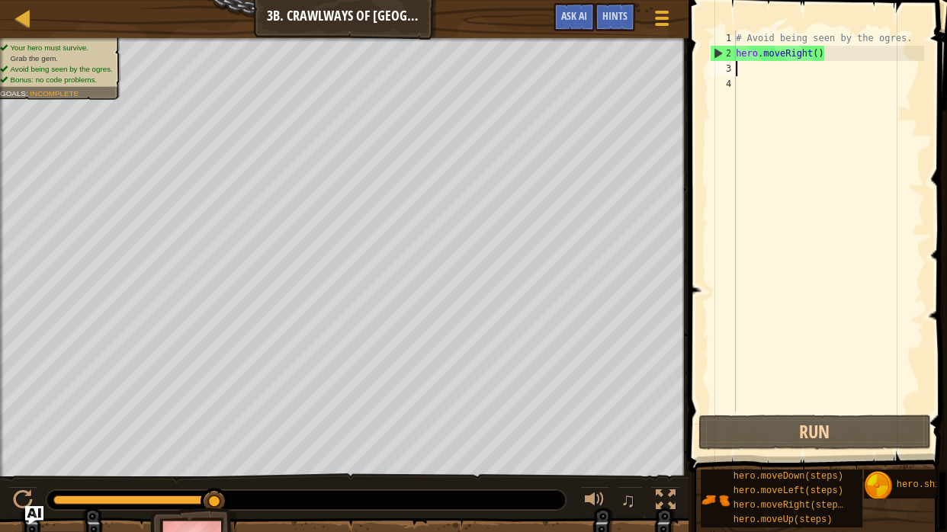
click at [820, 50] on div "# Avoid being seen by the ogres. hero . moveRight ( )" at bounding box center [828, 237] width 191 height 412
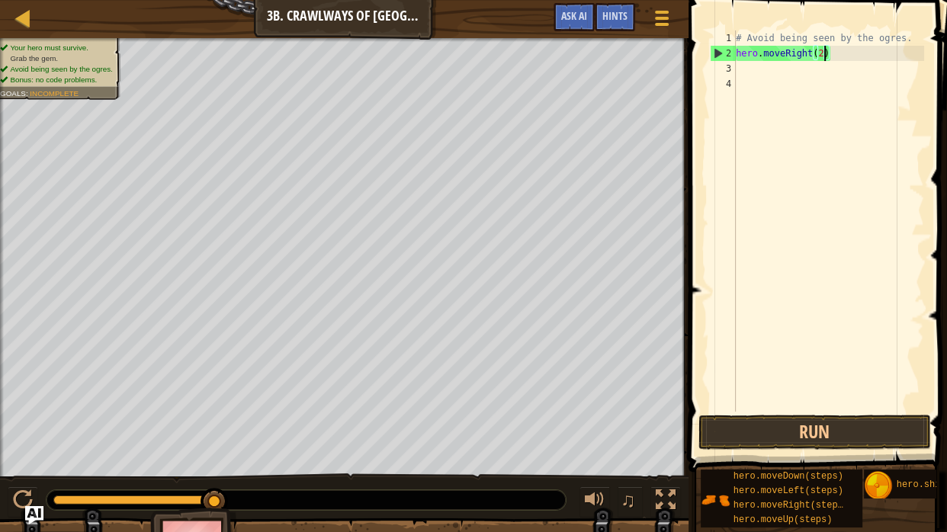
scroll to position [7, 11]
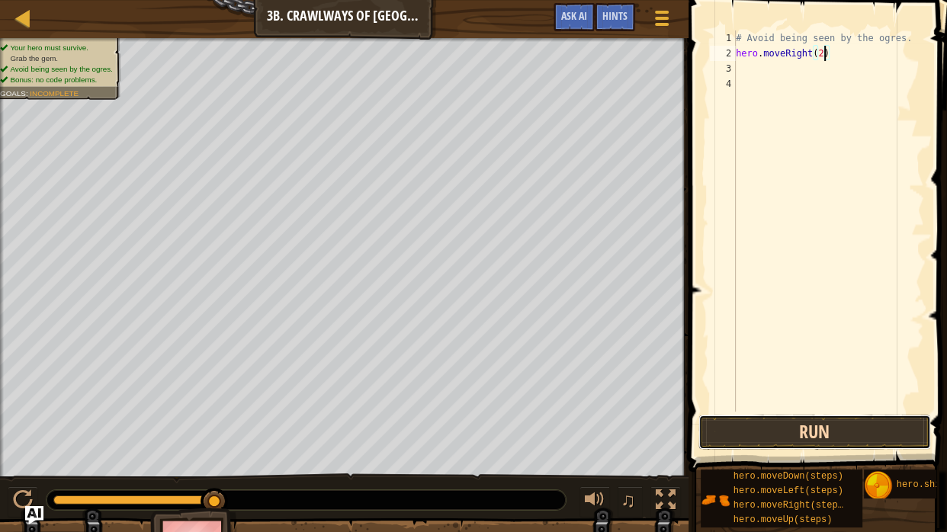
click at [803, 430] on button "Run" at bounding box center [815, 432] width 233 height 35
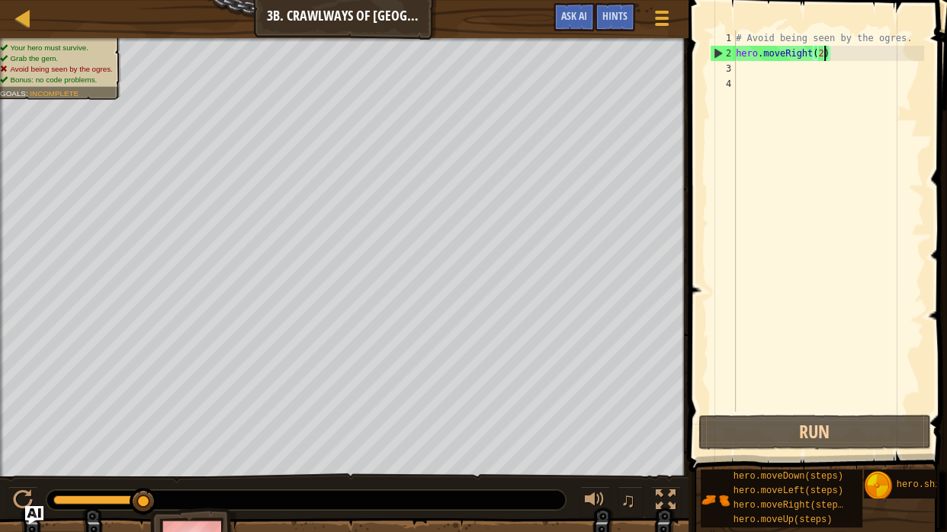
scroll to position [7, 10]
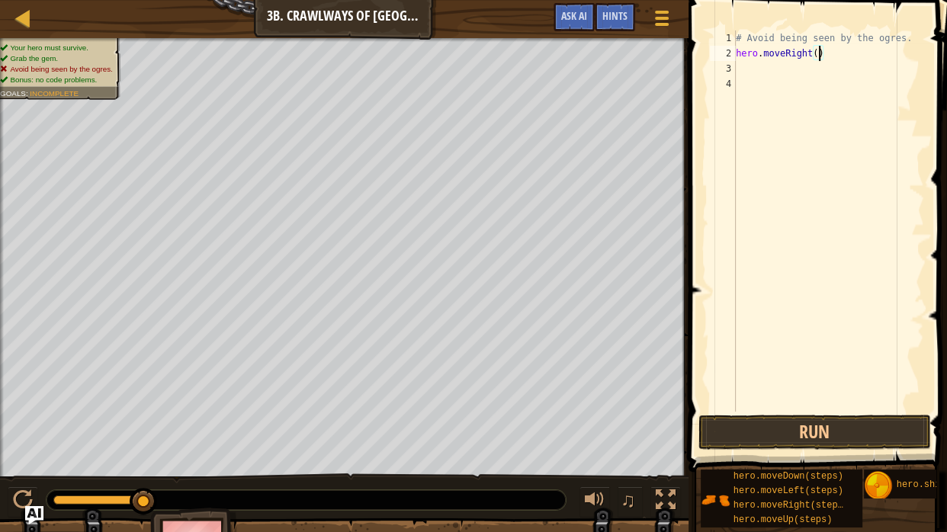
type textarea "hero.moveRight(=)"
click at [838, 83] on div "# Avoid being seen by the ogres. hero . moveRight ( )" at bounding box center [828, 237] width 191 height 412
click at [836, 64] on div "# Avoid being seen by the ogres. hero . moveRight ( = )" at bounding box center [828, 237] width 191 height 412
click at [825, 56] on div "# Avoid being seen by the ogres. hero . moveRight ( = )" at bounding box center [828, 237] width 191 height 412
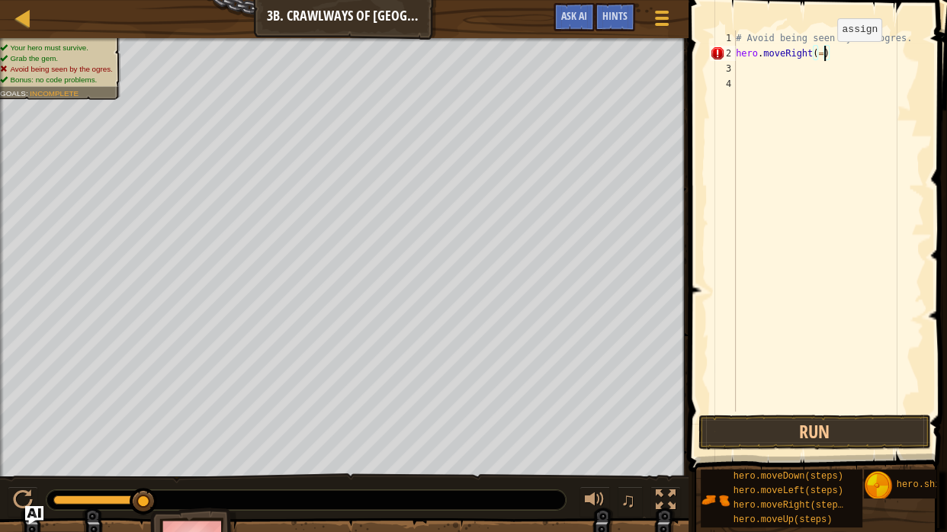
type textarea "hero.moveRight()"
click at [822, 68] on div "# Avoid being seen by the ogres. hero . moveRight ( )" at bounding box center [828, 237] width 191 height 412
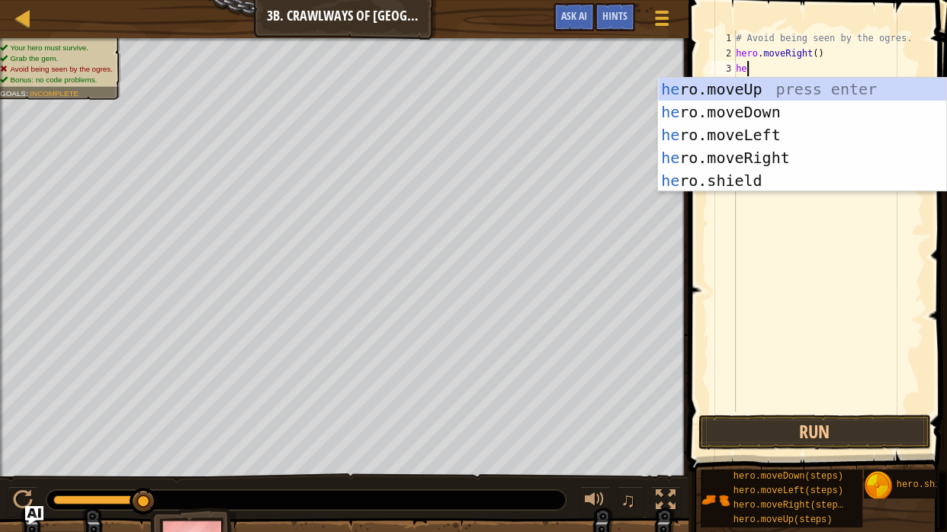
type textarea "her"
click at [832, 130] on div "her o.moveUp press enter her o.moveDown press enter her o.moveLeft press enter …" at bounding box center [802, 158] width 288 height 160
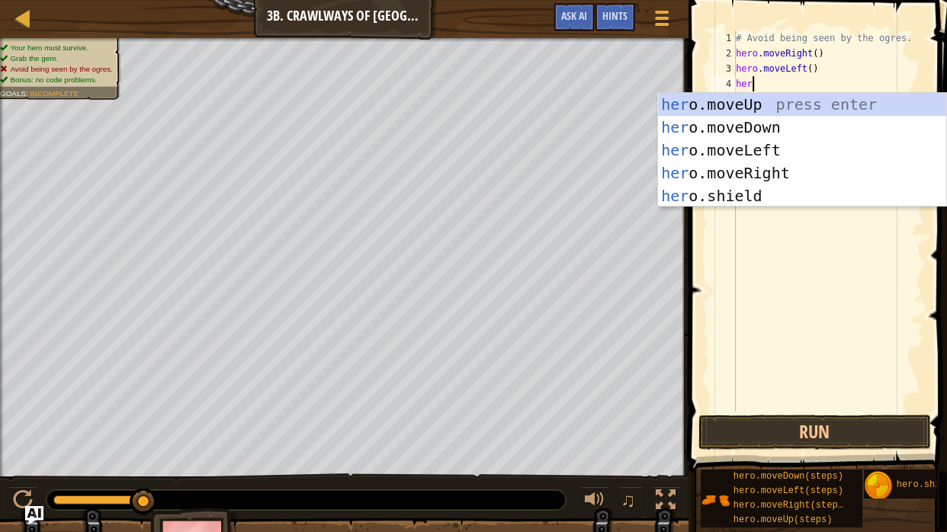
type textarea "hero"
click at [790, 176] on div "hero .moveUp press enter hero .moveDown press enter hero .moveLeft press enter …" at bounding box center [802, 173] width 288 height 160
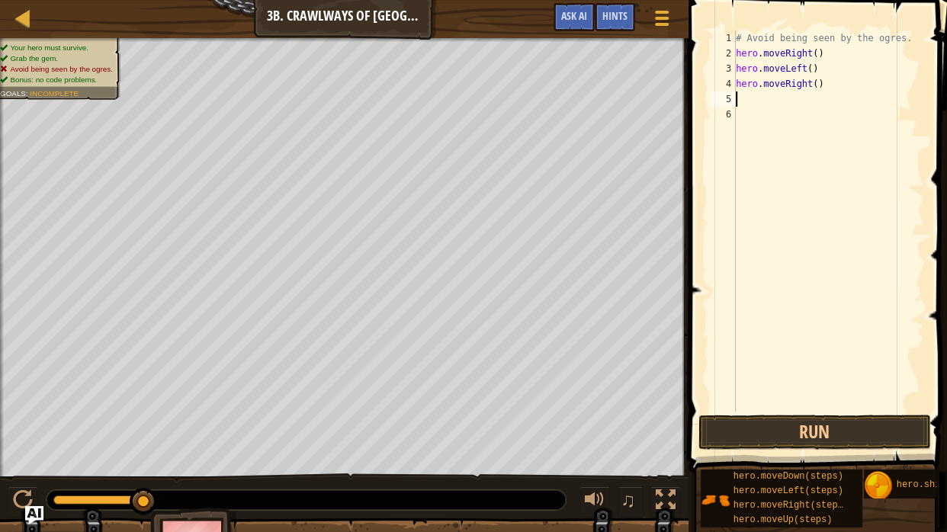
click at [819, 88] on div "# Avoid being seen by the ogres. hero . moveRight ( ) hero . moveLeft ( ) hero …" at bounding box center [828, 237] width 191 height 412
type textarea "hero.moveRight(2)"
click at [788, 443] on button "Run" at bounding box center [815, 432] width 233 height 35
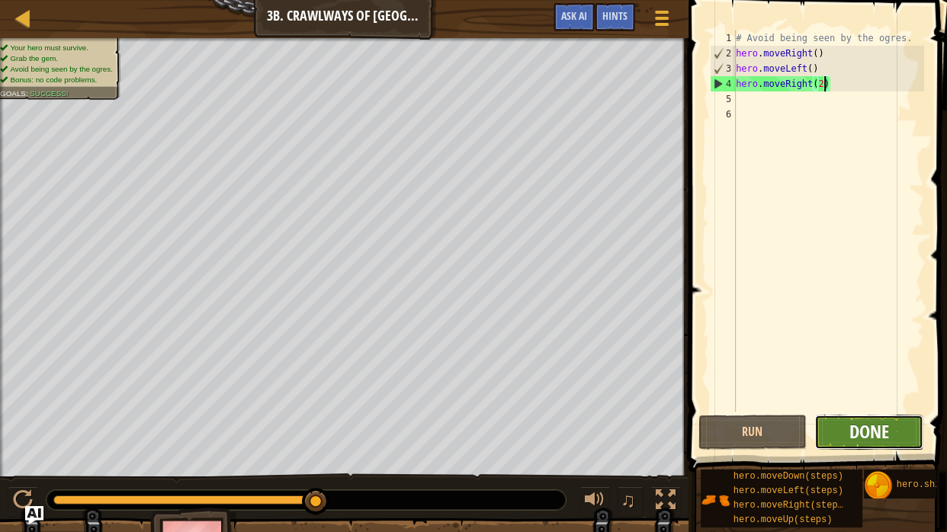
click at [859, 431] on span "Done" at bounding box center [869, 432] width 40 height 24
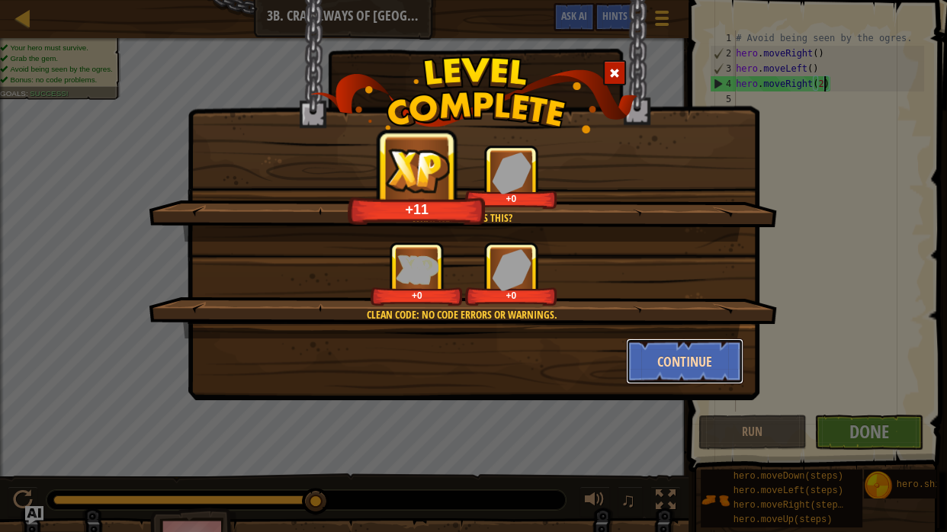
click at [645, 343] on button "Continue" at bounding box center [685, 362] width 118 height 46
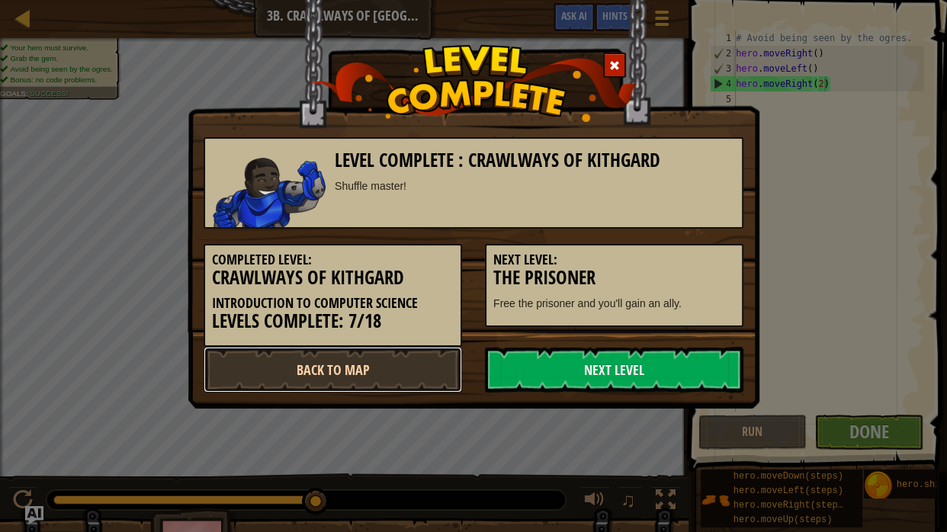
click at [382, 372] on link "Back to Map" at bounding box center [333, 370] width 259 height 46
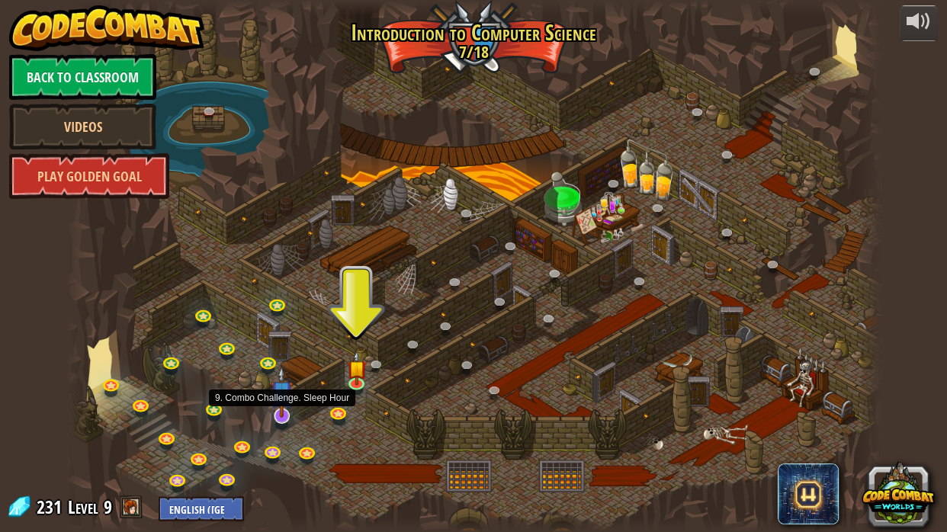
click at [285, 413] on img at bounding box center [282, 392] width 22 height 52
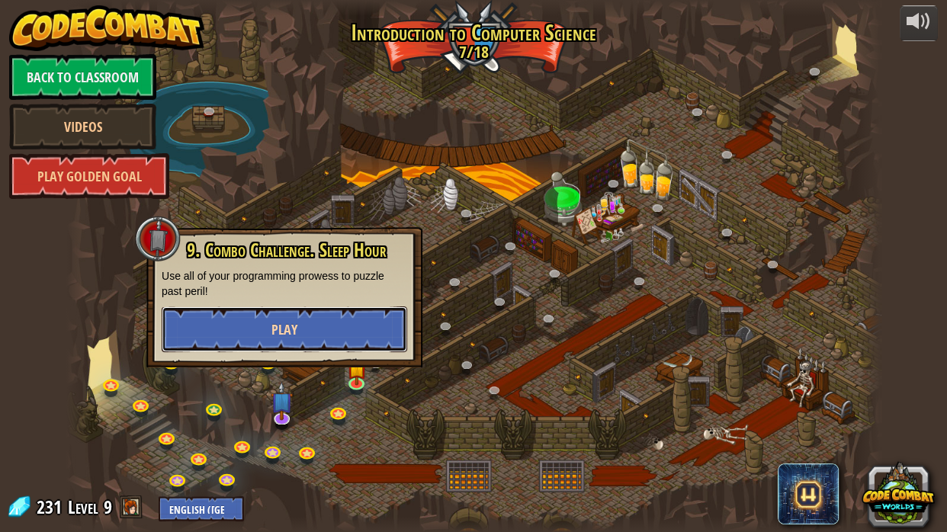
click at [309, 344] on button "Play" at bounding box center [285, 330] width 246 height 46
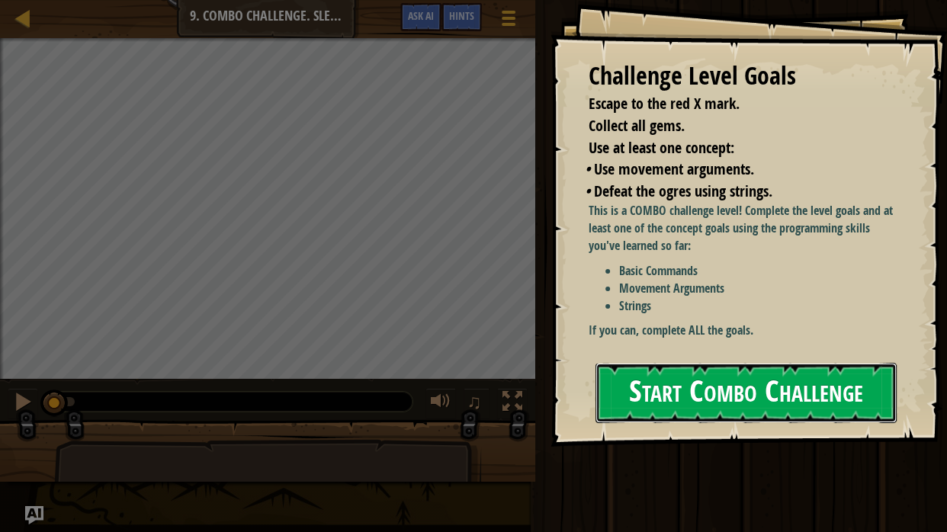
click at [656, 382] on button "Start Combo Challenge" at bounding box center [746, 393] width 301 height 60
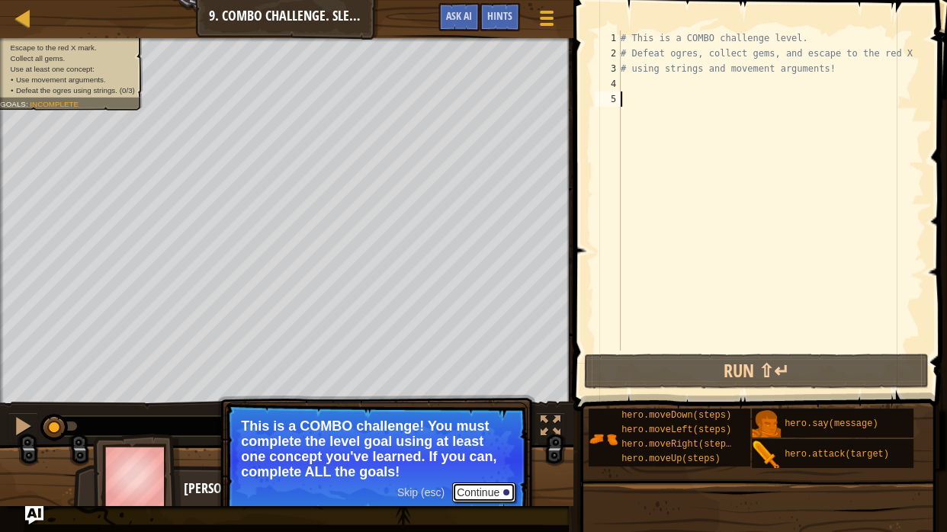
click at [455, 493] on button "Continue" at bounding box center [483, 493] width 63 height 20
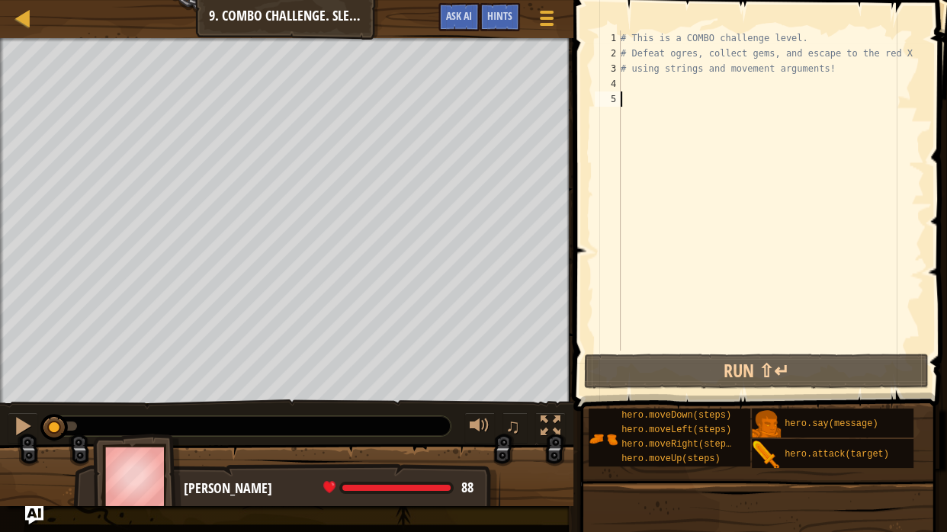
click at [705, 74] on div "# This is a COMBO challenge level. # Defeat [PERSON_NAME], collect gems, and es…" at bounding box center [771, 206] width 307 height 351
type textarea "# using strings and movement arguments!"
click at [686, 77] on div "# This is a COMBO challenge level. # Defeat [PERSON_NAME], collect gems, and es…" at bounding box center [771, 206] width 307 height 351
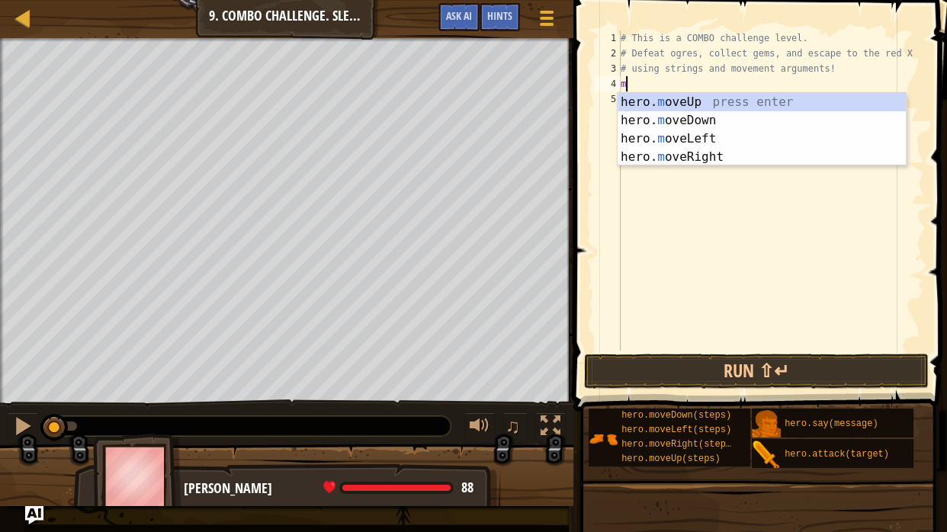
scroll to position [7, 0]
type textarea "move"
click at [690, 102] on div "hero. move Up press enter hero. move Down press enter hero. move Left press ent…" at bounding box center [762, 148] width 288 height 110
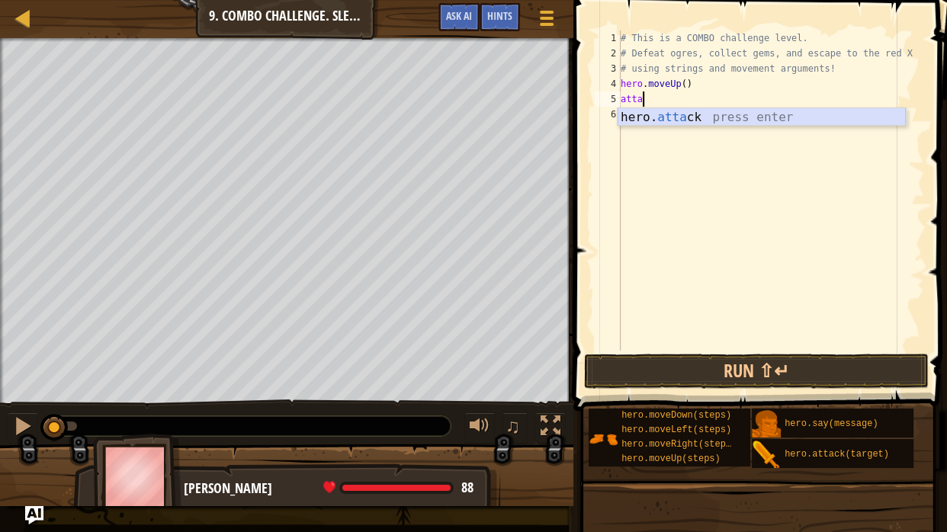
click at [696, 117] on div "hero. atta ck press enter" at bounding box center [762, 135] width 288 height 55
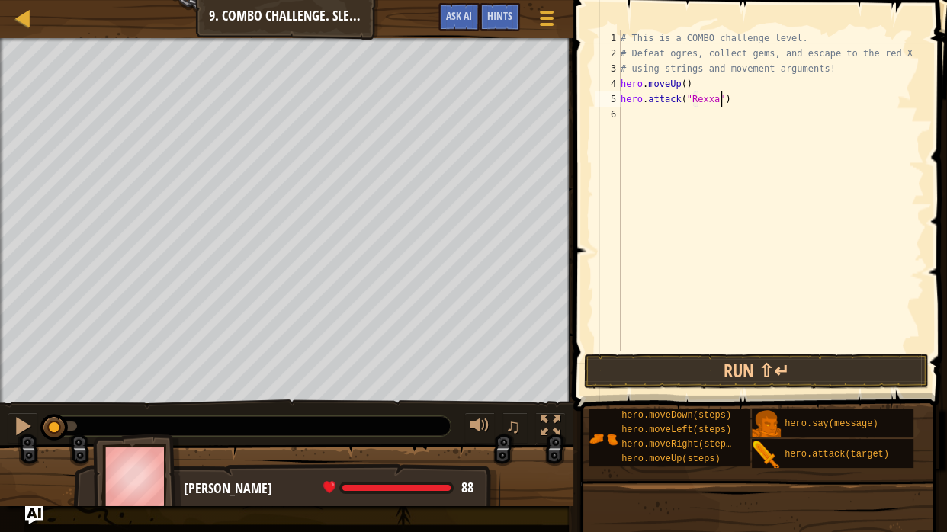
scroll to position [7, 13]
type textarea "hero.attack("Rexxar")"
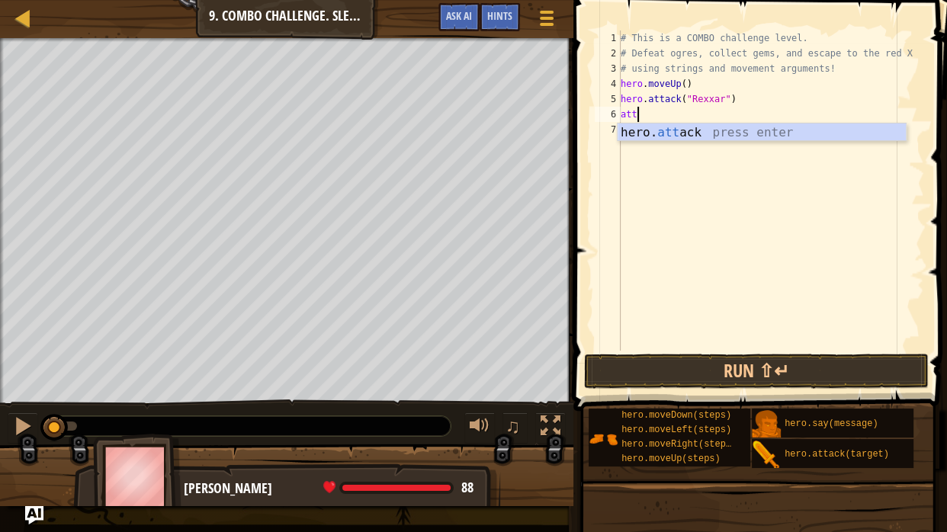
scroll to position [7, 2]
click at [713, 127] on div "hero. atta ck press enter" at bounding box center [762, 151] width 288 height 55
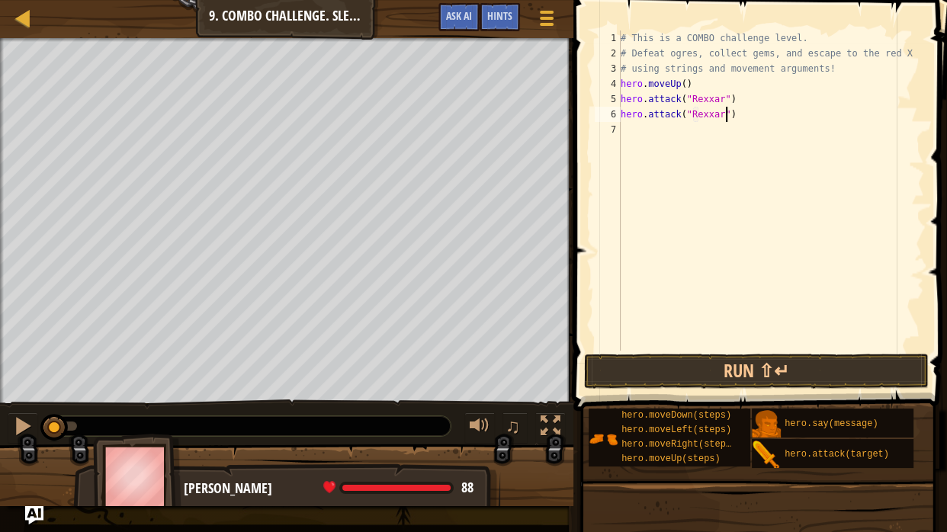
scroll to position [7, 13]
type textarea "hero.attack("Rexxar")"
click at [726, 363] on button "Run ⇧↵" at bounding box center [756, 371] width 345 height 35
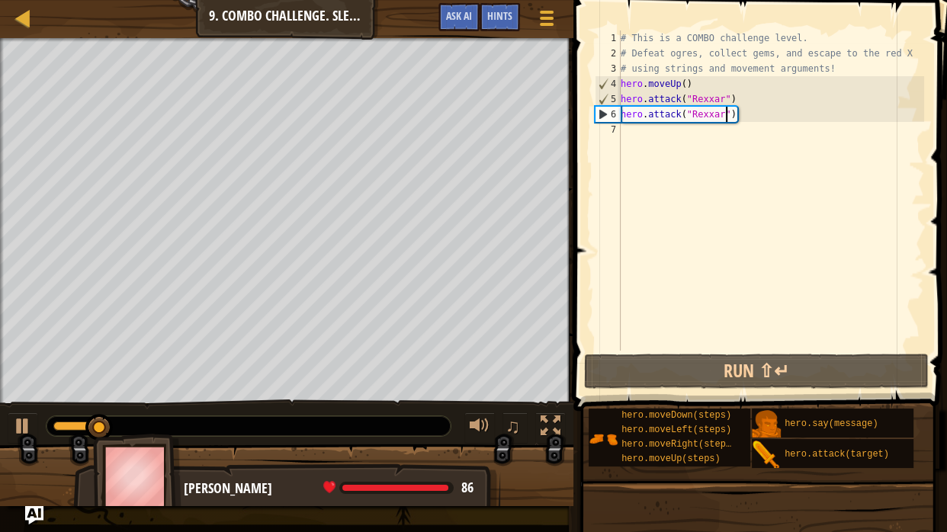
click at [690, 139] on div "# This is a COMBO challenge level. # Defeat [PERSON_NAME], collect gems, and es…" at bounding box center [771, 206] width 307 height 351
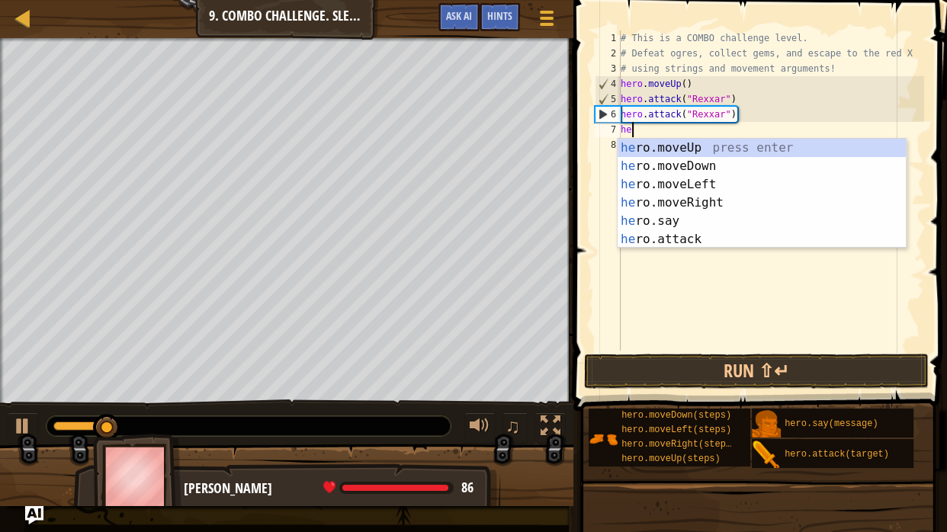
type textarea "her"
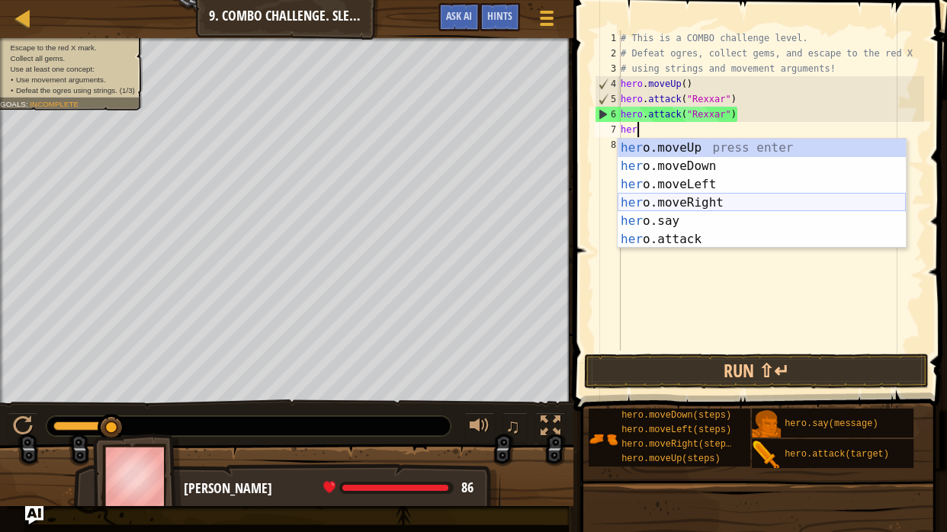
click at [690, 198] on div "her o.moveUp press enter her o.moveDown press enter her o.moveLeft press enter …" at bounding box center [762, 212] width 288 height 146
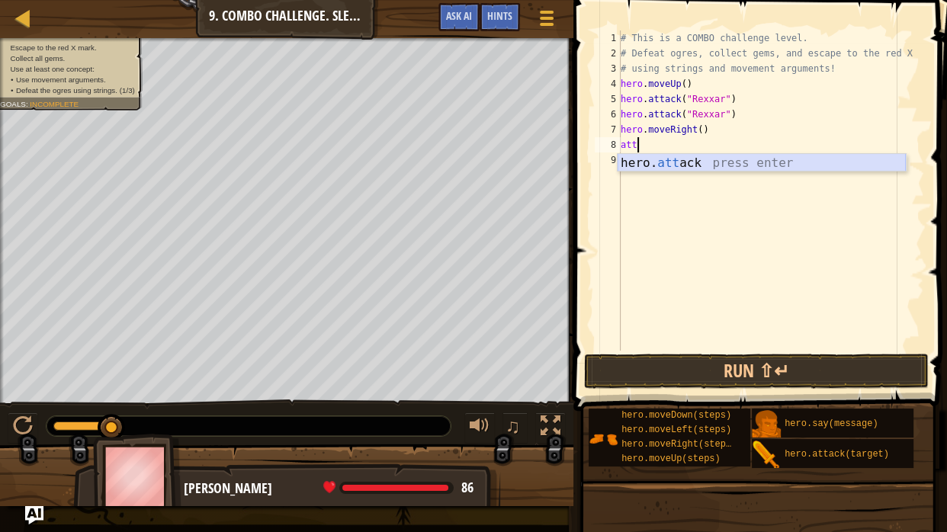
click at [680, 164] on div "hero. att ack press enter" at bounding box center [762, 181] width 288 height 55
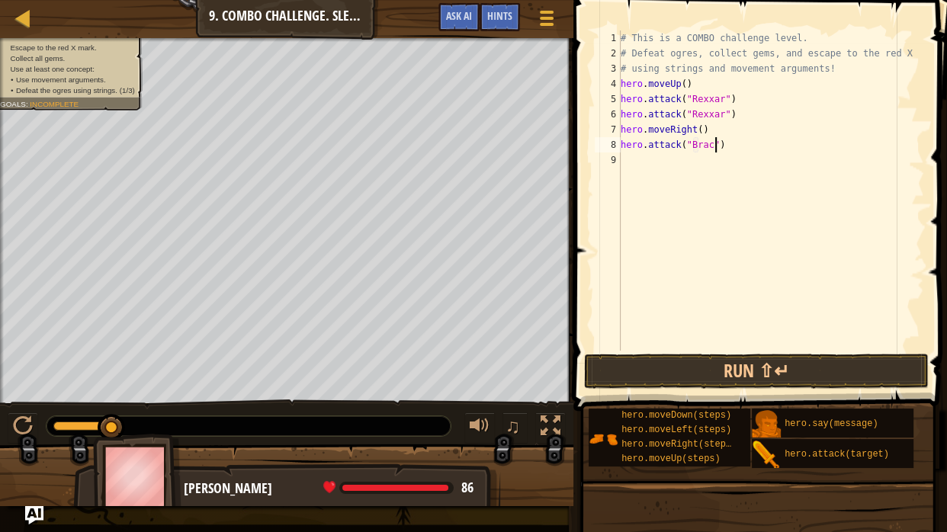
type textarea "hero.attack("[PERSON_NAME]")"
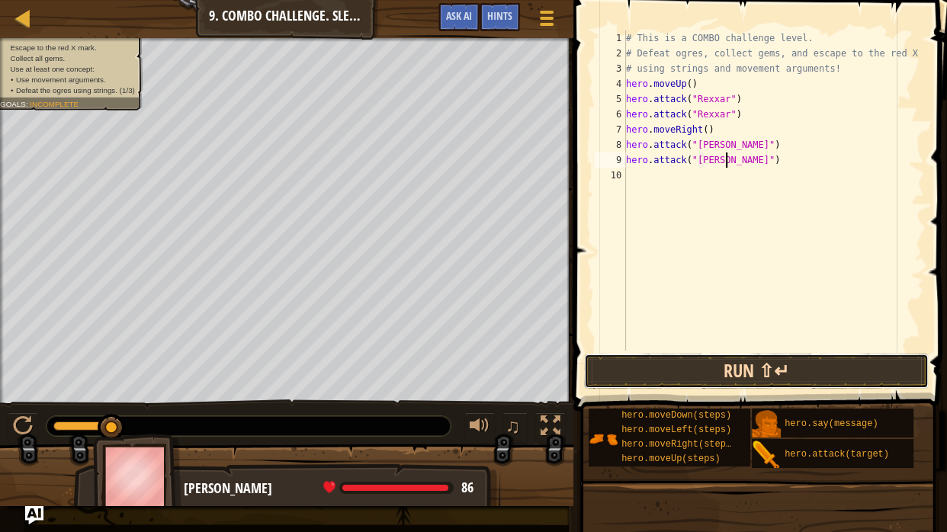
click at [642, 369] on button "Run ⇧↵" at bounding box center [756, 371] width 345 height 35
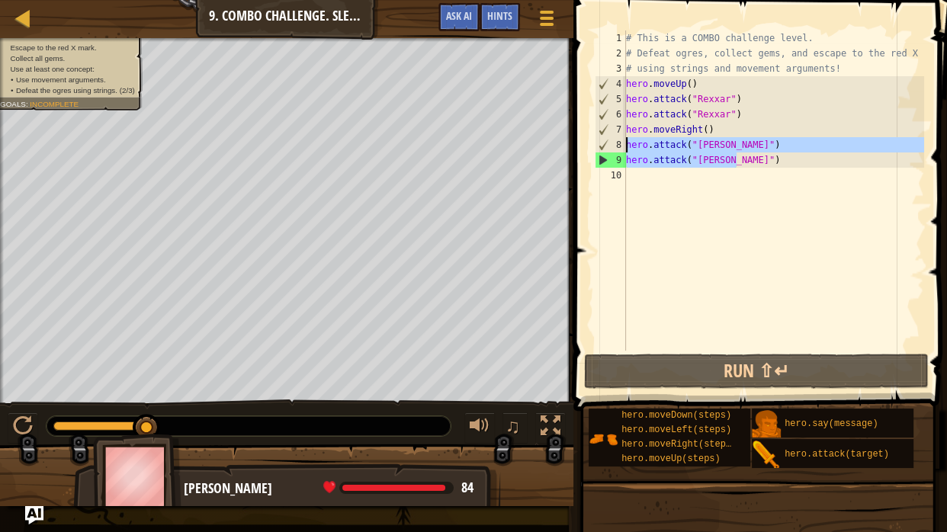
drag, startPoint x: 741, startPoint y: 162, endPoint x: 605, endPoint y: 142, distance: 137.2
click at [605, 142] on div "hero.attack("[PERSON_NAME]") 1 2 3 4 5 6 7 8 9 10 # This is a COMBO challenge l…" at bounding box center [758, 191] width 333 height 320
type textarea "hero.attack("[PERSON_NAME]") hero.attack("[PERSON_NAME]")"
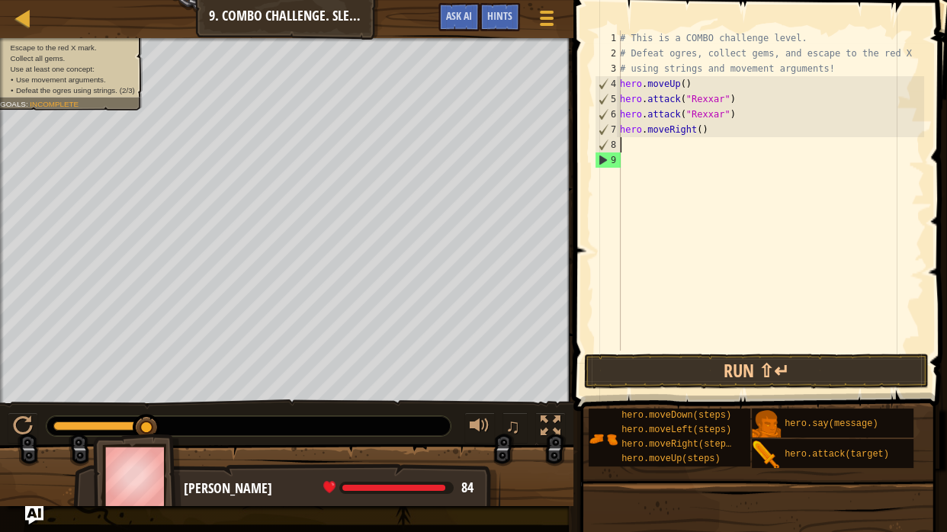
scroll to position [7, 0]
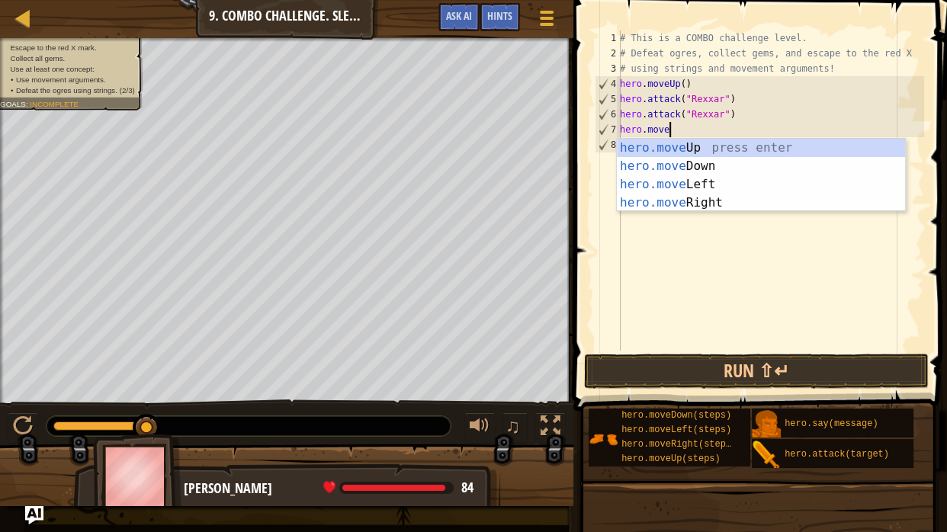
type textarea "hero"
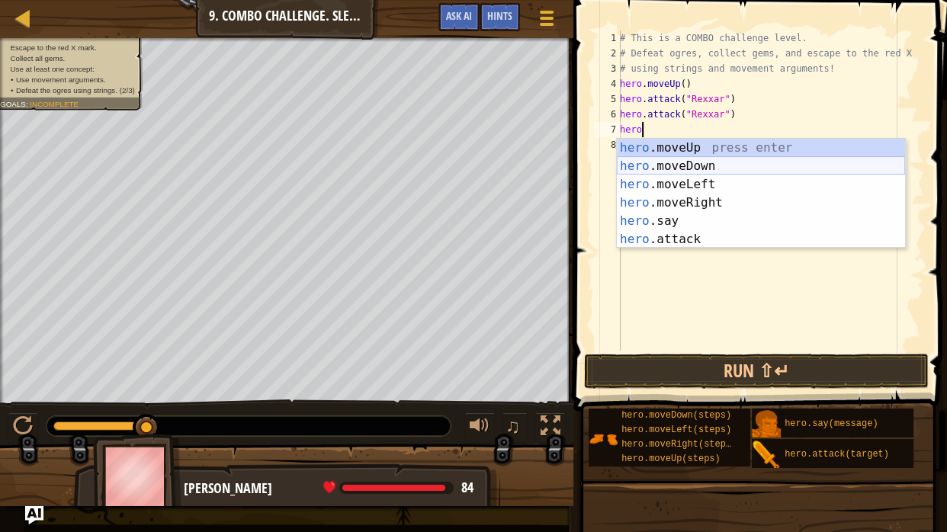
click at [652, 159] on div "hero .moveUp press enter hero .moveDown press enter hero .moveLeft press enter …" at bounding box center [761, 212] width 288 height 146
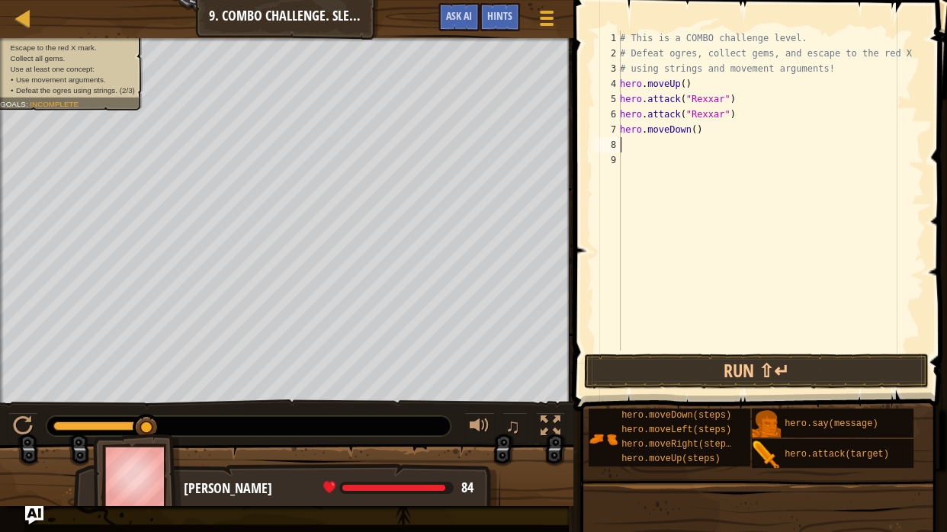
click at [697, 129] on div "# This is a COMBO challenge level. # Defeat [PERSON_NAME], collect gems, and es…" at bounding box center [770, 206] width 307 height 351
type textarea "hero.moveDown(2)"
click at [701, 145] on div "# This is a COMBO challenge level. # Defeat [PERSON_NAME], collect gems, and es…" at bounding box center [770, 206] width 307 height 351
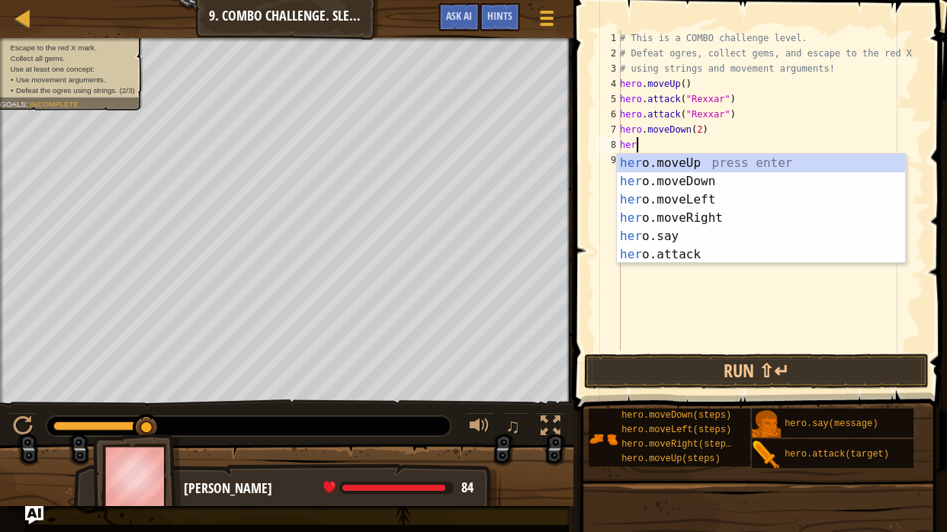
type textarea "hero"
click at [742, 212] on div "hero .moveUp press enter hero .moveDown press enter hero .moveLeft press enter …" at bounding box center [761, 227] width 288 height 146
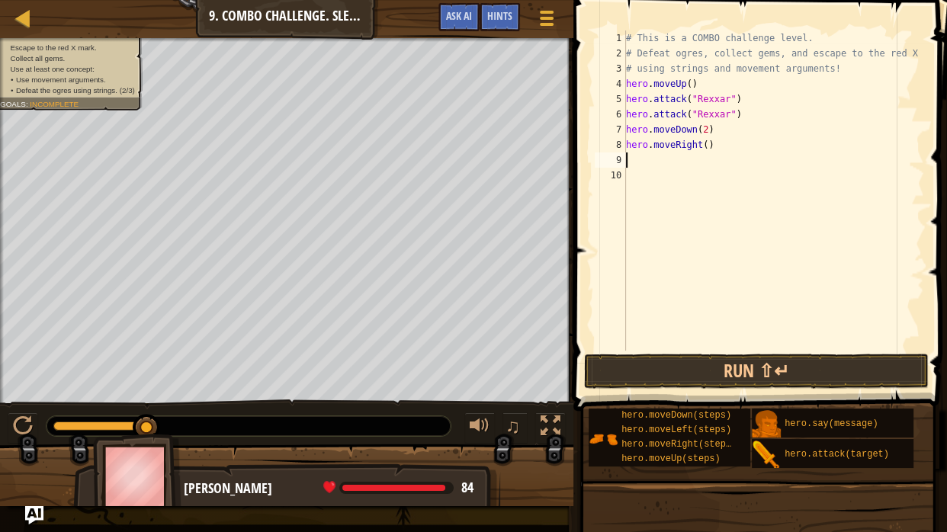
scroll to position [7, 0]
click at [708, 142] on div "# This is a COMBO challenge level. # Defeat [PERSON_NAME], collect gems, and es…" at bounding box center [773, 206] width 301 height 351
type textarea "hero.moveRight(2)"
click at [686, 381] on button "Run ⇧↵" at bounding box center [756, 371] width 345 height 35
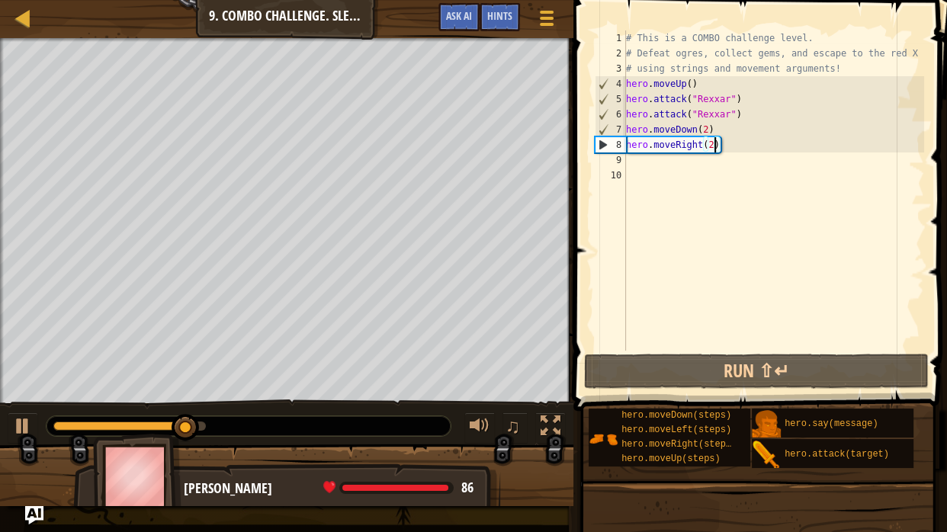
click at [737, 145] on div "# This is a COMBO challenge level. # Defeat [PERSON_NAME], collect gems, and es…" at bounding box center [773, 206] width 301 height 351
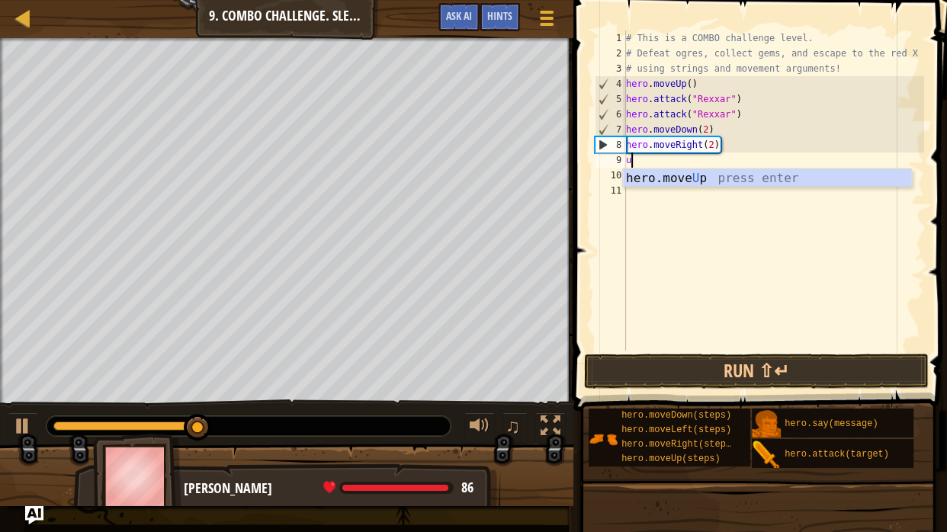
type textarea "up"
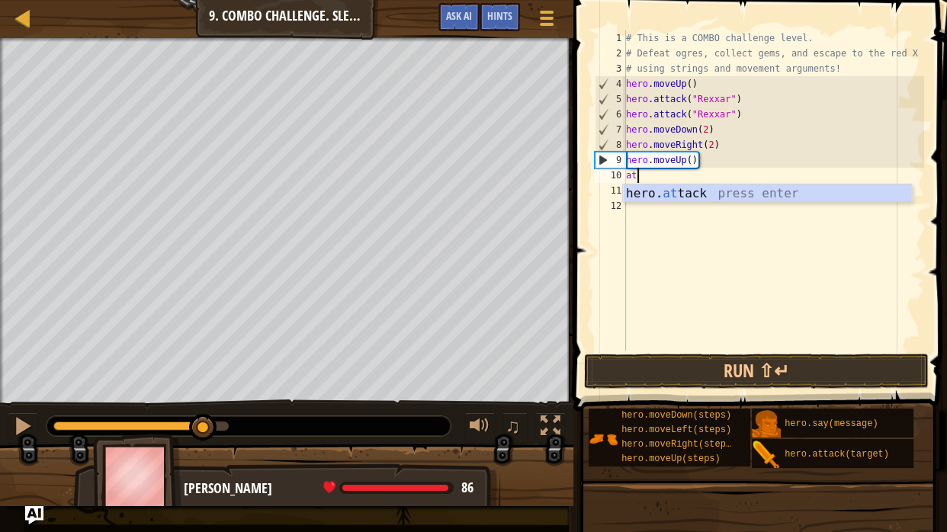
scroll to position [7, 2]
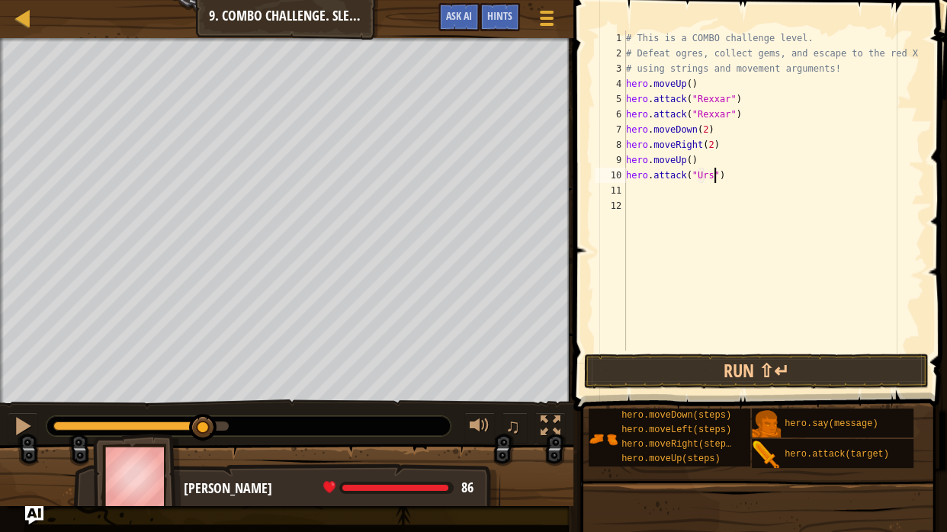
type textarea "hero.attack("Ursa")"
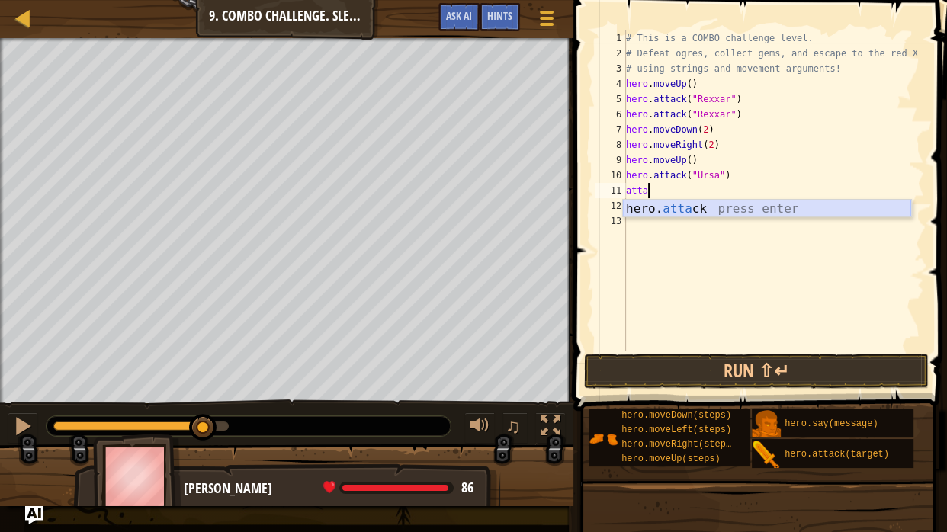
click at [718, 211] on div "hero. atta ck press enter" at bounding box center [767, 227] width 288 height 55
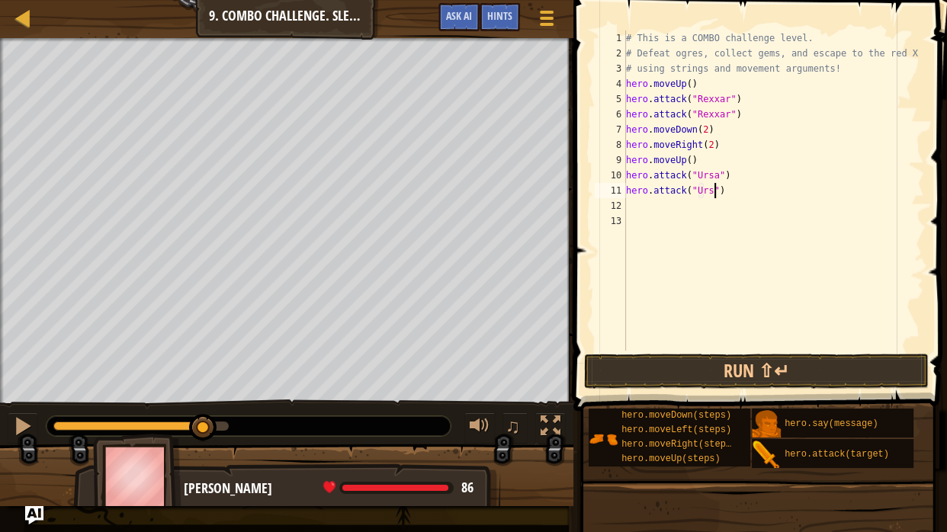
scroll to position [7, 11]
type textarea "hero.attack("Ursa")"
click at [681, 370] on button "Run ⇧↵" at bounding box center [756, 371] width 345 height 35
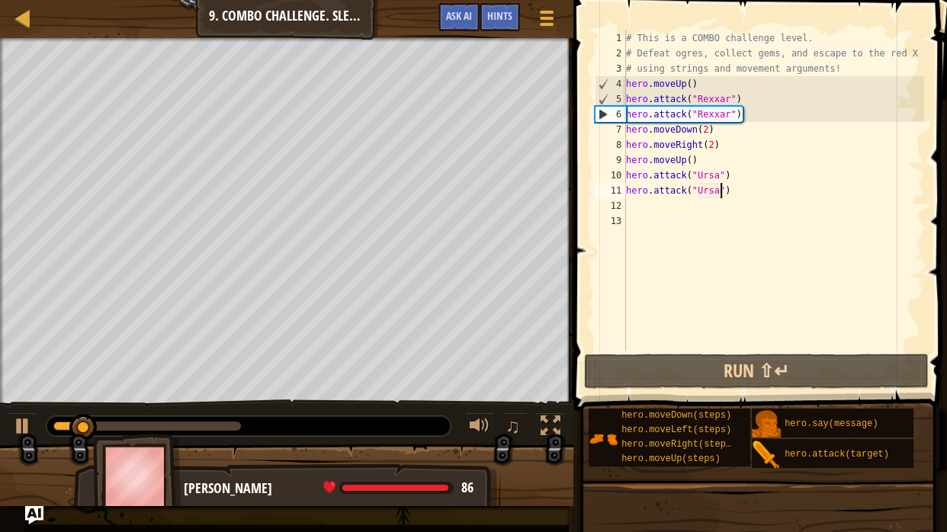
click at [752, 195] on div "# This is a COMBO challenge level. # Defeat [PERSON_NAME], collect gems, and es…" at bounding box center [773, 206] width 301 height 351
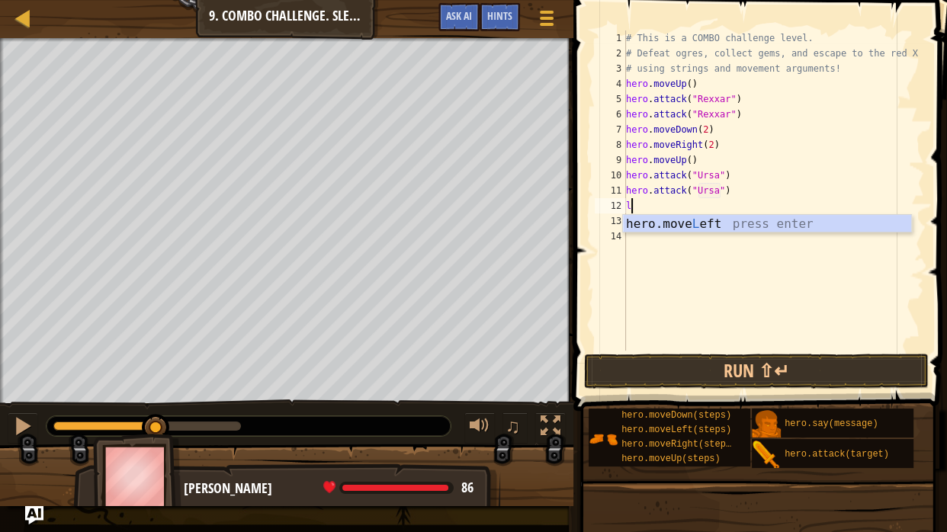
scroll to position [7, 0]
type textarea "left"
click at [735, 226] on div "hero.move Left press enter" at bounding box center [767, 242] width 288 height 55
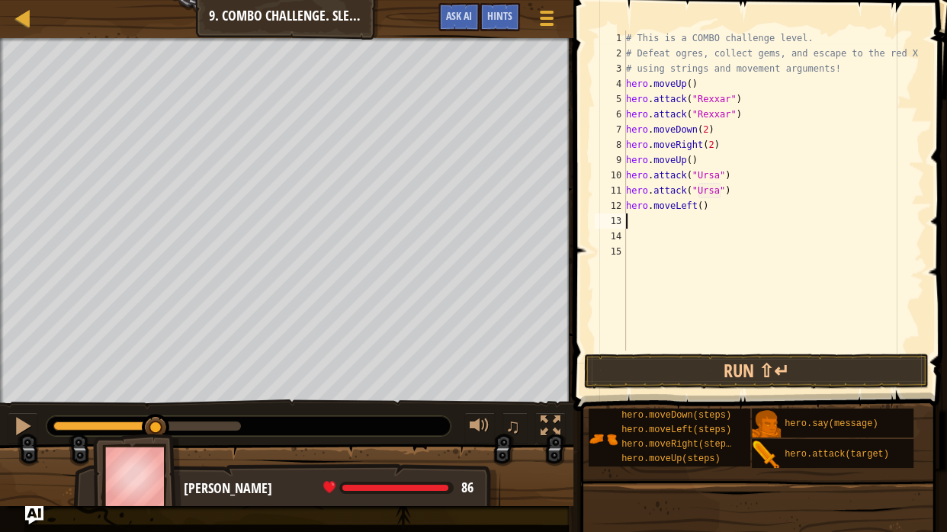
scroll to position [7, 0]
click at [704, 208] on div "# This is a COMBO challenge level. # Defeat [PERSON_NAME], collect gems, and es…" at bounding box center [773, 206] width 301 height 351
type textarea "hero.moveLeft(2)"
click at [680, 384] on button "Run ⇧↵" at bounding box center [756, 371] width 345 height 35
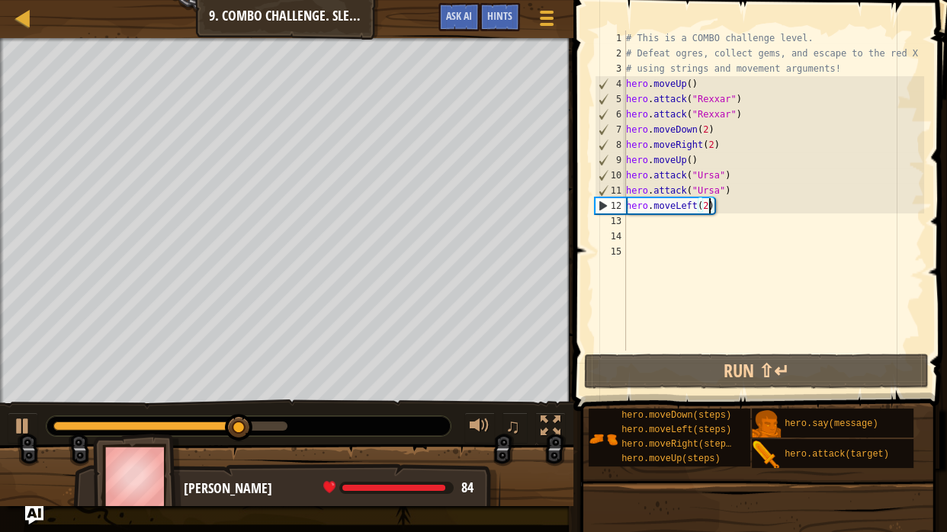
click at [745, 224] on div "# This is a COMBO challenge level. # Defeat [PERSON_NAME], collect gems, and es…" at bounding box center [773, 206] width 301 height 351
click at [738, 214] on div "# This is a COMBO challenge level. # Defeat [PERSON_NAME], collect gems, and es…" at bounding box center [773, 206] width 301 height 351
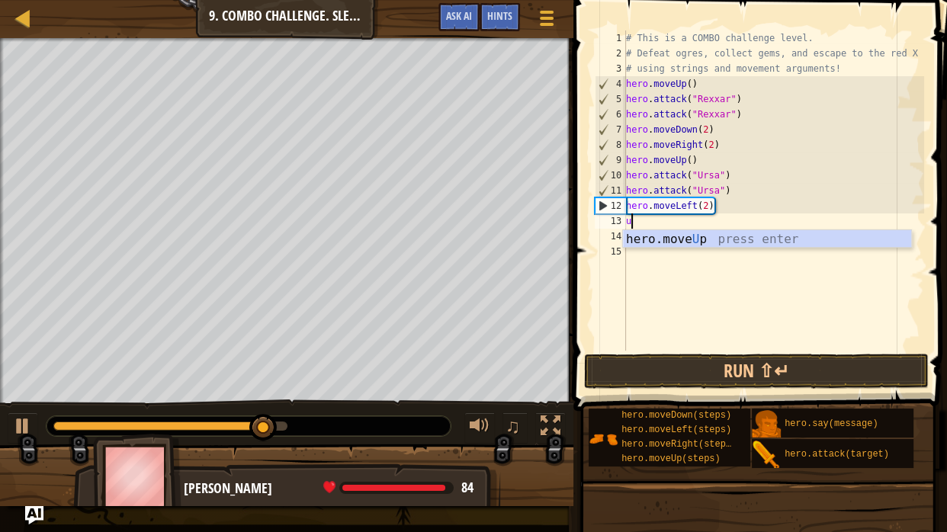
type textarea "up"
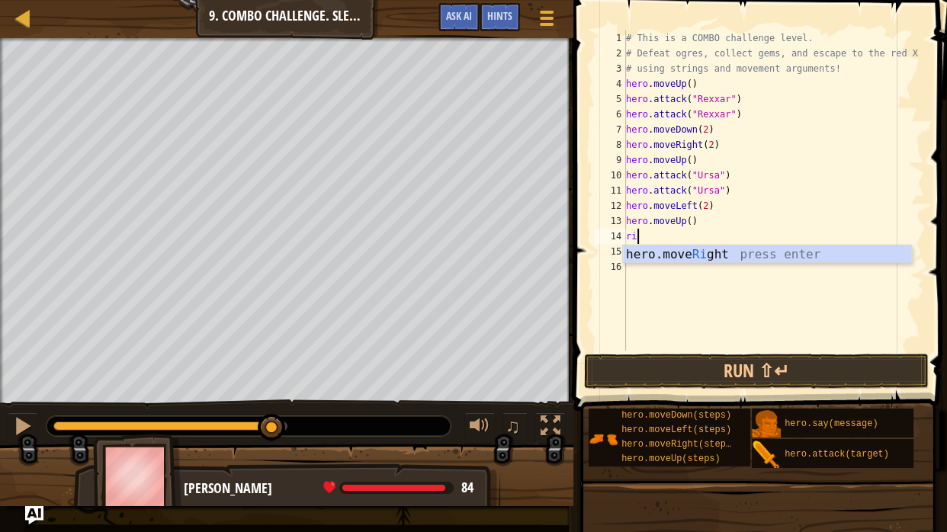
scroll to position [7, 1]
type textarea "rig"
click at [750, 250] on div "hero.move Rig ht press enter" at bounding box center [767, 273] width 288 height 55
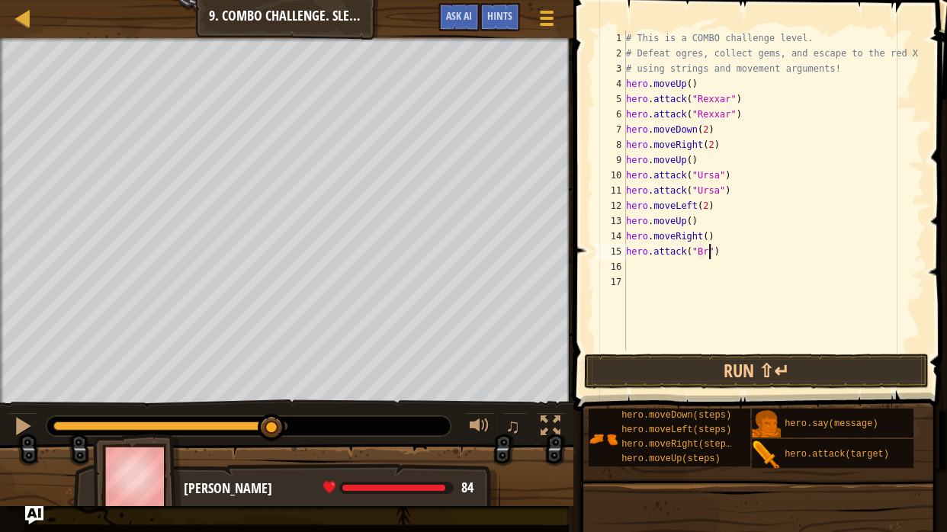
scroll to position [7, 11]
type textarea "hero.attack("[PERSON_NAME]")"
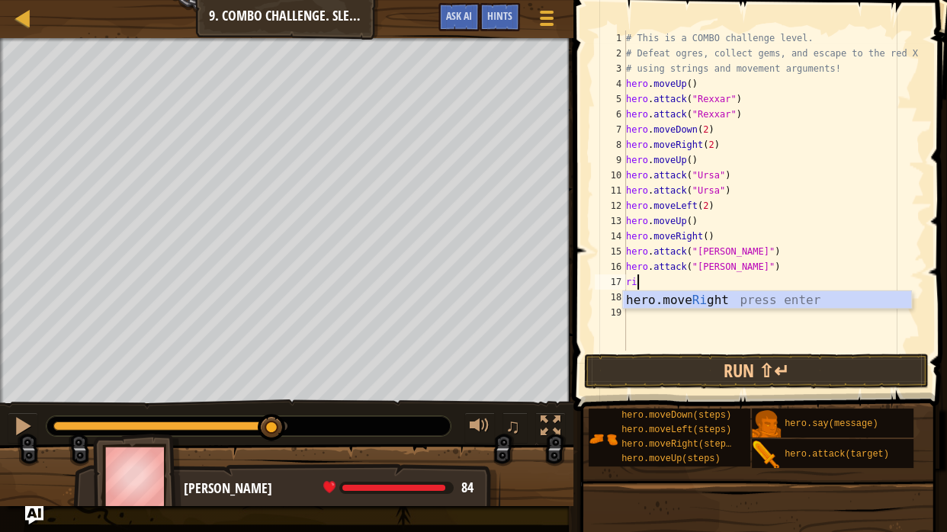
scroll to position [7, 0]
type textarea "right"
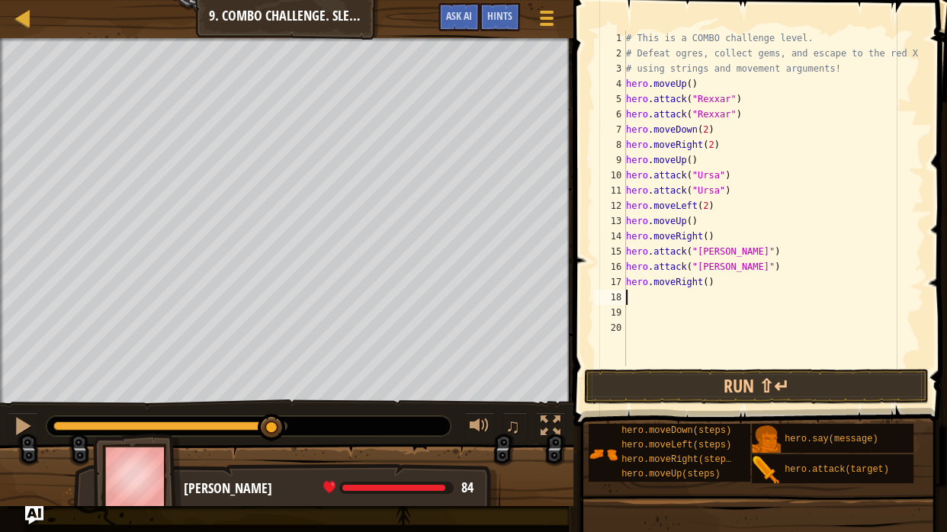
click at [710, 286] on div "# This is a COMBO challenge level. # Defeat [PERSON_NAME], collect gems, and es…" at bounding box center [773, 214] width 301 height 366
type textarea "hero.moveRight(2)"
click at [735, 375] on button "Run ⇧↵" at bounding box center [756, 386] width 345 height 35
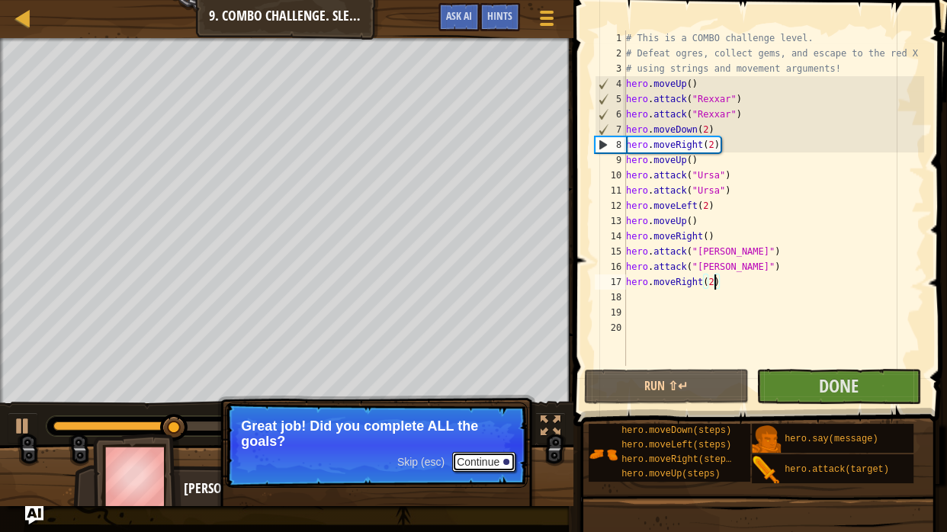
click at [468, 457] on button "Continue" at bounding box center [483, 462] width 63 height 20
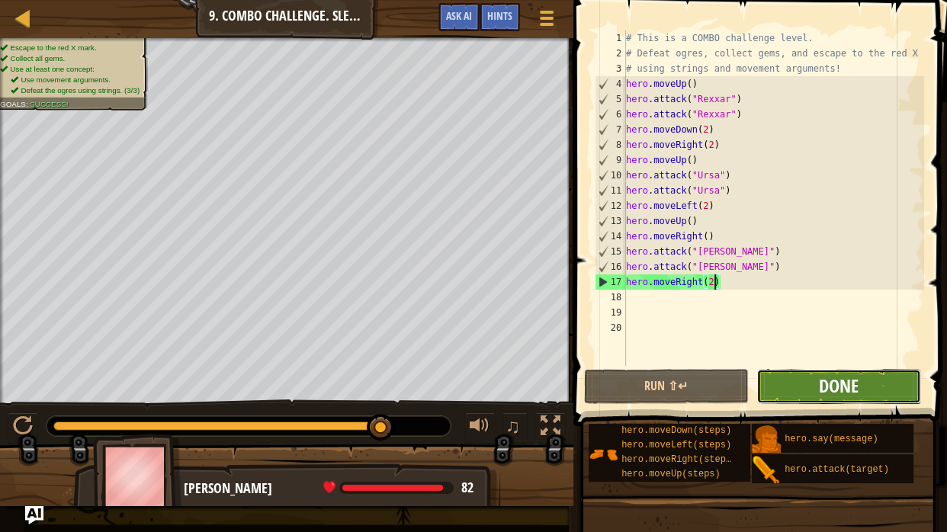
click at [835, 383] on span "Done" at bounding box center [839, 386] width 40 height 24
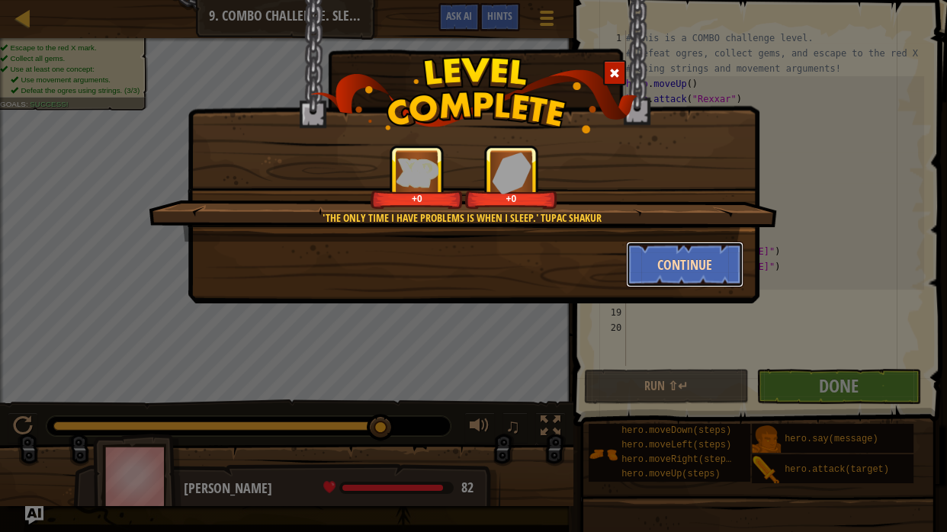
click at [663, 285] on button "Continue" at bounding box center [685, 265] width 118 height 46
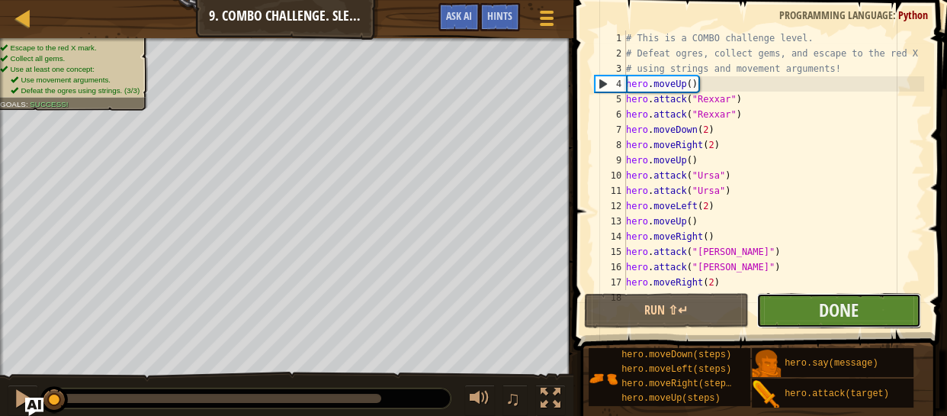
click at [795, 298] on button "Done" at bounding box center [839, 310] width 165 height 35
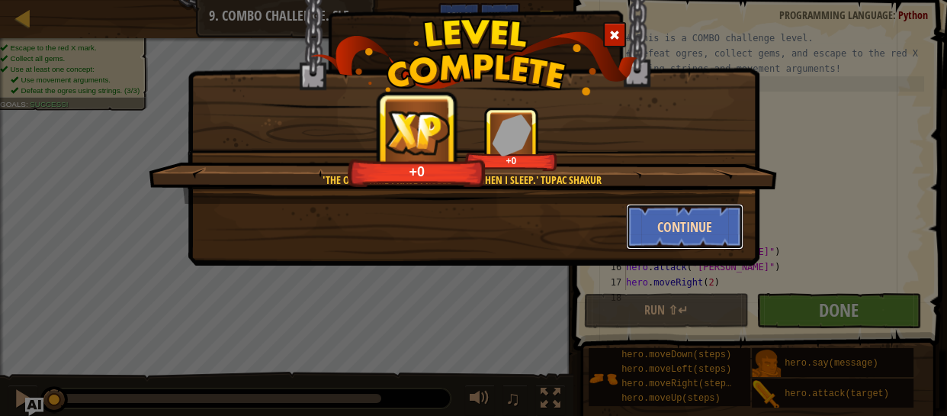
click at [680, 210] on button "Continue" at bounding box center [685, 227] width 118 height 46
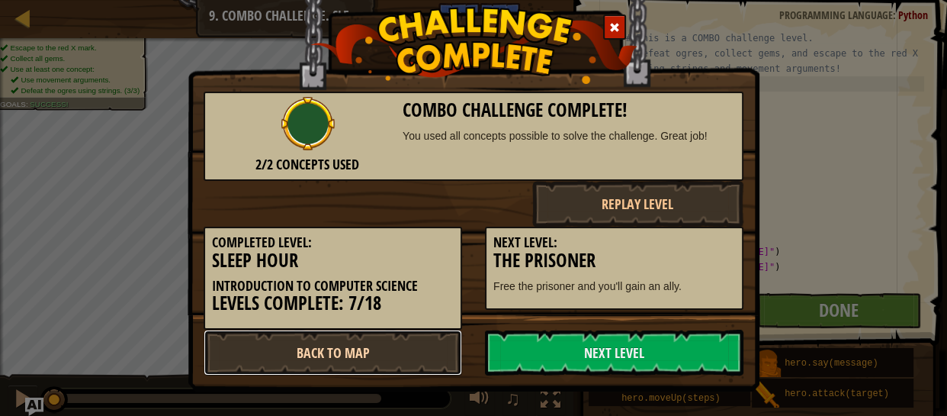
click at [389, 352] on link "Back to Map" at bounding box center [333, 353] width 259 height 46
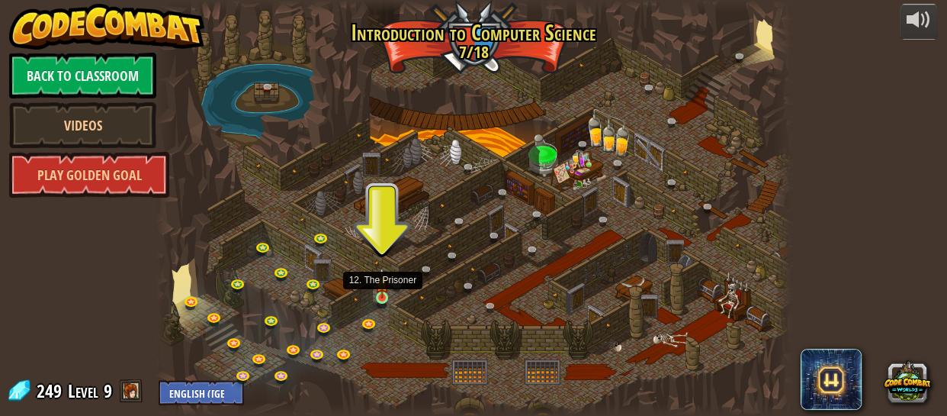
click at [387, 291] on img at bounding box center [382, 283] width 14 height 32
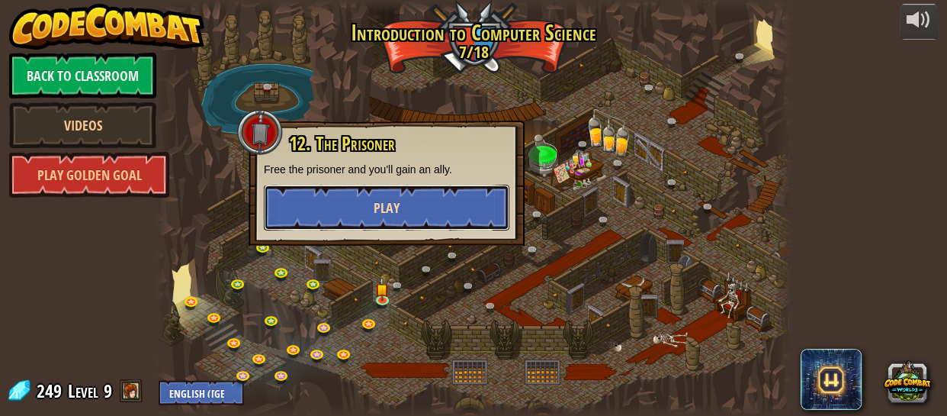
click at [449, 220] on button "Play" at bounding box center [387, 208] width 246 height 46
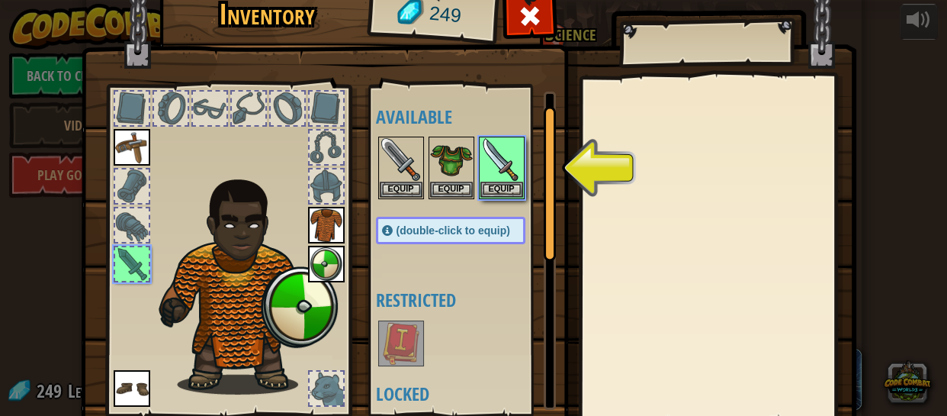
scroll to position [58, 0]
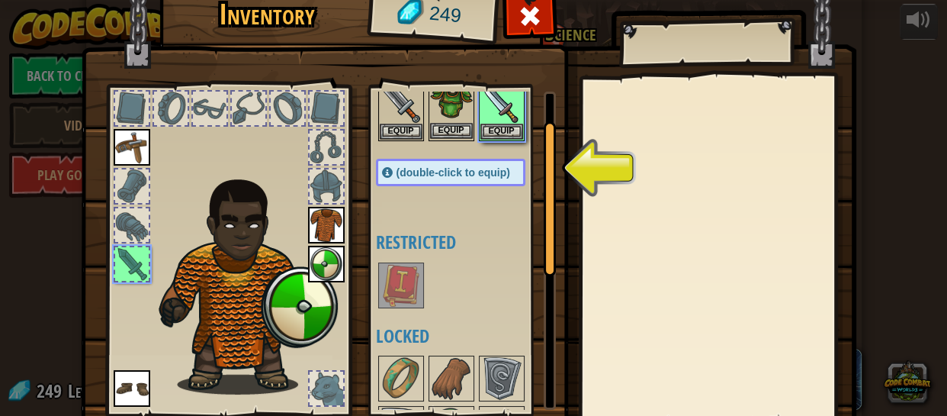
click at [452, 98] on img at bounding box center [451, 101] width 43 height 43
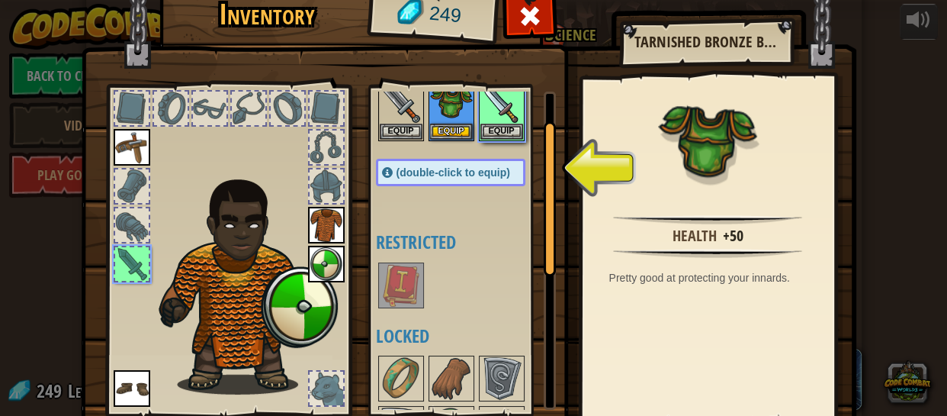
click at [332, 228] on img at bounding box center [326, 225] width 37 height 37
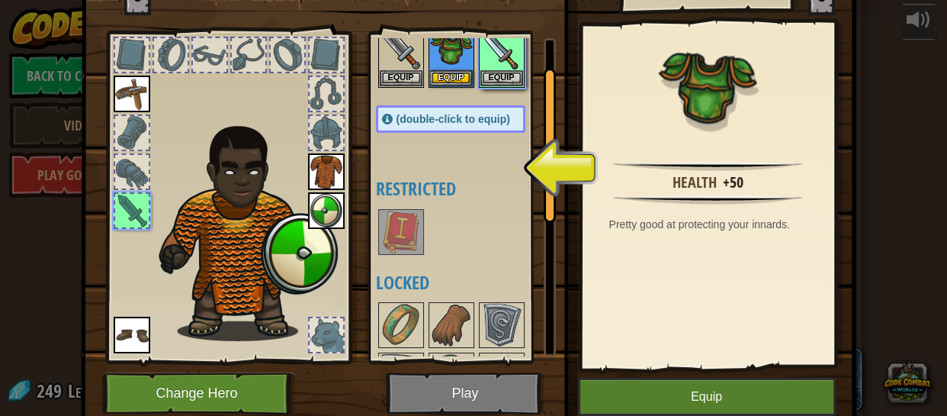
scroll to position [55, 0]
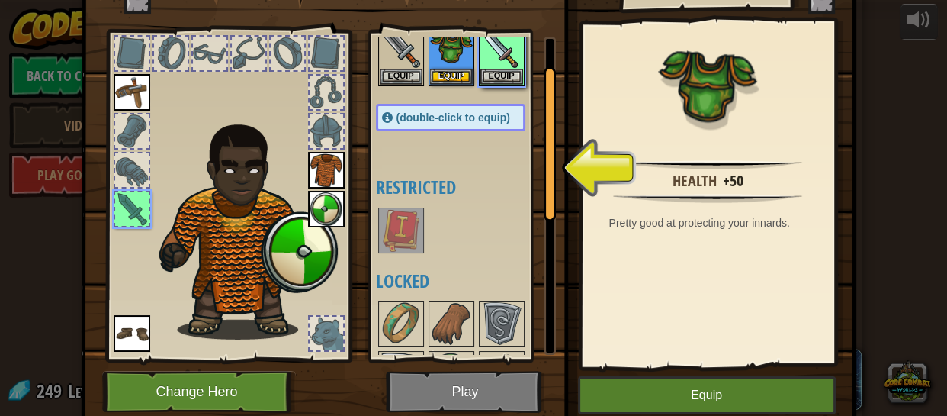
click at [328, 154] on img at bounding box center [326, 170] width 37 height 37
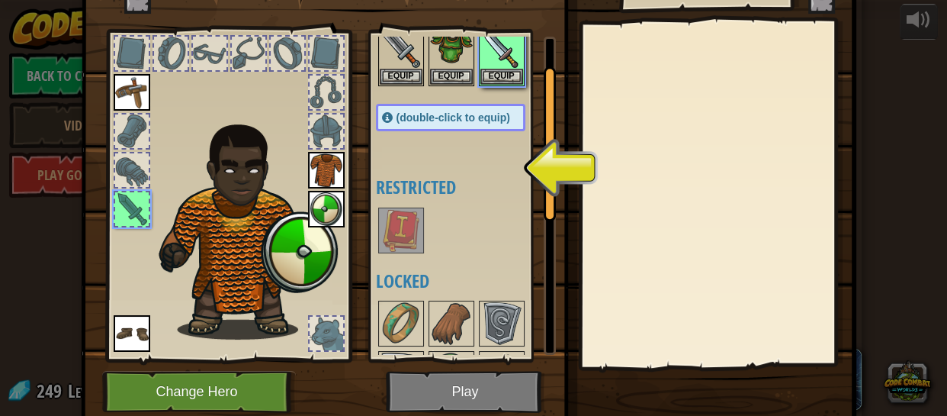
click at [328, 154] on img at bounding box center [326, 170] width 37 height 37
click at [413, 40] on img at bounding box center [401, 46] width 43 height 43
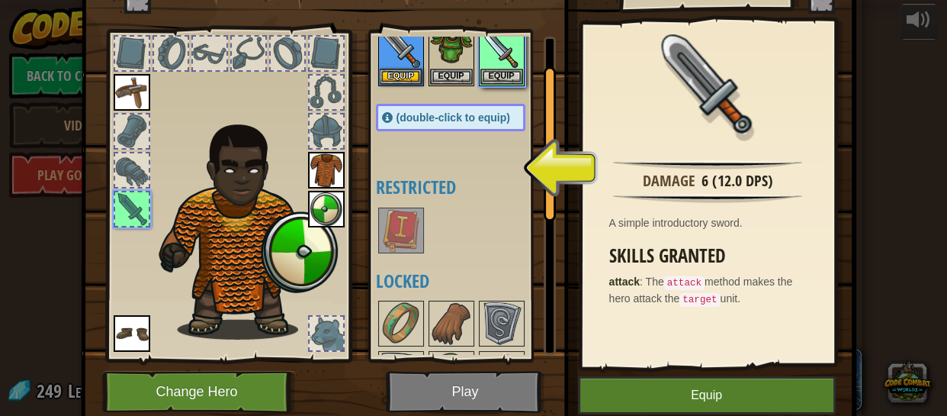
click at [129, 210] on div at bounding box center [132, 209] width 34 height 34
click at [487, 50] on img at bounding box center [502, 46] width 43 height 43
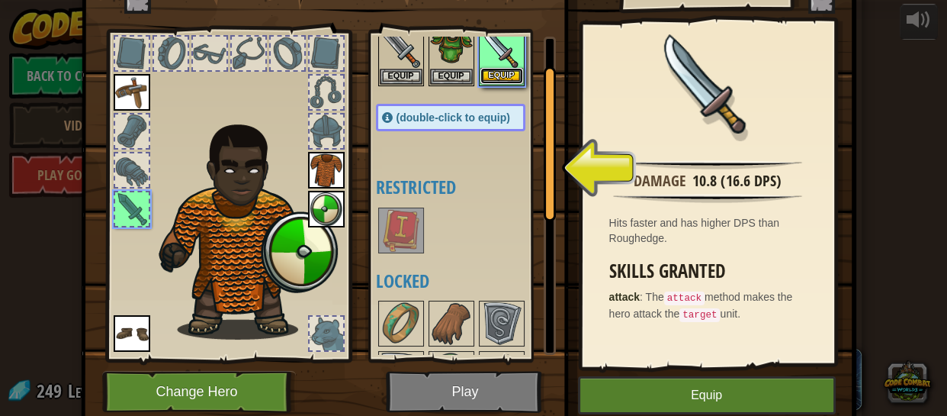
click at [506, 68] on button "Equip" at bounding box center [502, 76] width 43 height 16
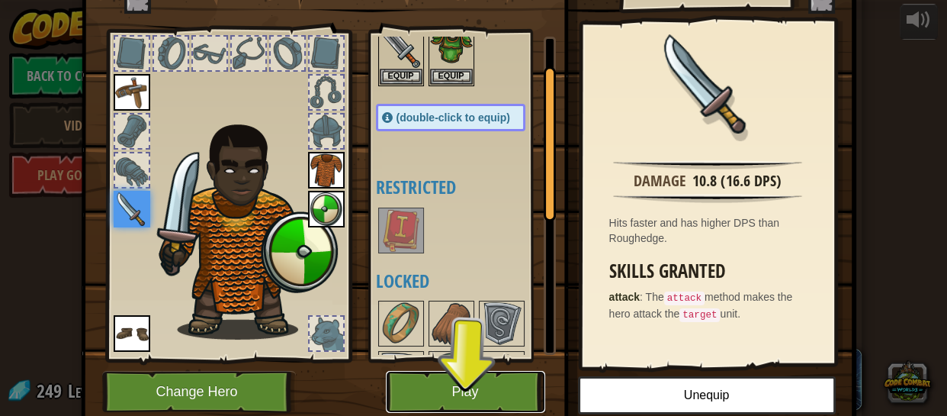
click at [486, 374] on button "Play" at bounding box center [465, 392] width 159 height 42
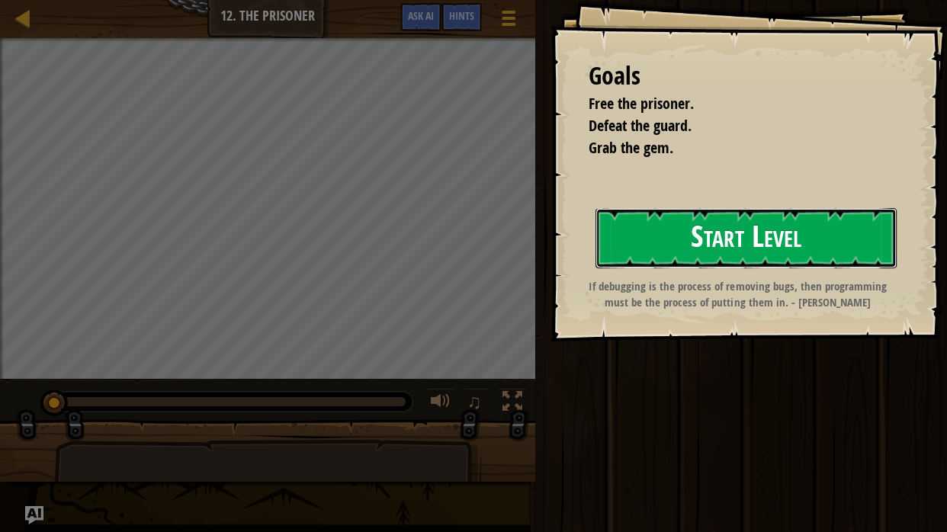
click at [719, 250] on button "Start Level" at bounding box center [746, 238] width 301 height 60
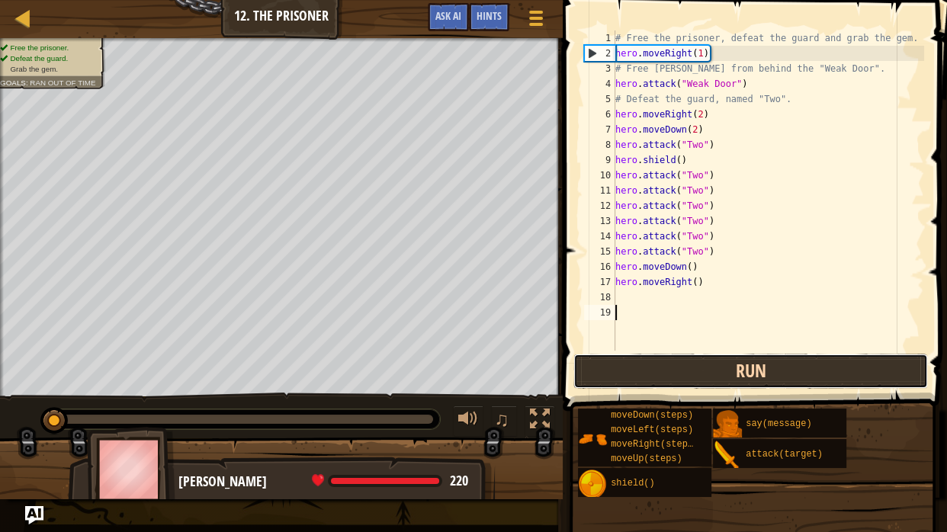
click at [624, 368] on button "Run" at bounding box center [752, 371] width 356 height 35
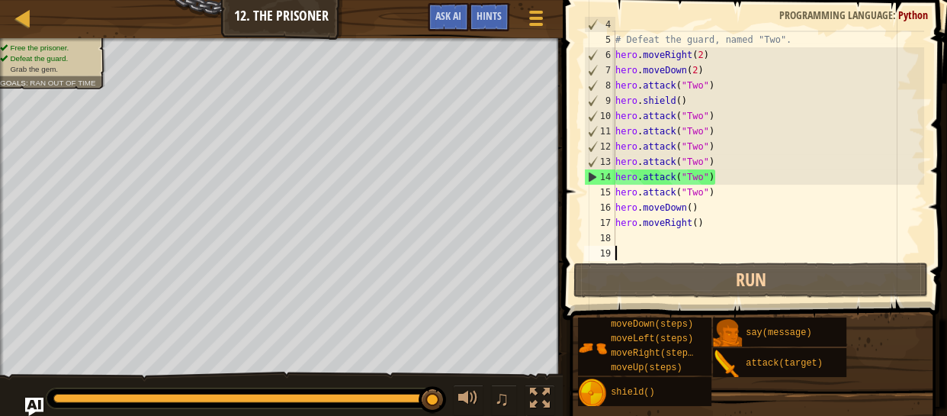
scroll to position [60, 0]
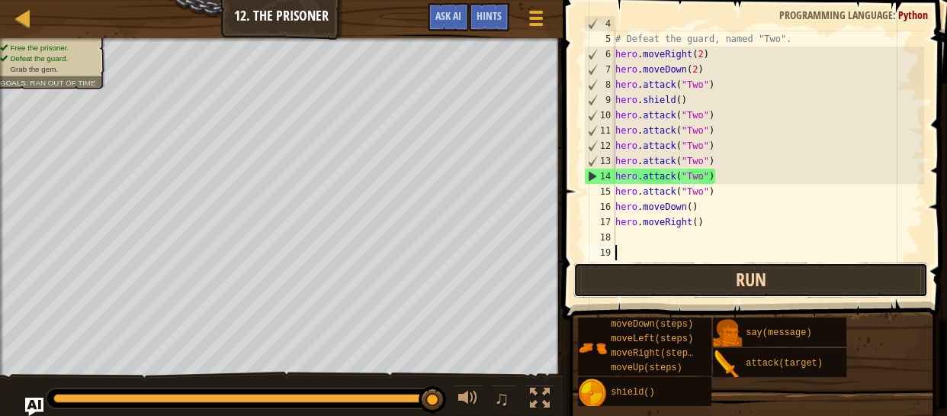
click at [671, 269] on button "Run" at bounding box center [752, 279] width 356 height 35
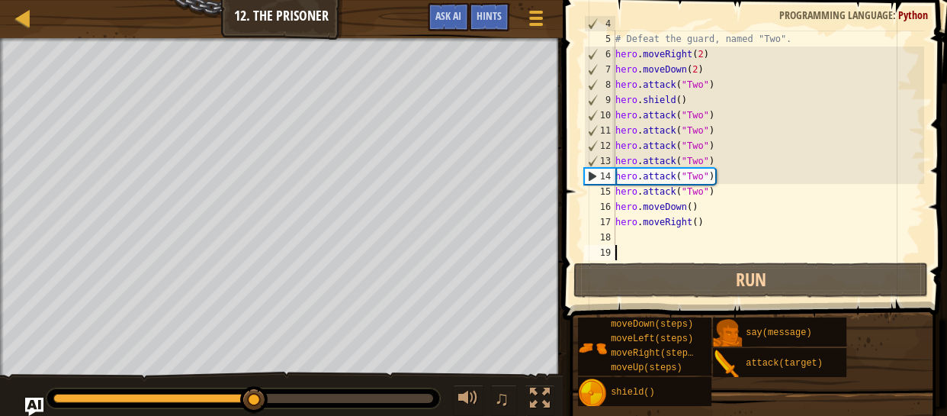
click at [727, 195] on div "hero . attack ( "Weak Door" ) # Defeat the guard, named "Two". hero . moveRight…" at bounding box center [769, 145] width 312 height 259
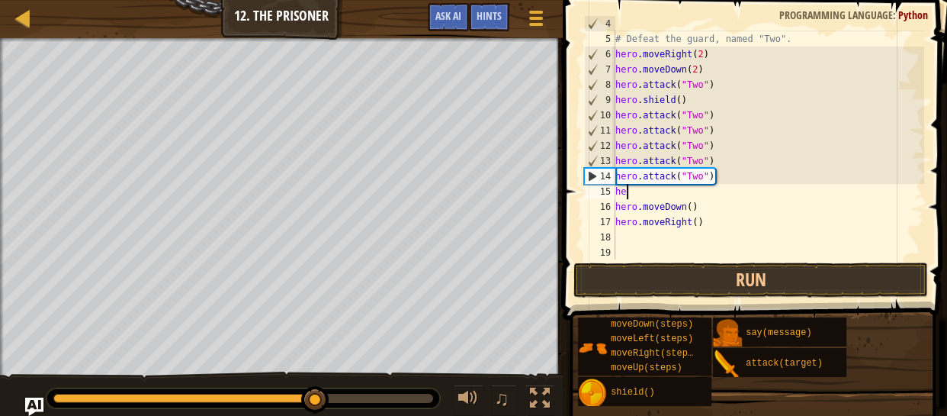
type textarea "h"
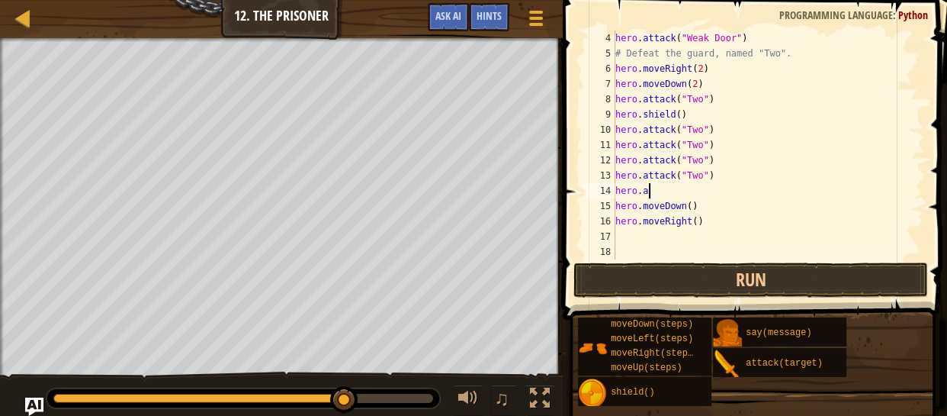
type textarea "h"
type textarea "hero.attack("Two")"
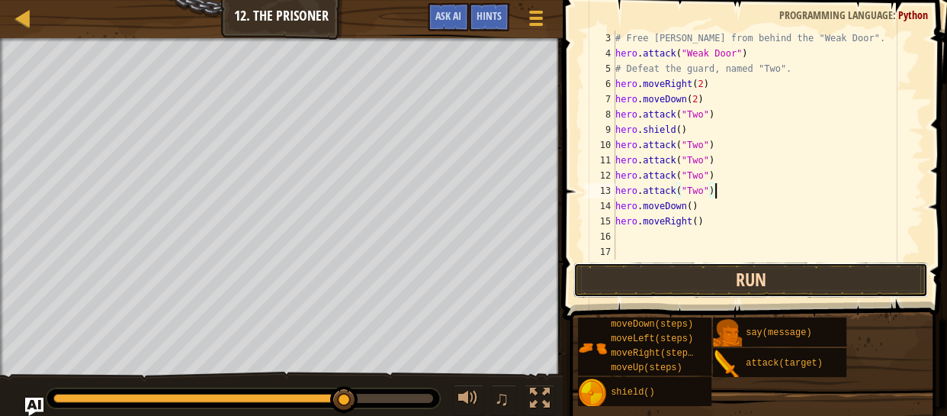
click at [723, 282] on button "Run" at bounding box center [752, 279] width 356 height 35
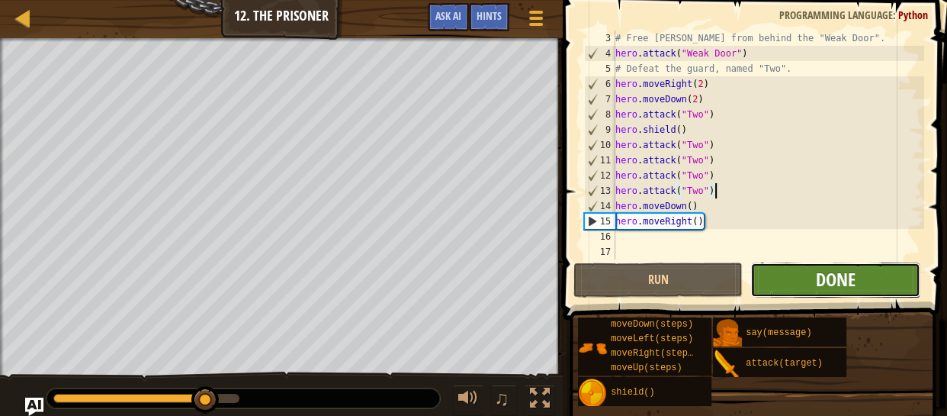
click at [819, 278] on span "Done" at bounding box center [836, 279] width 40 height 24
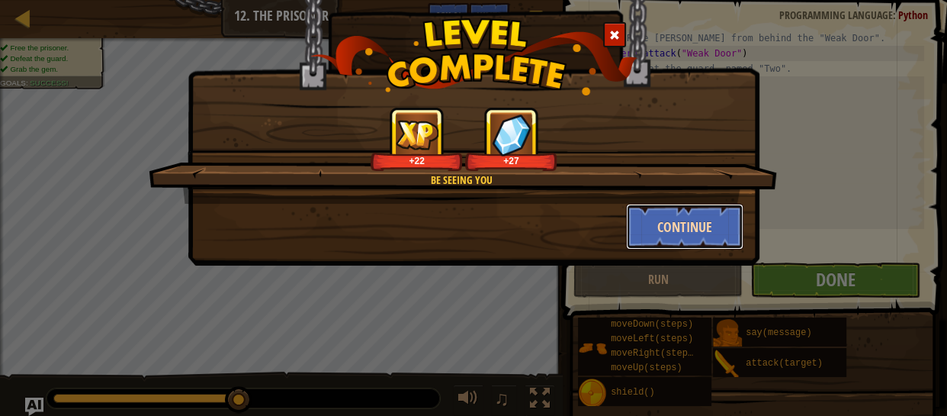
click at [698, 209] on button "Continue" at bounding box center [685, 227] width 118 height 46
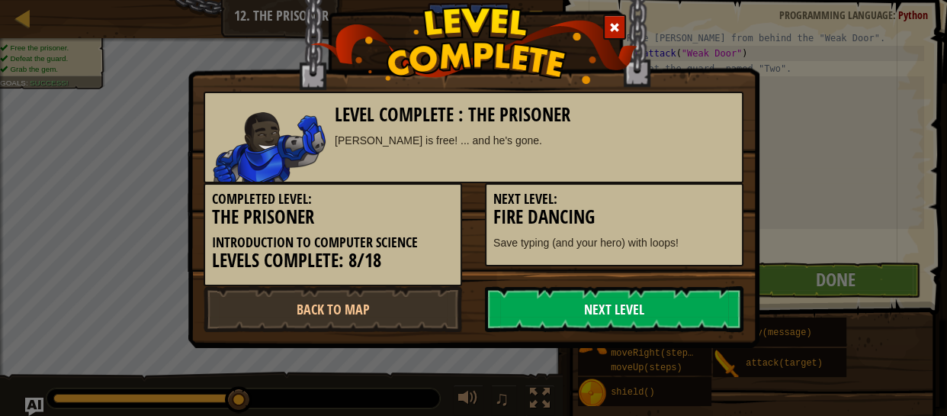
click at [547, 297] on link "Next Level" at bounding box center [614, 309] width 259 height 46
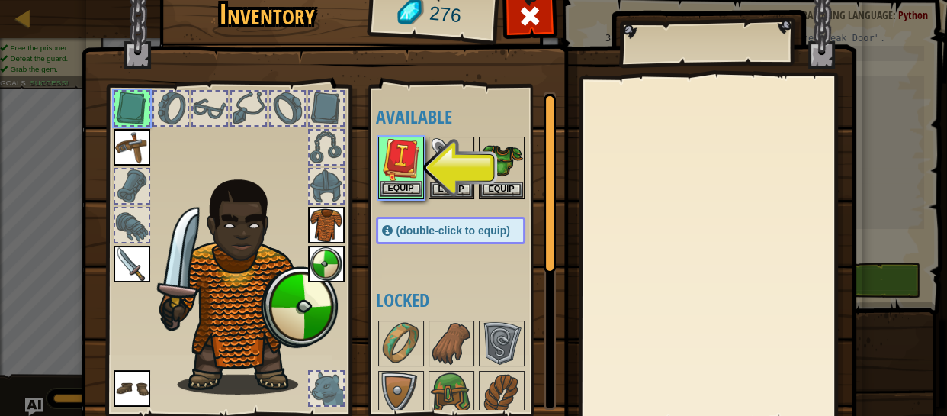
click at [400, 153] on img at bounding box center [401, 159] width 43 height 43
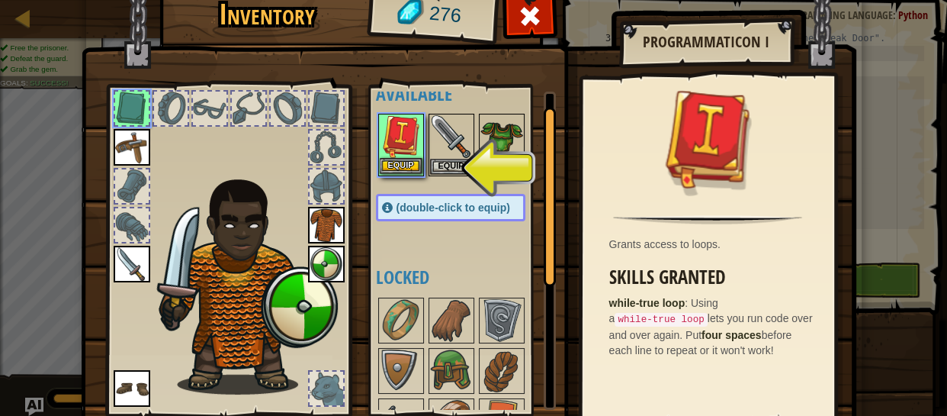
scroll to position [24, 0]
click at [402, 162] on button "Equip" at bounding box center [401, 165] width 43 height 16
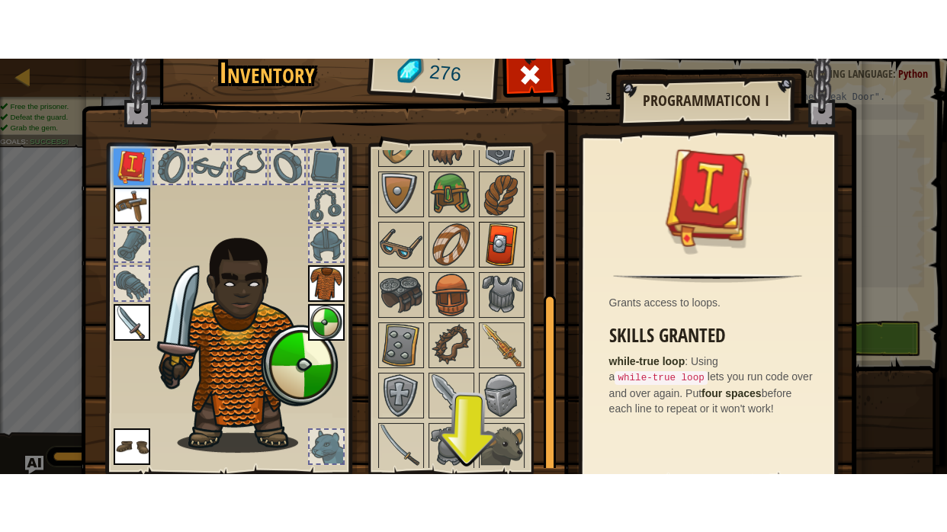
scroll to position [111, 0]
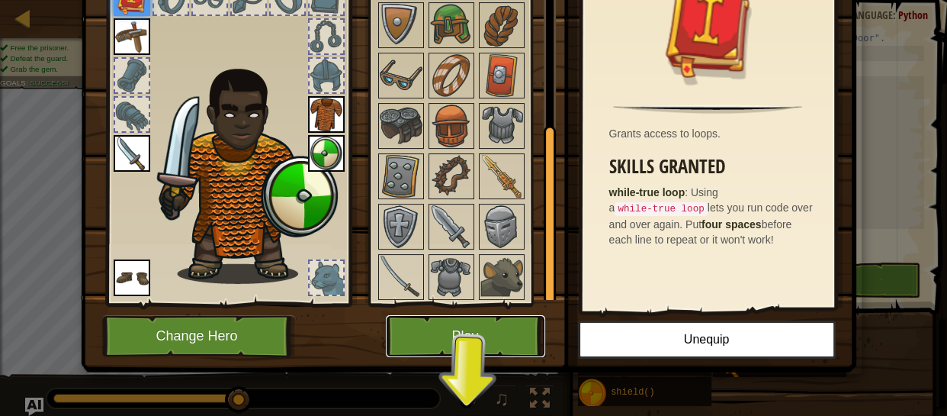
click at [478, 336] on button "Play" at bounding box center [465, 336] width 159 height 42
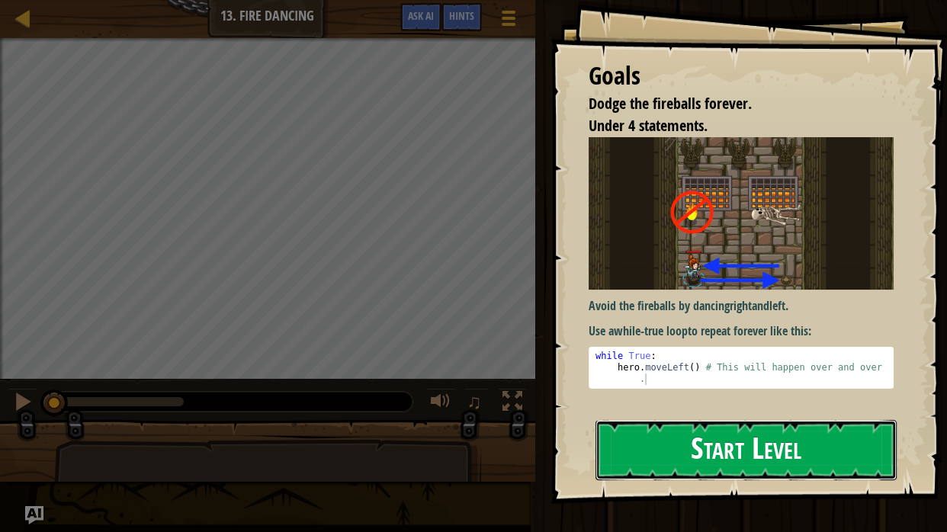
click at [684, 447] on button "Start Level" at bounding box center [746, 450] width 301 height 60
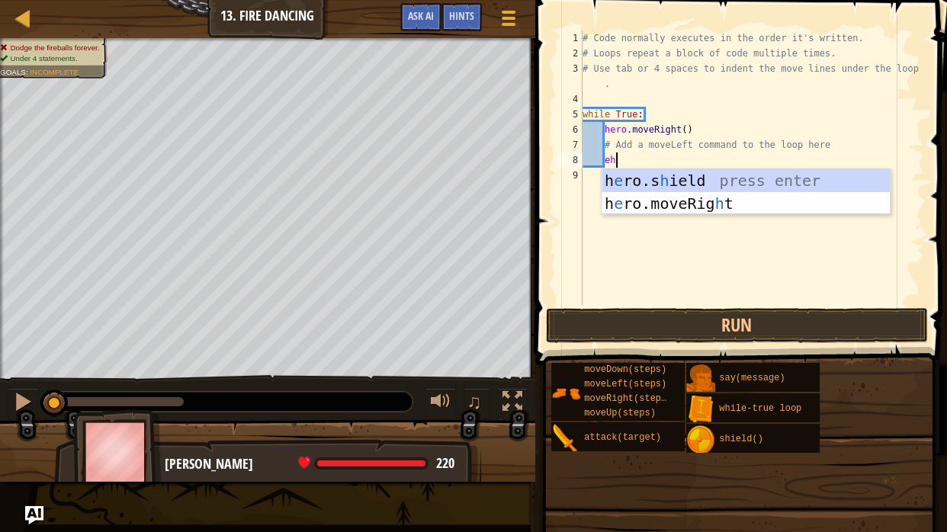
type textarea "e"
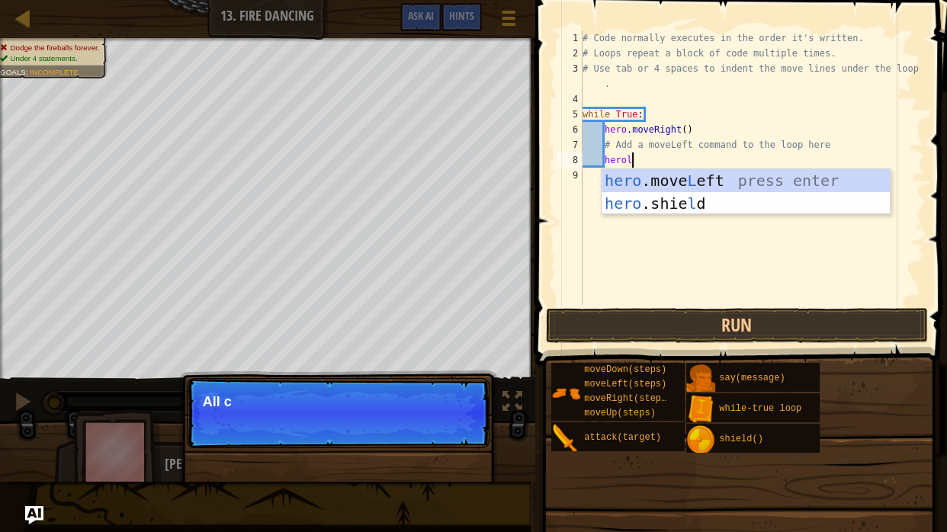
type textarea "herole"
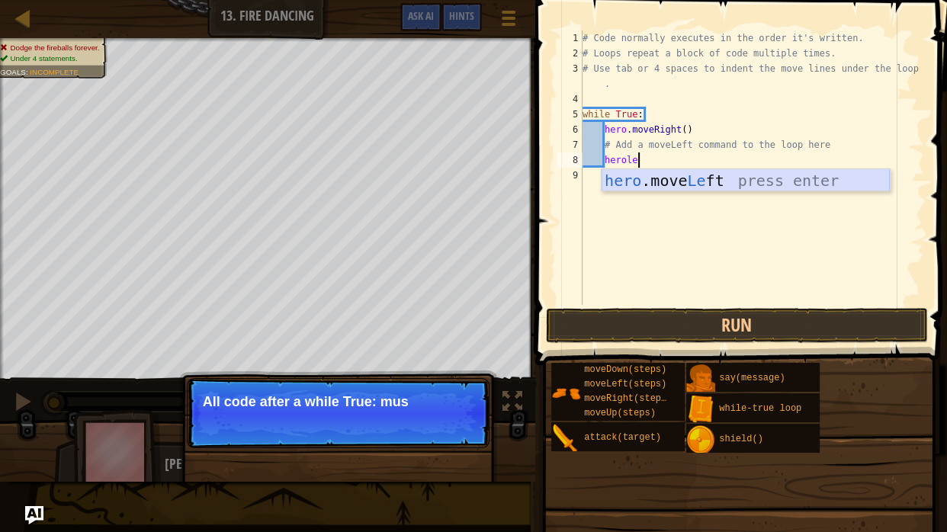
click at [709, 179] on div "hero .move Le ft press enter" at bounding box center [746, 203] width 288 height 69
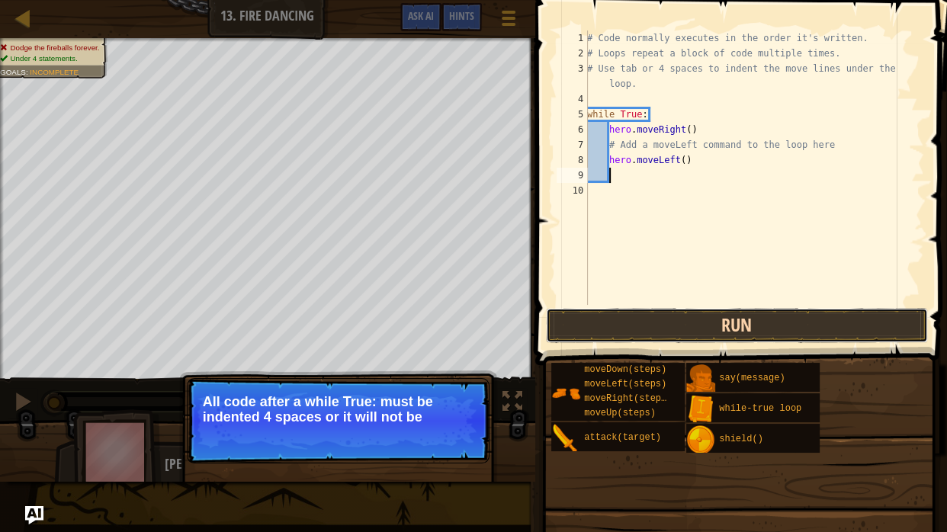
click at [671, 322] on button "Run" at bounding box center [737, 325] width 382 height 35
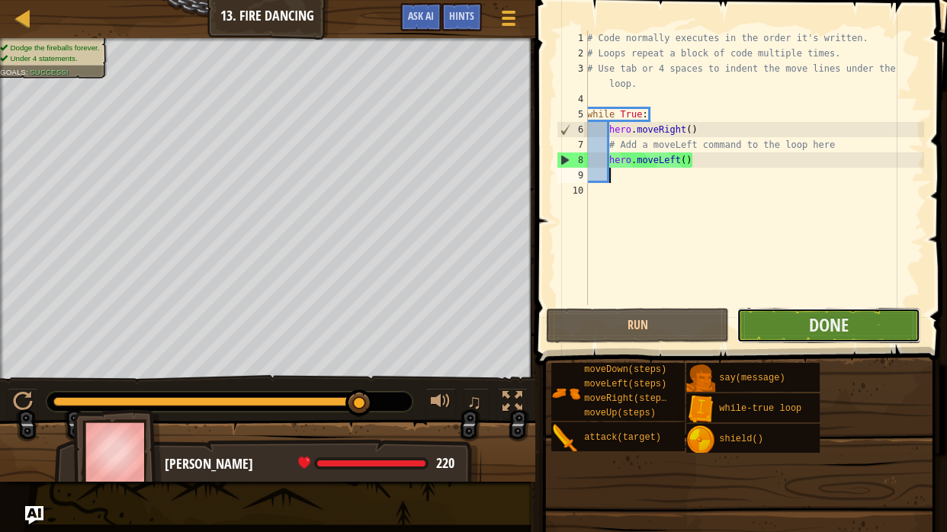
click at [783, 314] on button "Done" at bounding box center [828, 325] width 183 height 35
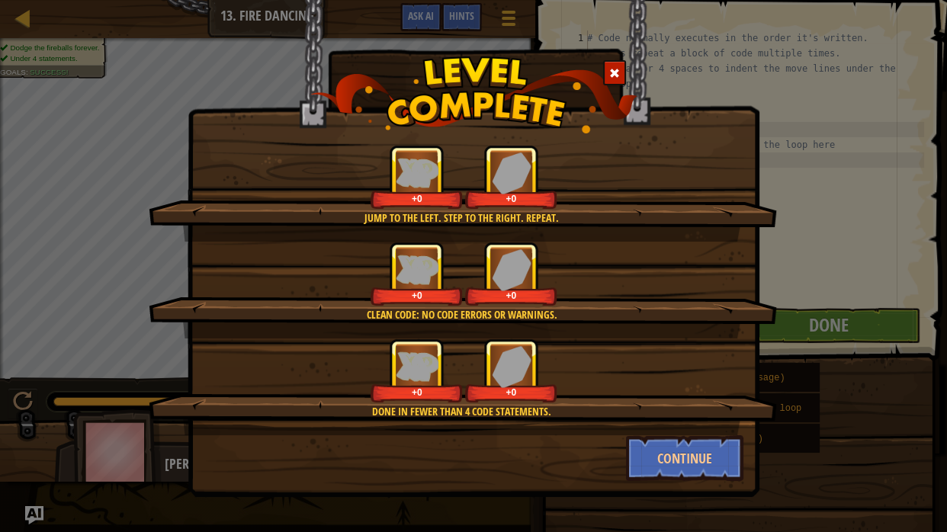
click at [648, 391] on div "+0 +0" at bounding box center [464, 371] width 592 height 64
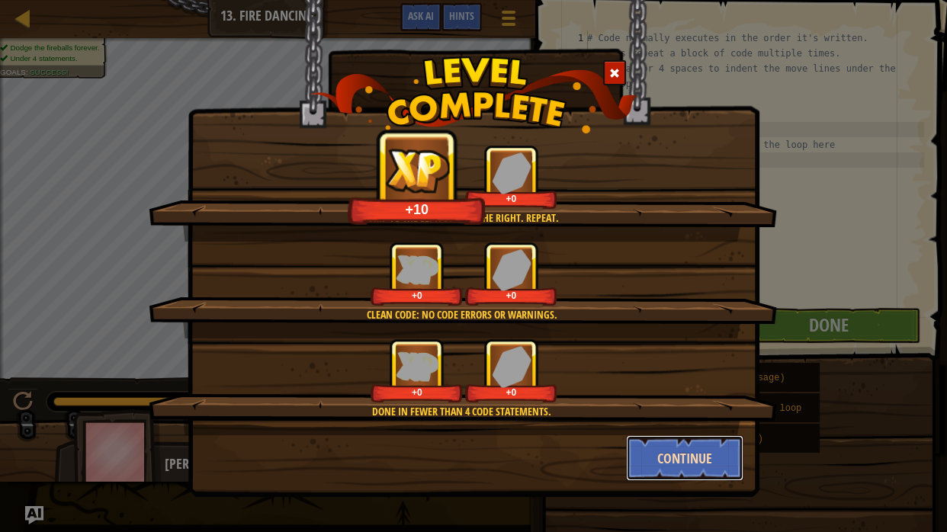
click at [675, 447] on button "Continue" at bounding box center [685, 459] width 118 height 46
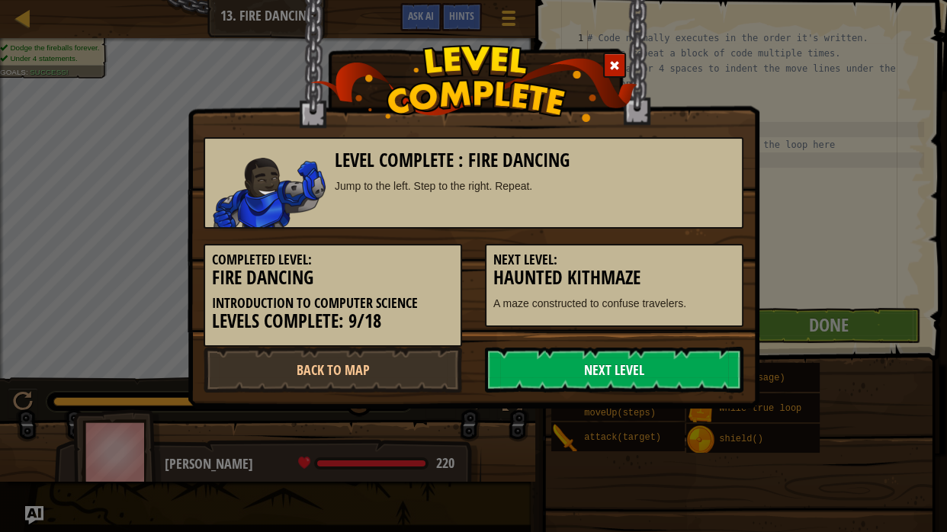
click at [620, 377] on link "Next Level" at bounding box center [614, 370] width 259 height 46
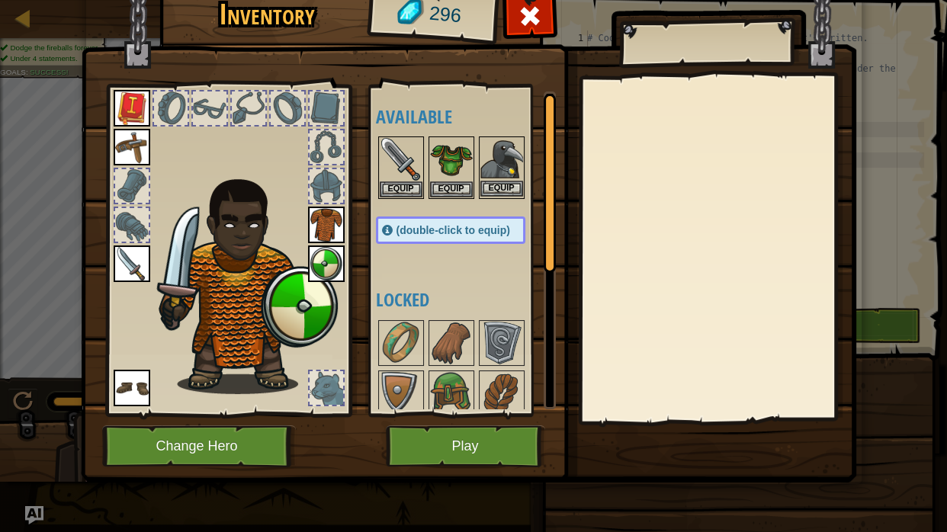
click at [509, 163] on img at bounding box center [502, 159] width 43 height 43
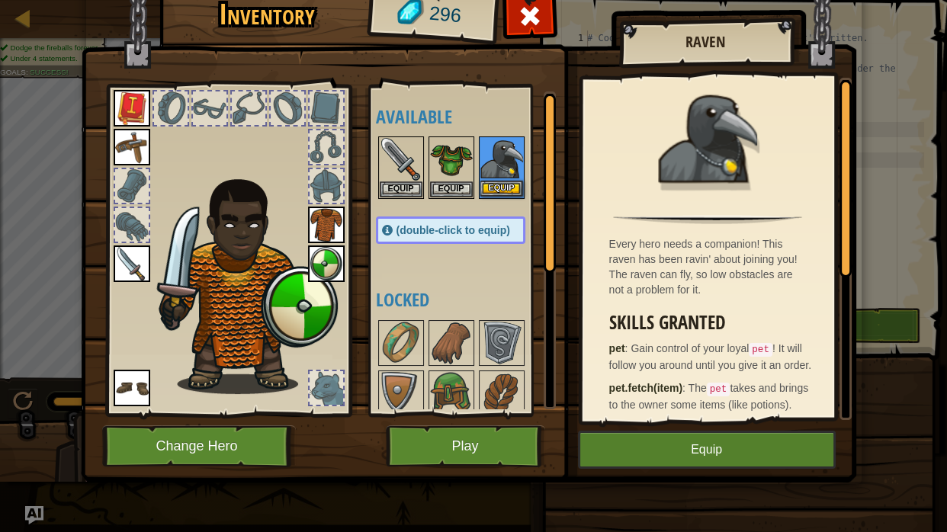
click at [507, 179] on img at bounding box center [502, 159] width 43 height 43
click at [503, 185] on button "Equip" at bounding box center [502, 189] width 43 height 16
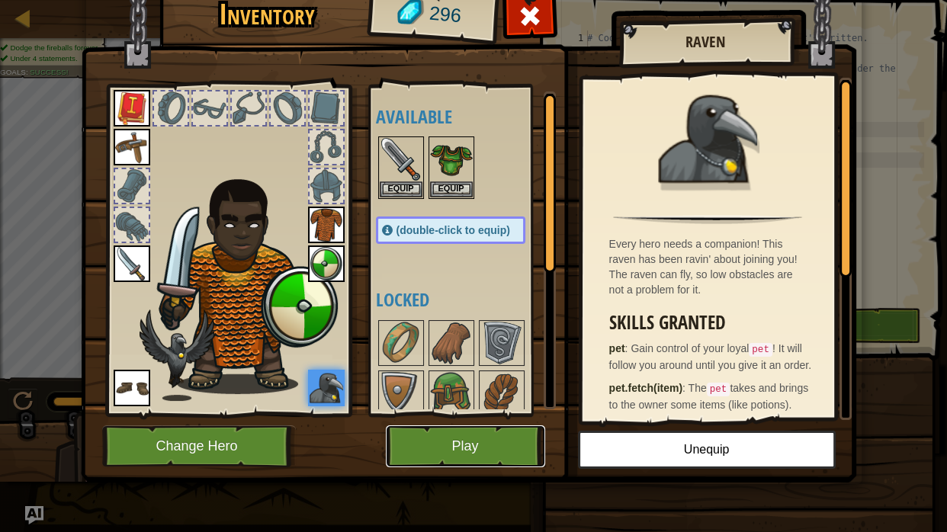
click at [466, 449] on button "Play" at bounding box center [465, 447] width 159 height 42
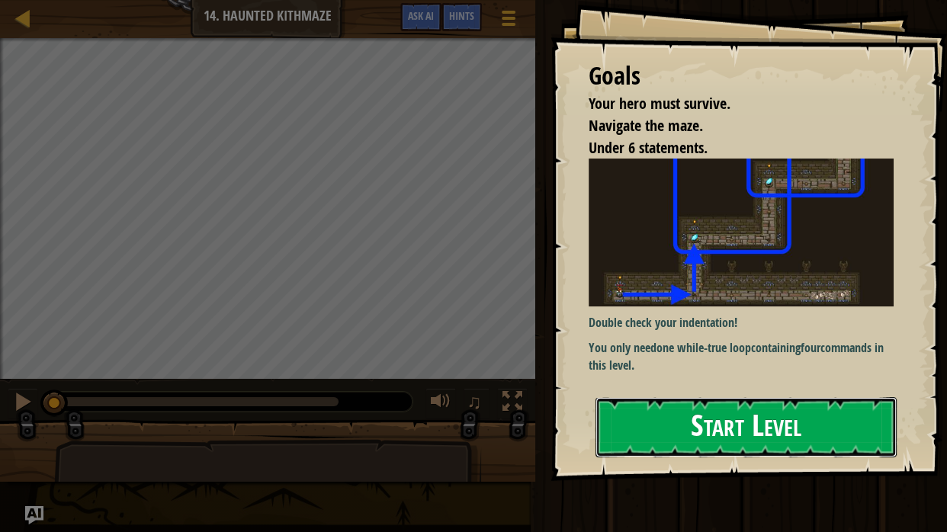
click at [761, 432] on button "Start Level" at bounding box center [746, 427] width 301 height 60
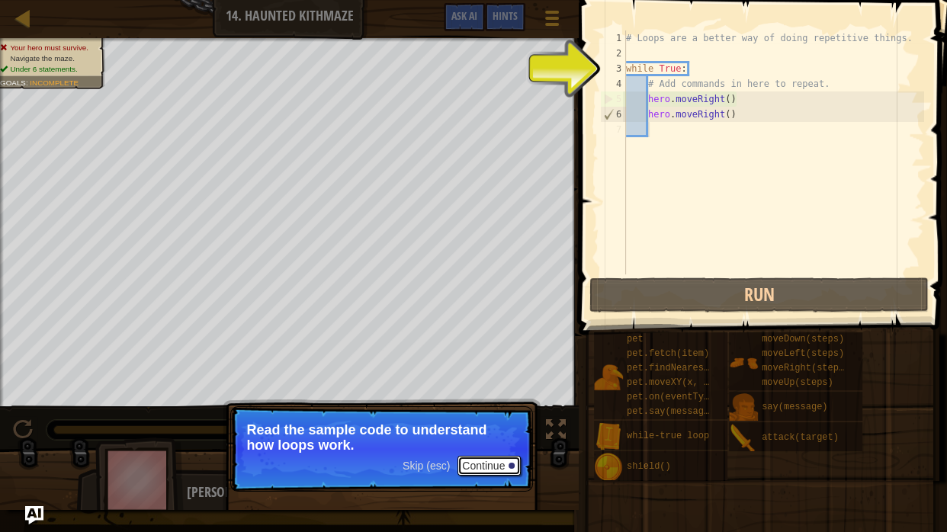
click at [487, 462] on button "Continue" at bounding box center [489, 466] width 63 height 20
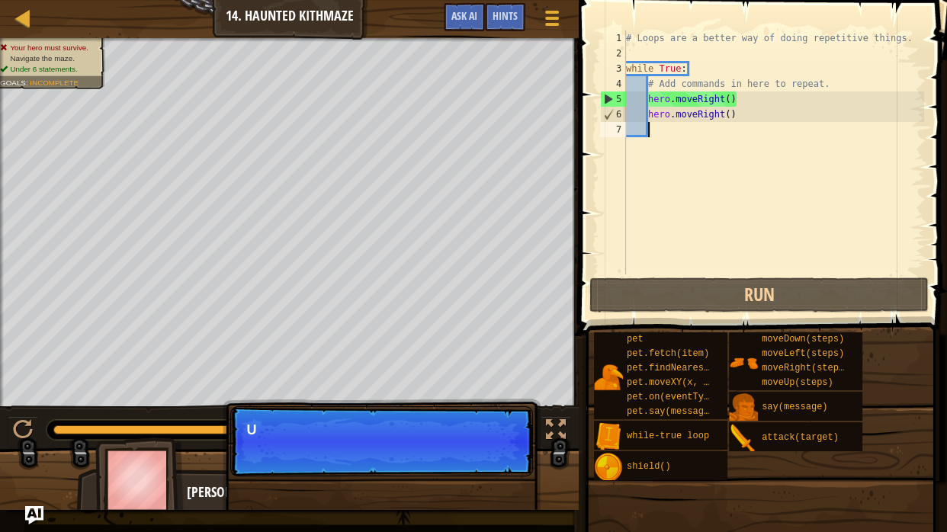
scroll to position [7, 2]
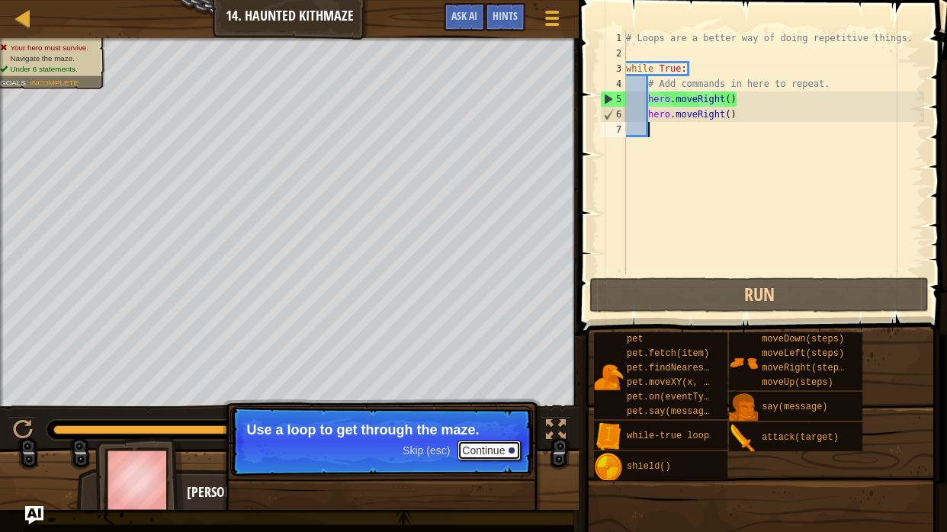
click at [487, 454] on button "Continue" at bounding box center [489, 451] width 63 height 20
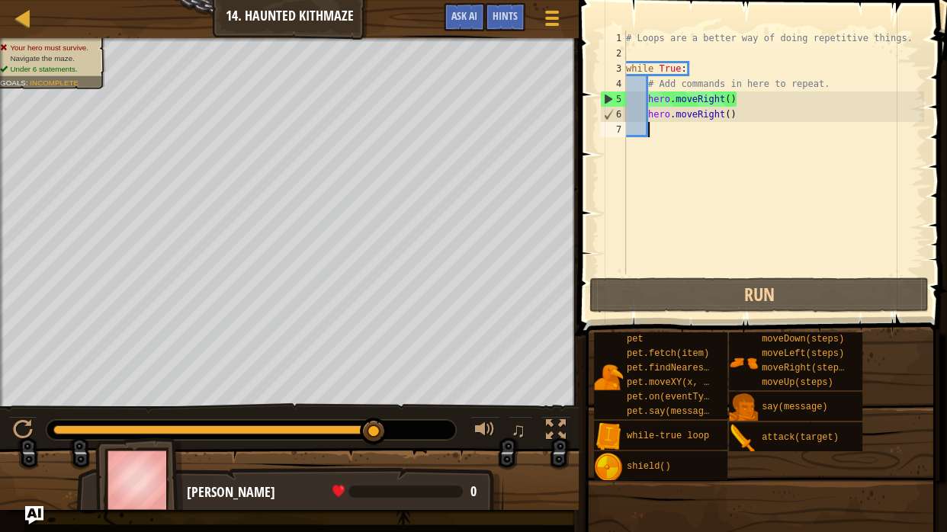
click at [747, 106] on div "# Loops are a better way of doing repetitive things. while True : # Add command…" at bounding box center [773, 168] width 301 height 275
click at [745, 111] on div "# Loops are a better way of doing repetitive things. while True : # Add command…" at bounding box center [773, 168] width 301 height 275
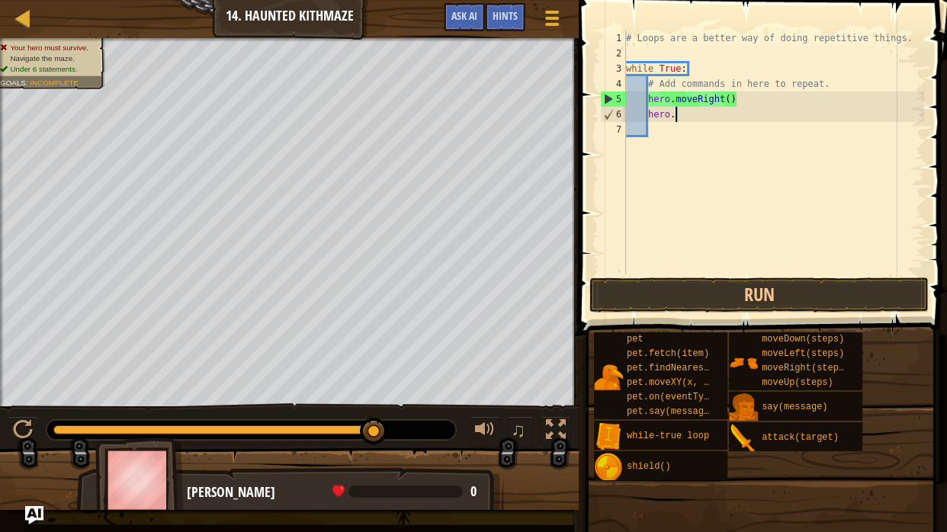
type textarea "h"
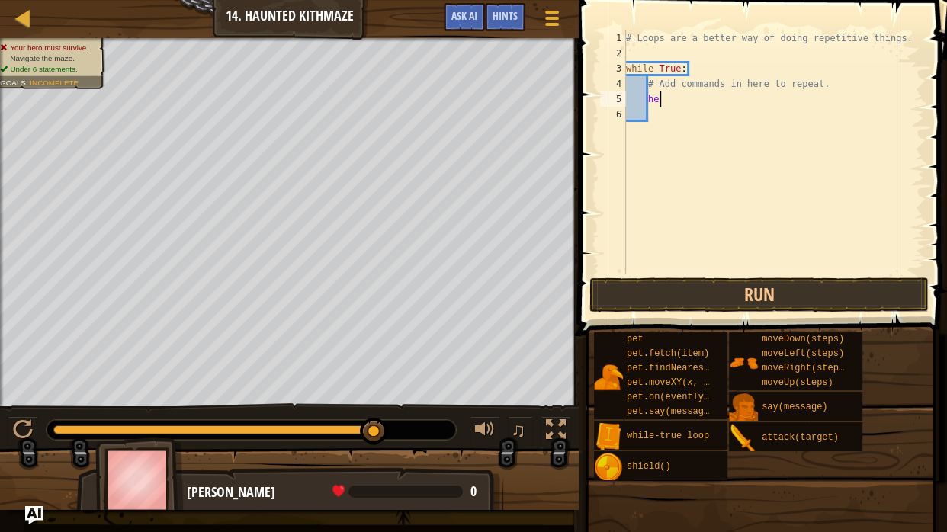
type textarea "h"
click at [780, 298] on button "Run" at bounding box center [759, 295] width 339 height 35
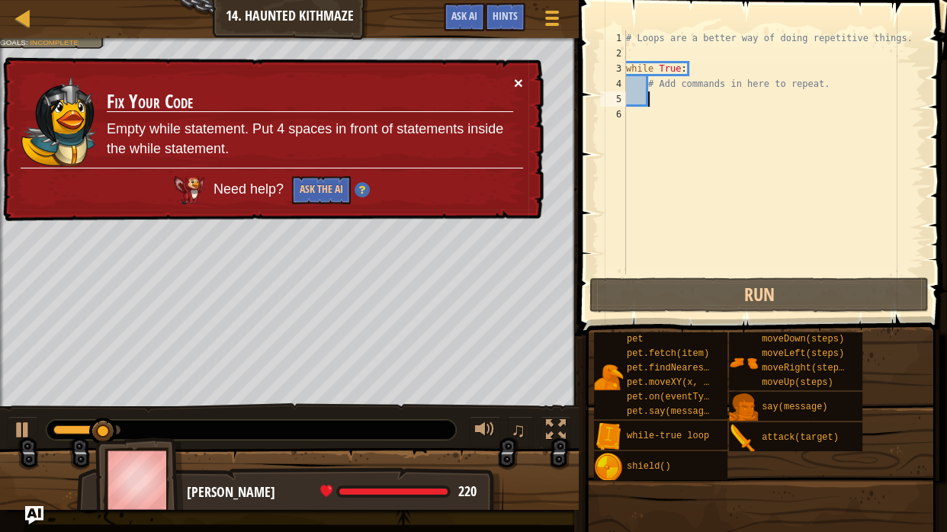
click at [514, 86] on button "×" at bounding box center [518, 83] width 9 height 16
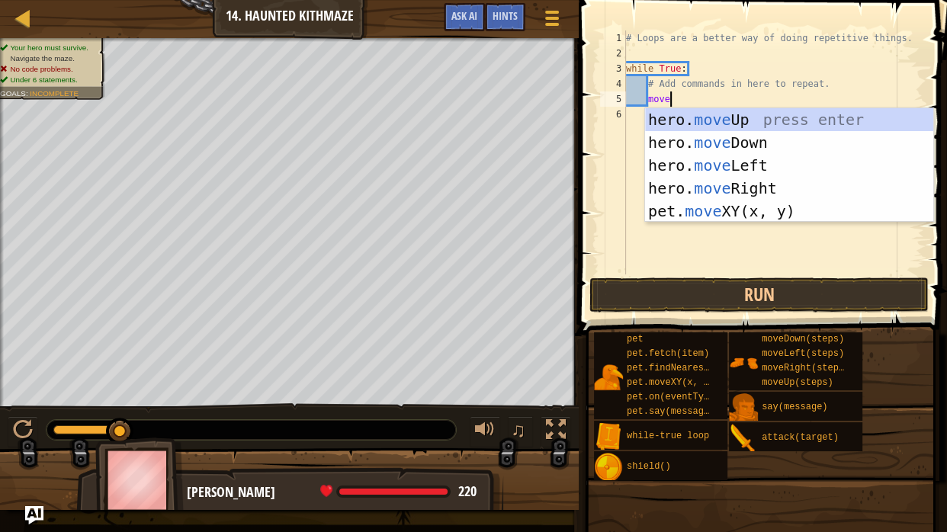
scroll to position [7, 5]
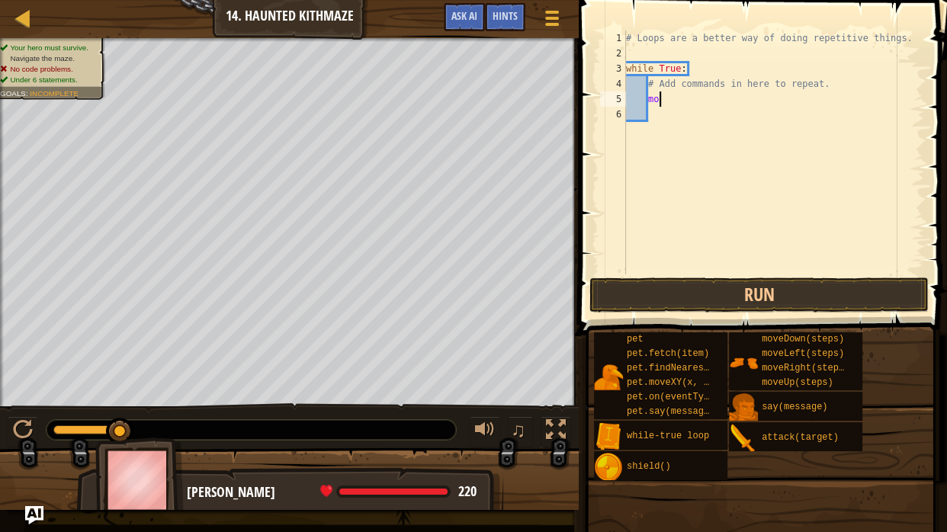
type textarea "m"
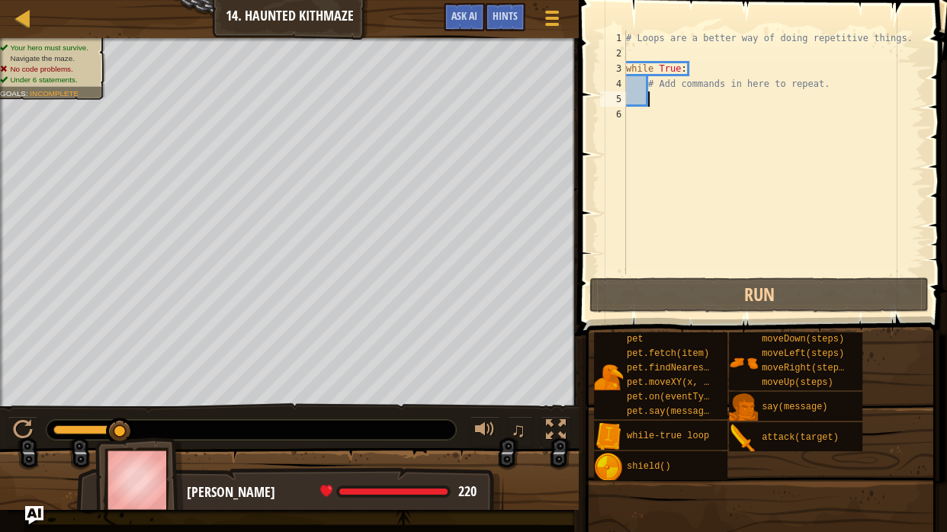
scroll to position [7, 2]
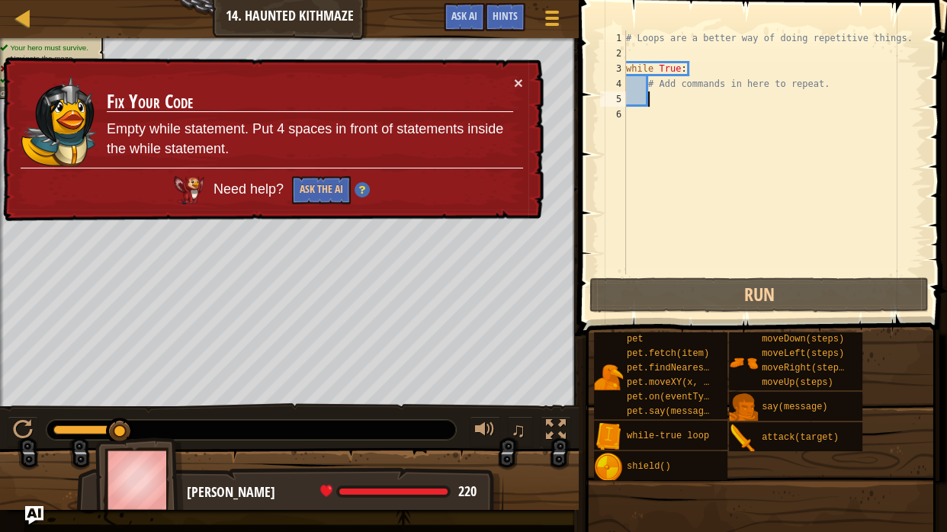
click at [631, 56] on div "# Loops are a better way of doing repetitive things. while True : # Add command…" at bounding box center [773, 168] width 301 height 275
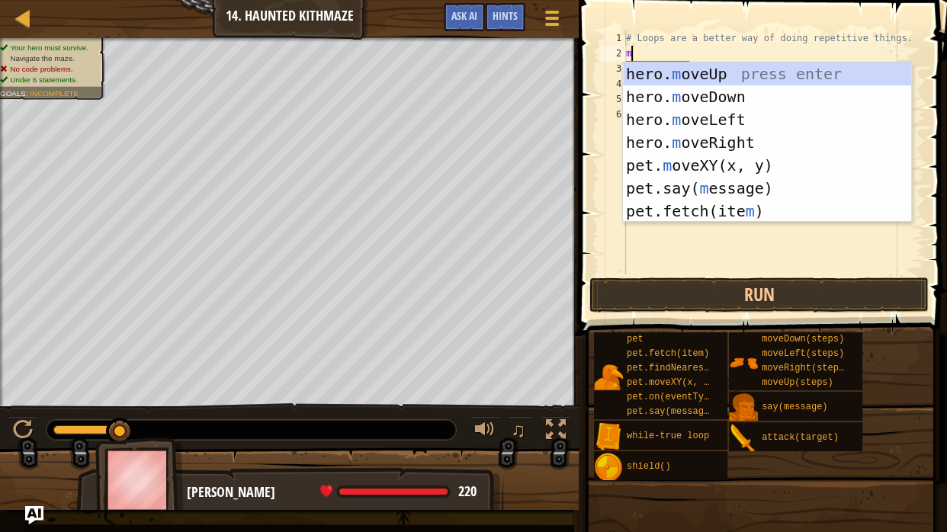
scroll to position [7, 0]
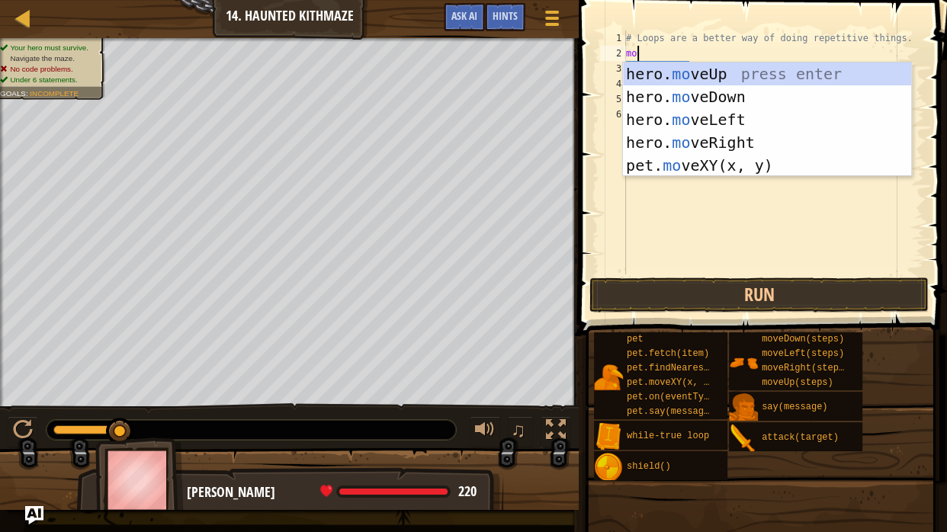
type textarea "move"
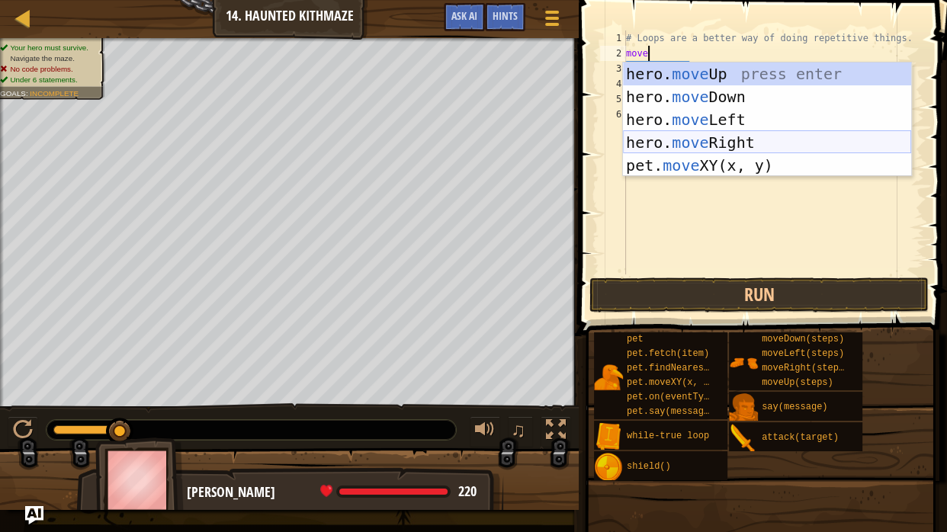
click at [700, 137] on div "hero. move Up press enter hero. move Down press enter hero. move Left press ent…" at bounding box center [767, 143] width 288 height 160
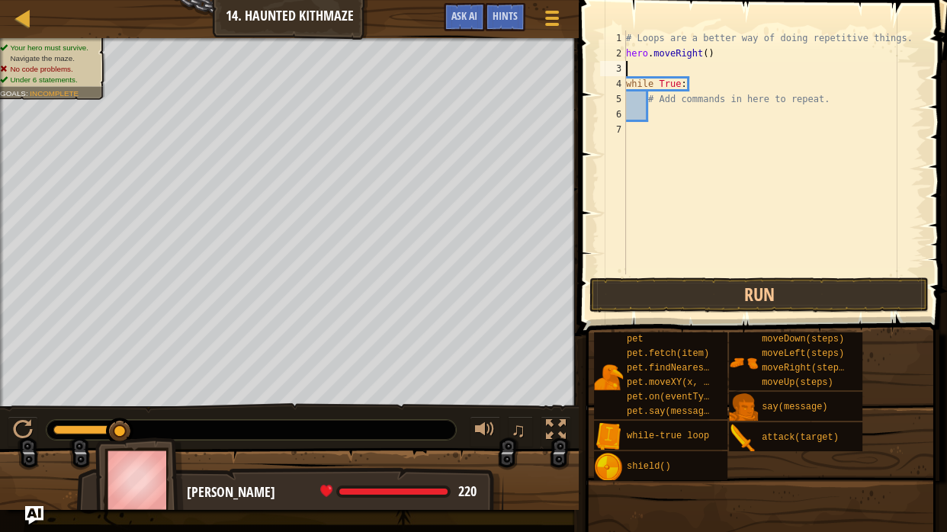
click at [709, 56] on div "# Loops are a better way of doing repetitive things. hero . moveRight ( ) while…" at bounding box center [773, 168] width 301 height 275
type textarea "hero.moveRight(2)"
click at [697, 72] on div "# Loops are a better way of doing repetitive things. hero . moveRight ( 2 ) whi…" at bounding box center [773, 168] width 301 height 275
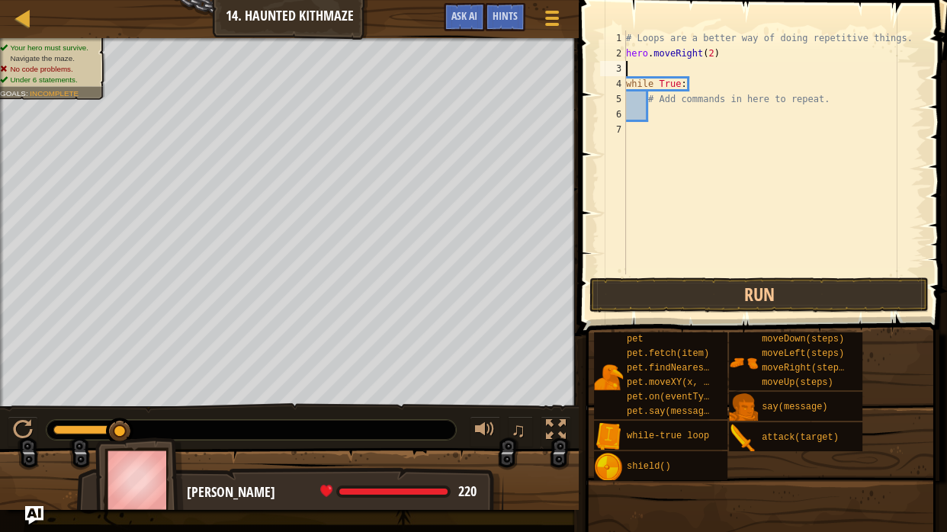
type textarea "hero.moveRight(2)"
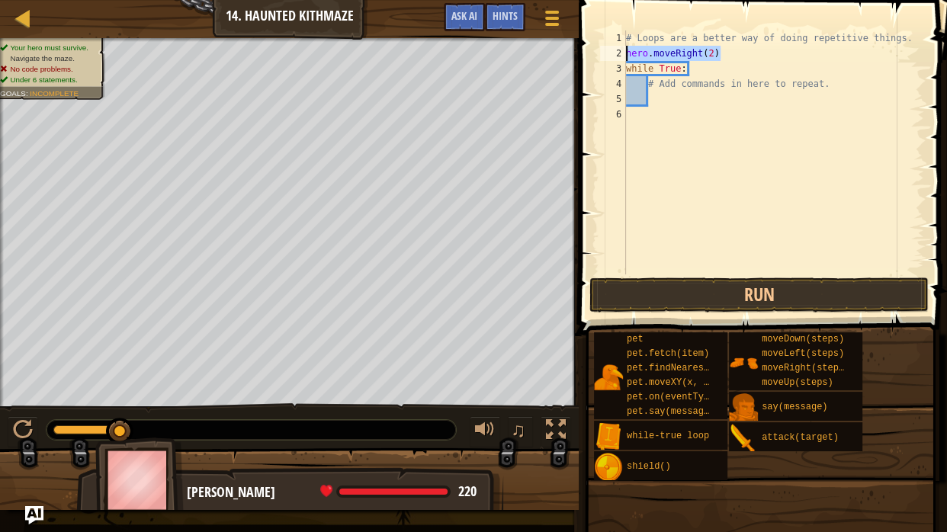
drag, startPoint x: 742, startPoint y: 47, endPoint x: 614, endPoint y: 53, distance: 127.5
click at [614, 53] on div "hero.moveRight(2) 1 2 3 4 5 6 # Loops are a better way of doing repetitive thin…" at bounding box center [760, 153] width 327 height 244
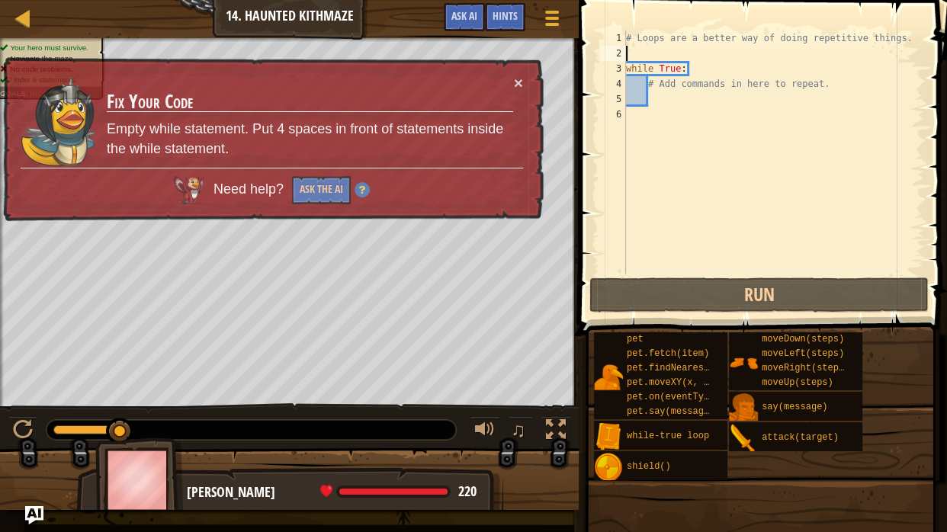
click at [658, 100] on div "# Loops are a better way of doing repetitive things. while True : # Add command…" at bounding box center [773, 168] width 301 height 275
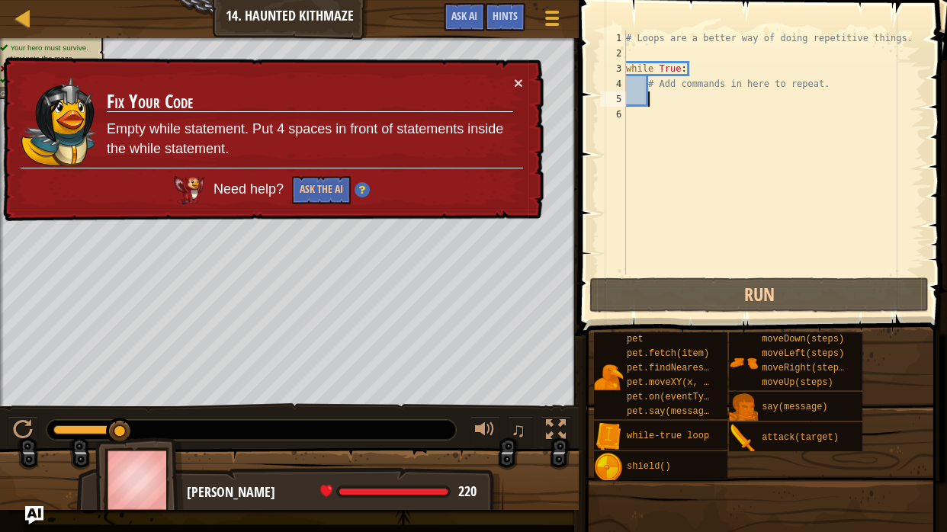
paste textarea "hero.moveRight(2)"
type textarea "hero.moveRight(2)"
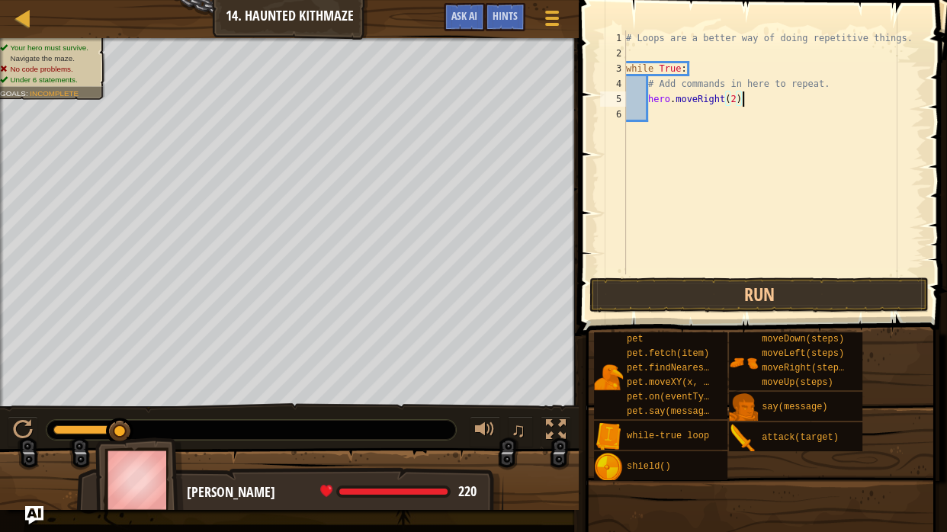
click at [719, 117] on div "# Loops are a better way of doing repetitive things. while True : # Add command…" at bounding box center [773, 168] width 301 height 275
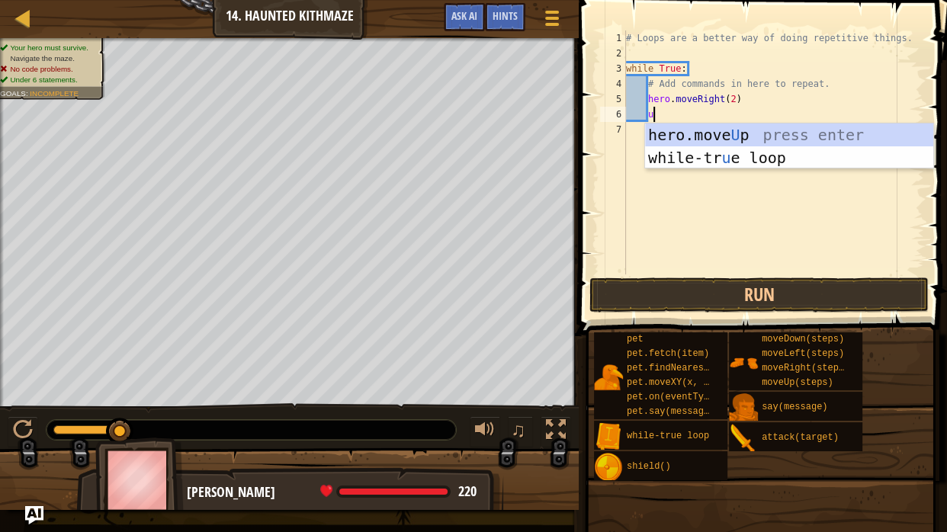
type textarea "up"
click at [726, 130] on div "hero.move Up press enter while-tr u e loo p press enter" at bounding box center [789, 170] width 288 height 92
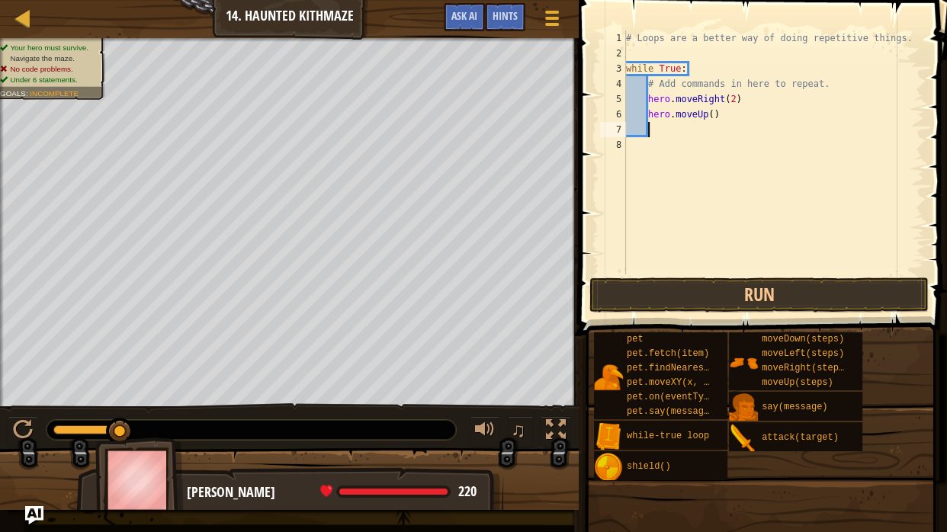
click at [713, 119] on div "# Loops are a better way of doing repetitive things. while True : # Add command…" at bounding box center [773, 168] width 301 height 275
type textarea "hero.moveUp(2)"
click at [696, 288] on button "Run" at bounding box center [759, 295] width 339 height 35
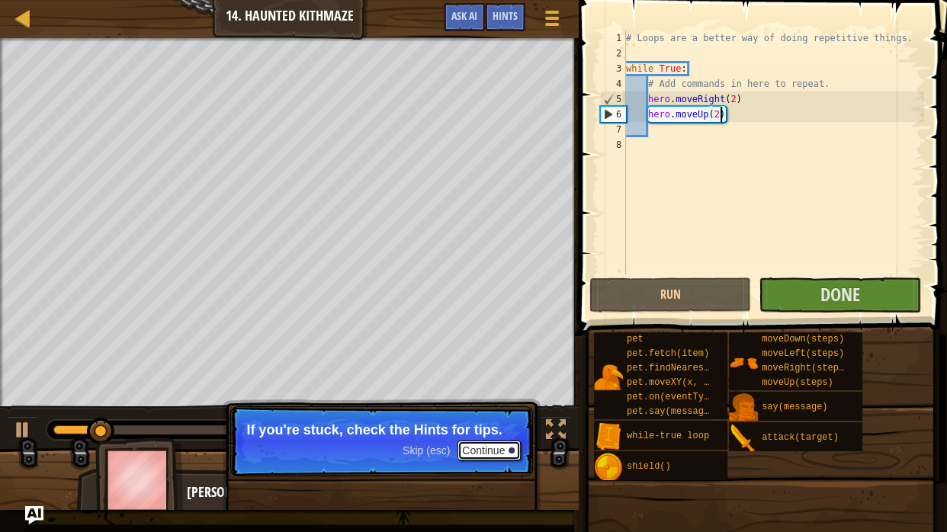
click at [491, 446] on button "Continue" at bounding box center [489, 451] width 63 height 20
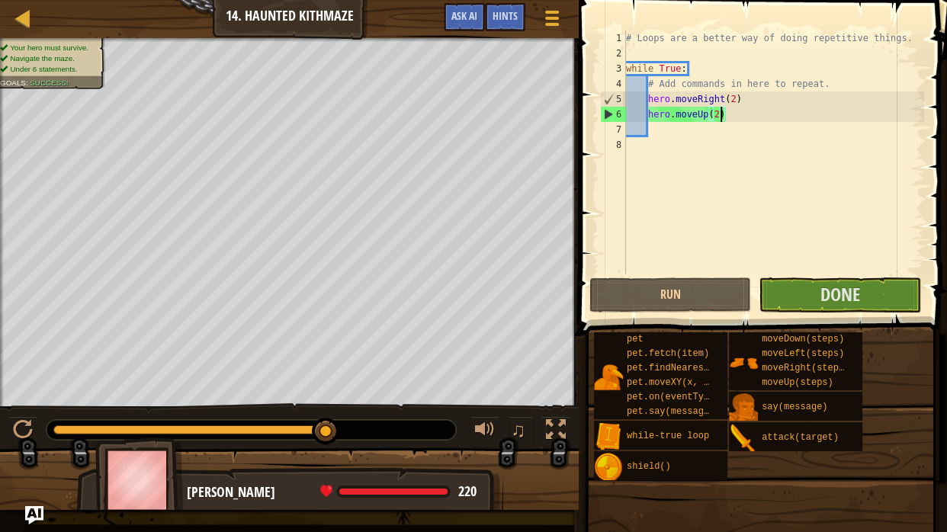
click at [835, 272] on div "# Loops are a better way of doing repetitive things. while True : # Add command…" at bounding box center [773, 168] width 301 height 275
click at [833, 301] on span "Done" at bounding box center [841, 294] width 40 height 24
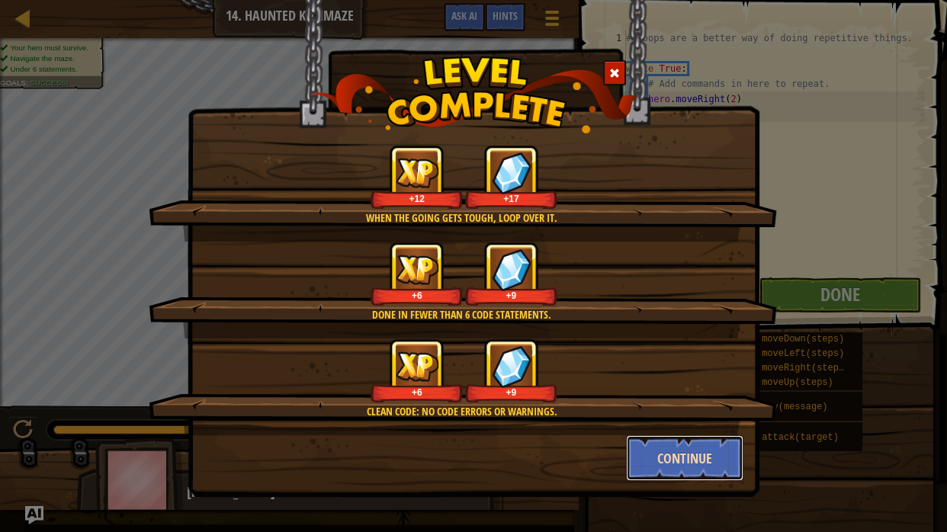
click at [668, 449] on button "Continue" at bounding box center [685, 459] width 118 height 46
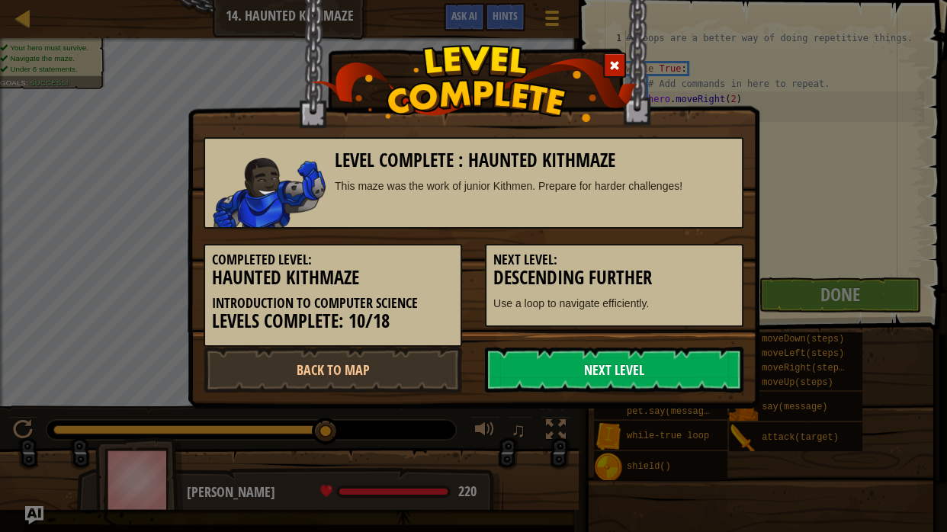
click at [513, 371] on link "Next Level" at bounding box center [614, 370] width 259 height 46
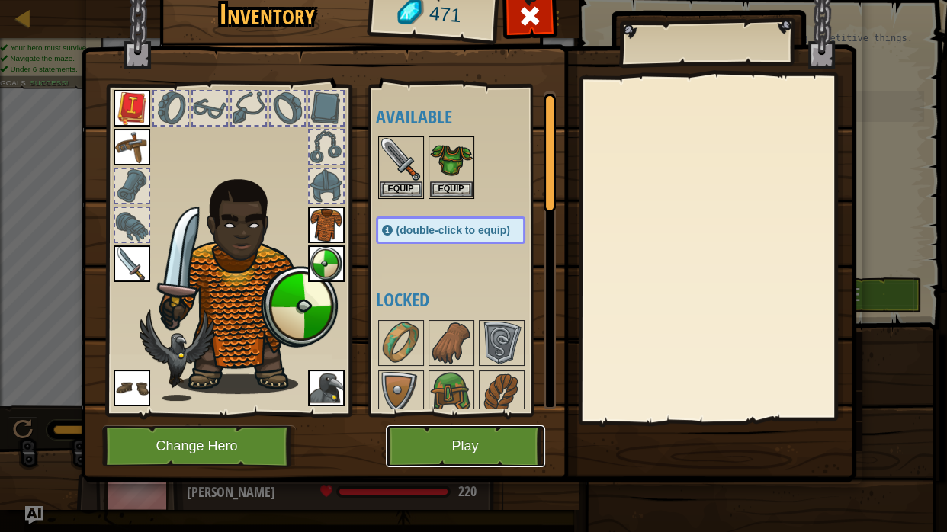
click at [476, 440] on button "Play" at bounding box center [465, 447] width 159 height 42
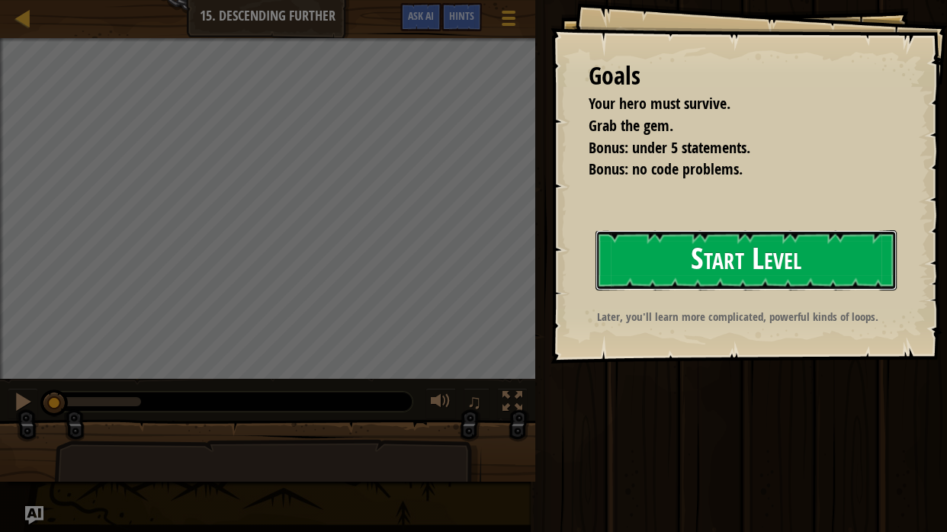
click at [643, 272] on button "Start Level" at bounding box center [746, 260] width 301 height 60
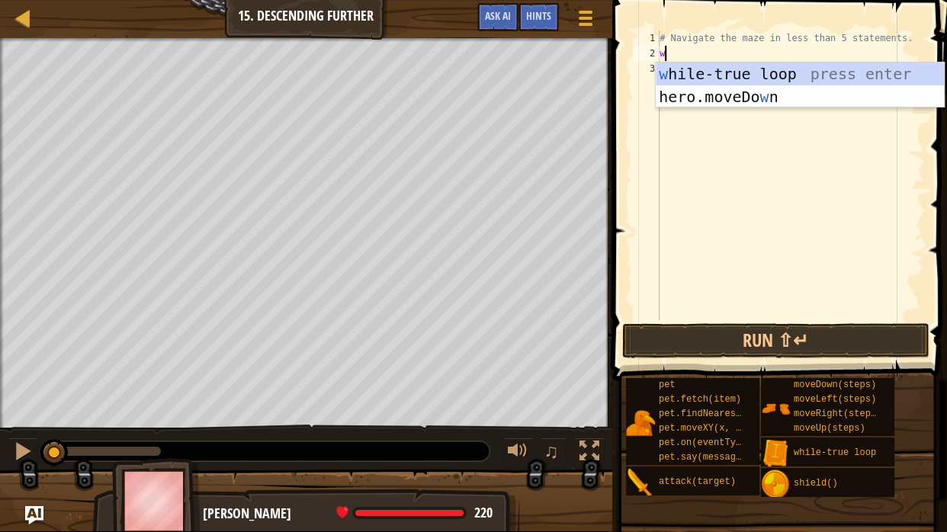
scroll to position [7, 0]
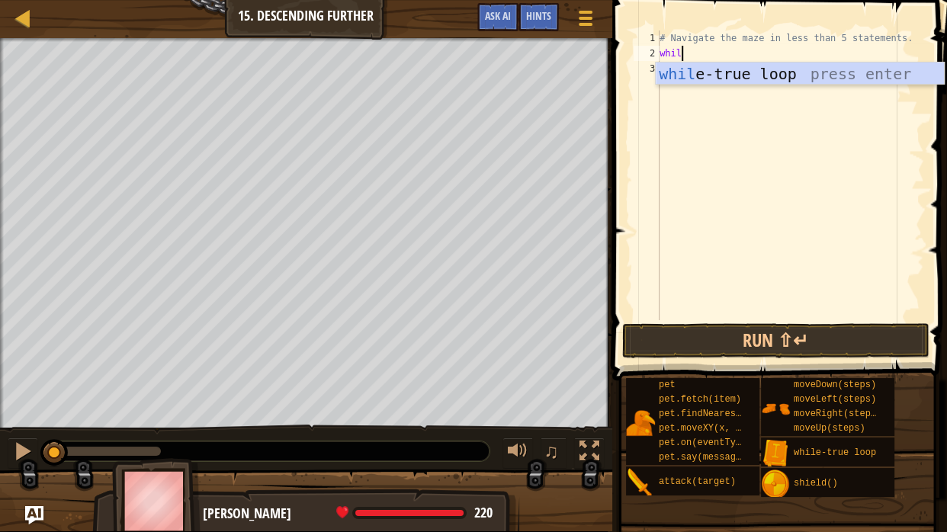
type textarea "while"
click at [723, 82] on div "while -true loop press enter" at bounding box center [800, 97] width 288 height 69
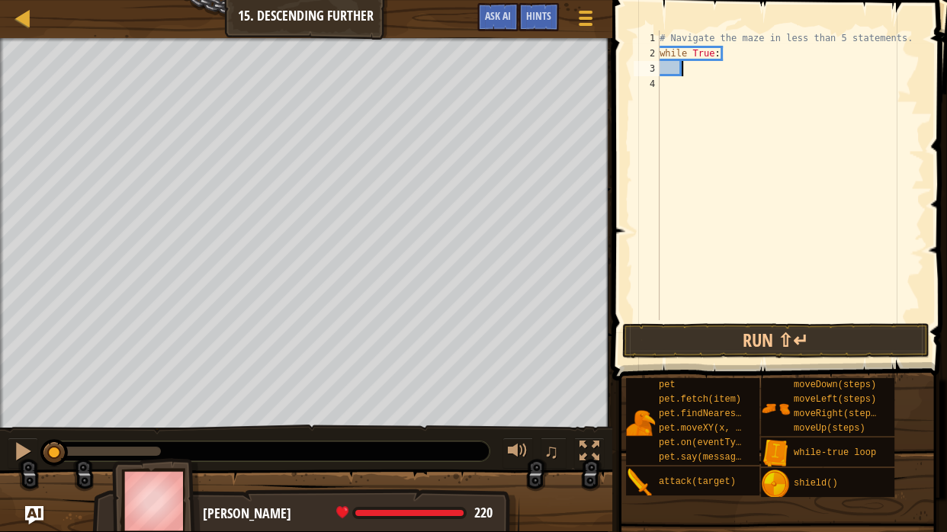
scroll to position [7, 2]
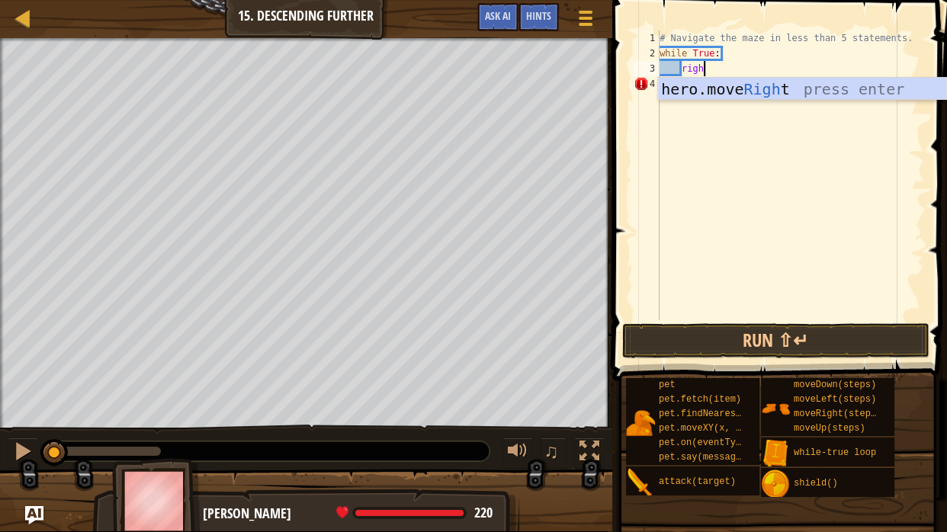
type textarea "right"
click at [803, 90] on div "hero.move Right press enter" at bounding box center [802, 112] width 288 height 69
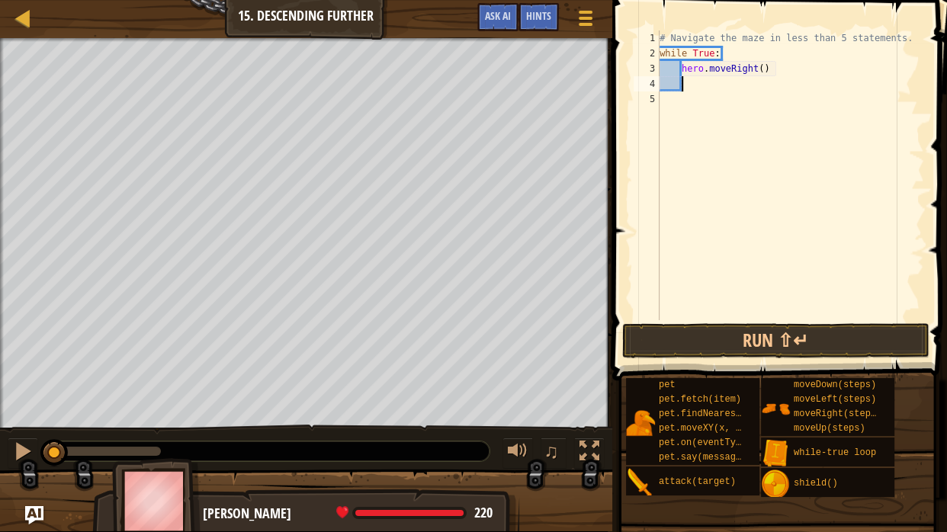
scroll to position [7, 2]
click at [764, 74] on div "# Navigate the maze in less than 5 statements. while True : hero . moveRight ( )" at bounding box center [791, 191] width 268 height 320
type textarea "hero.moveRight(2)"
click at [782, 76] on div "# Navigate the maze in less than 5 statements. while True : hero . moveRight ( …" at bounding box center [791, 191] width 268 height 320
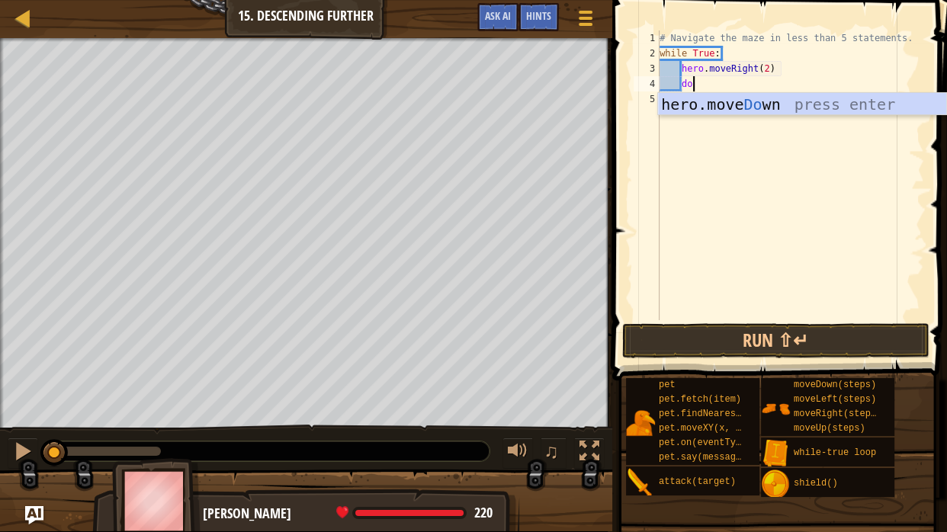
type textarea "down"
click at [777, 107] on div "hero.move Down press enter" at bounding box center [802, 127] width 288 height 69
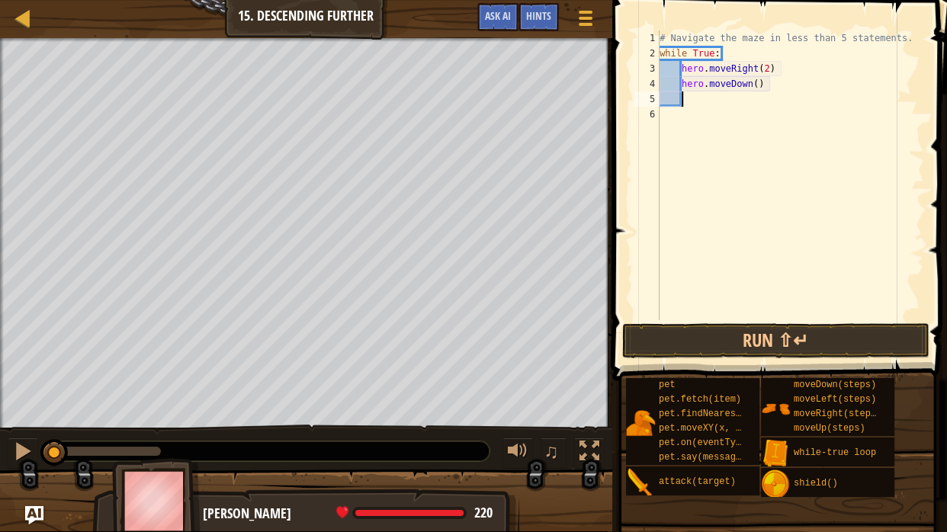
scroll to position [7, 2]
click at [848, 328] on button "Run ⇧↵" at bounding box center [776, 340] width 307 height 35
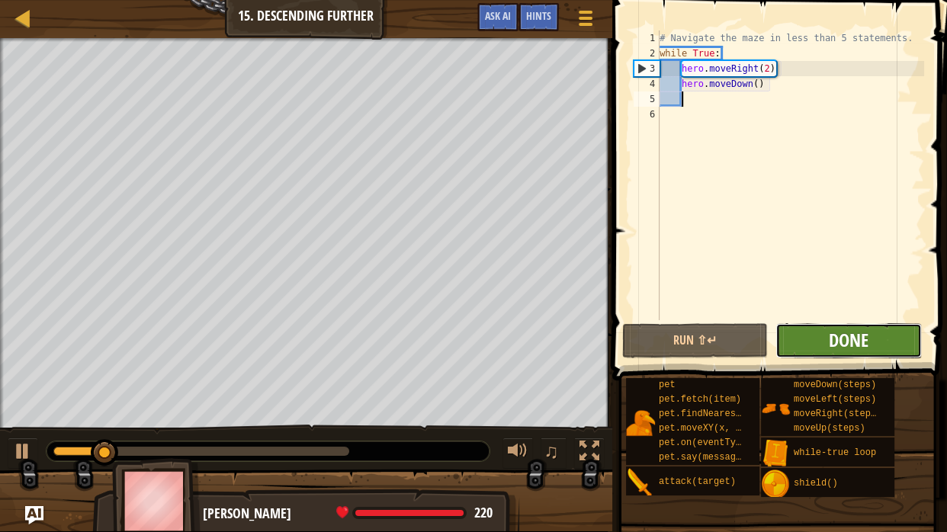
click at [844, 346] on span "Done" at bounding box center [849, 340] width 40 height 24
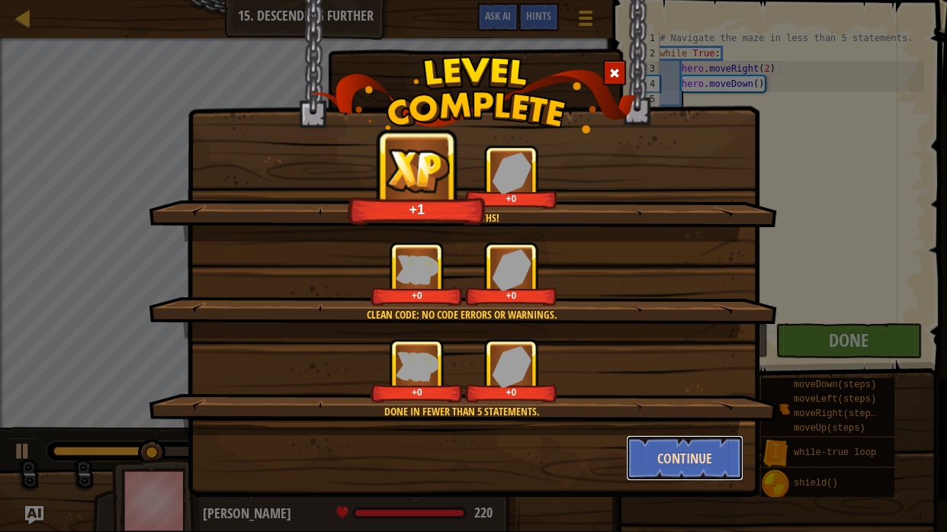
click at [671, 459] on button "Continue" at bounding box center [685, 459] width 118 height 46
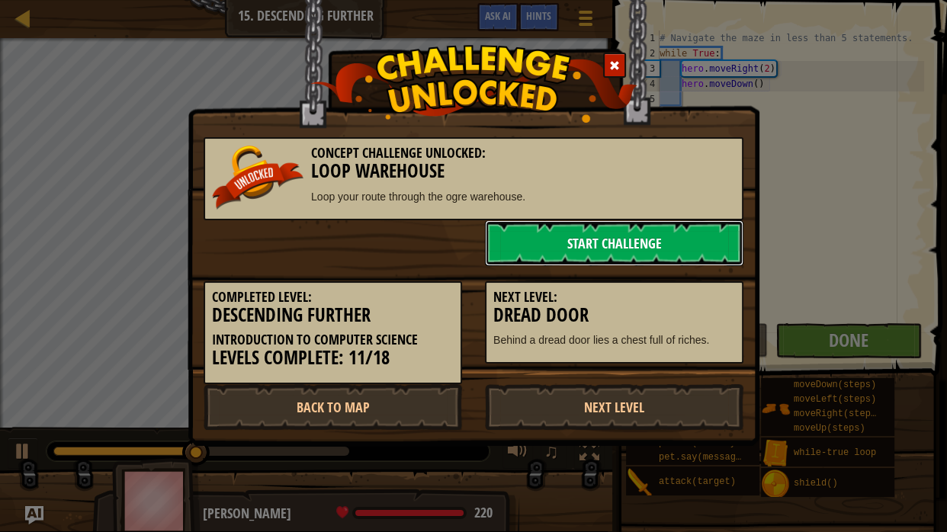
click at [581, 224] on link "Start Challenge" at bounding box center [614, 243] width 259 height 46
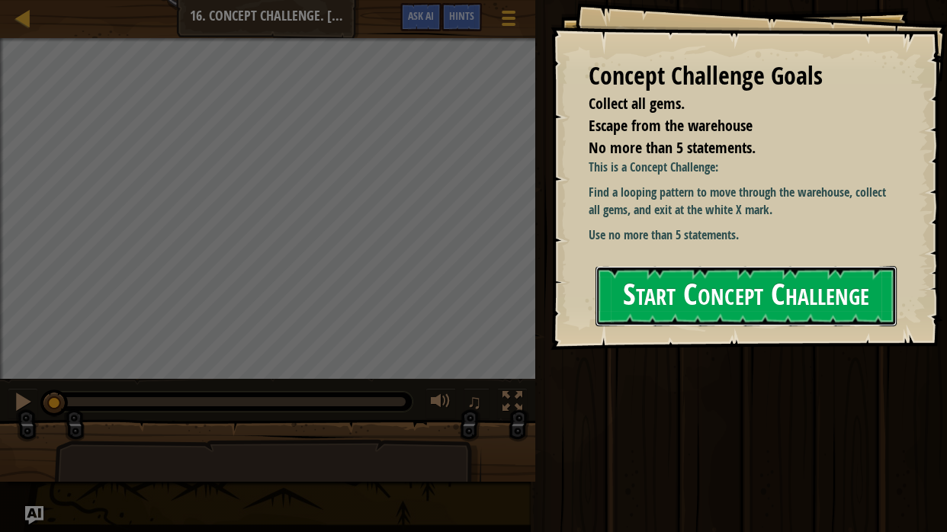
click at [756, 297] on button "Start Concept Challenge" at bounding box center [746, 296] width 301 height 60
